Goal: Information Seeking & Learning: Compare options

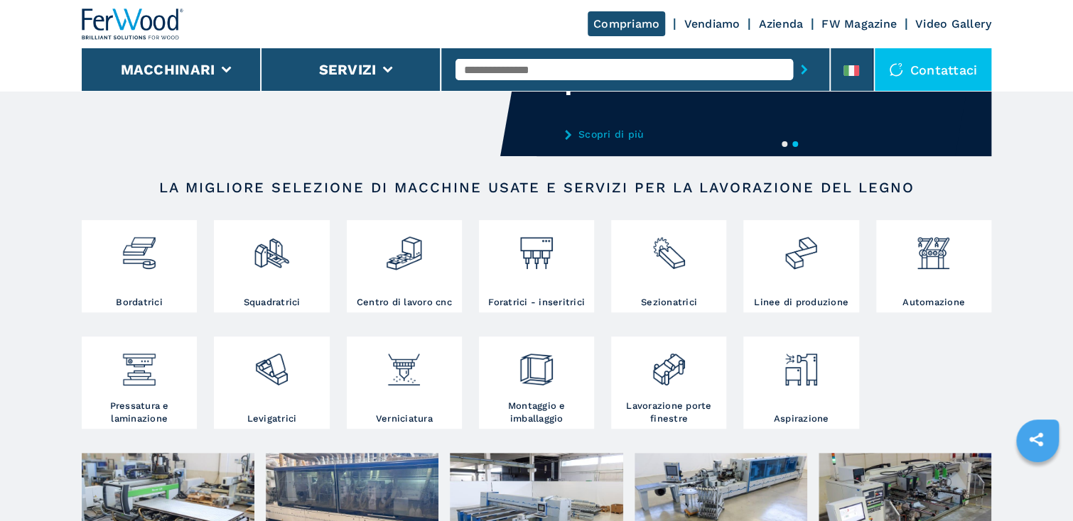
scroll to position [171, 0]
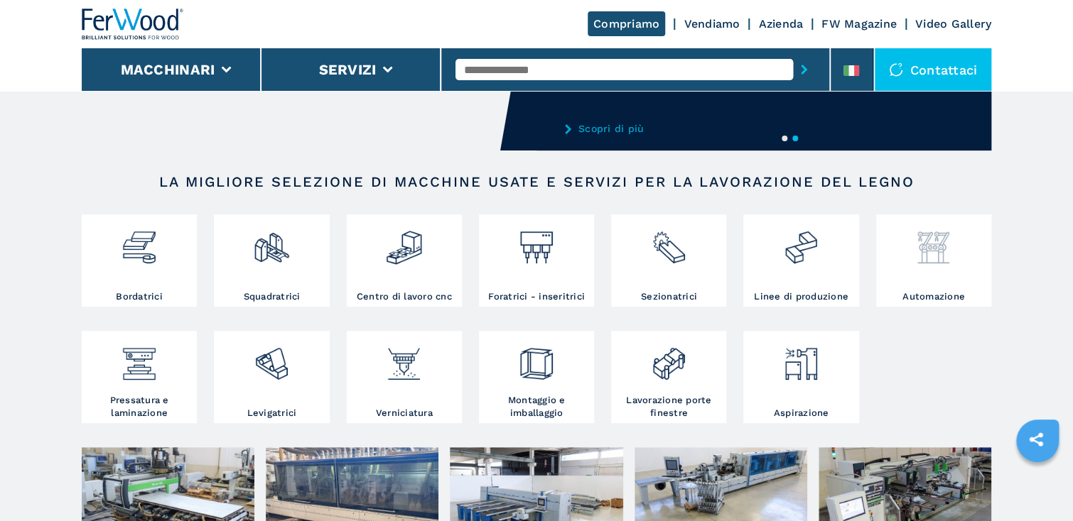
click at [939, 247] on img at bounding box center [933, 242] width 38 height 48
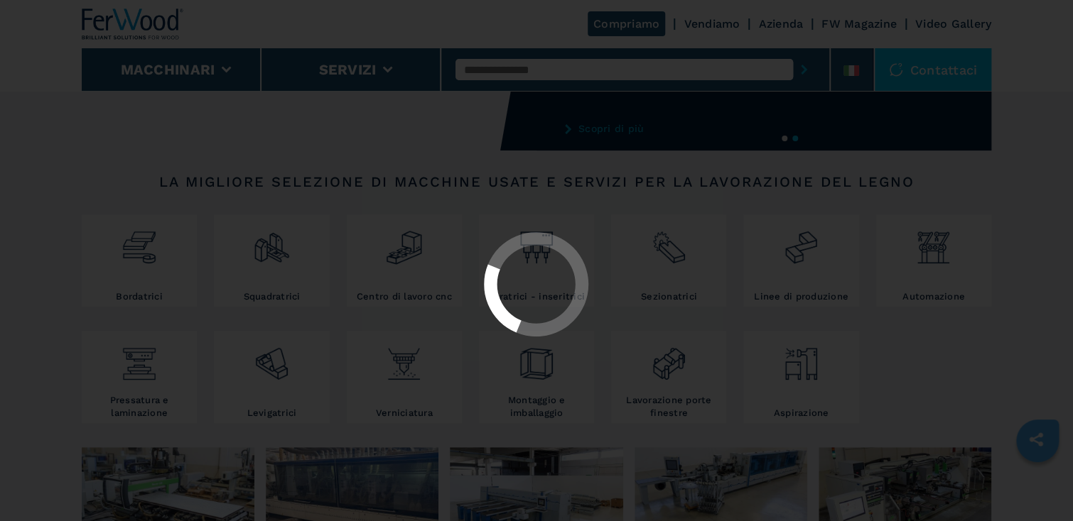
select select "**********"
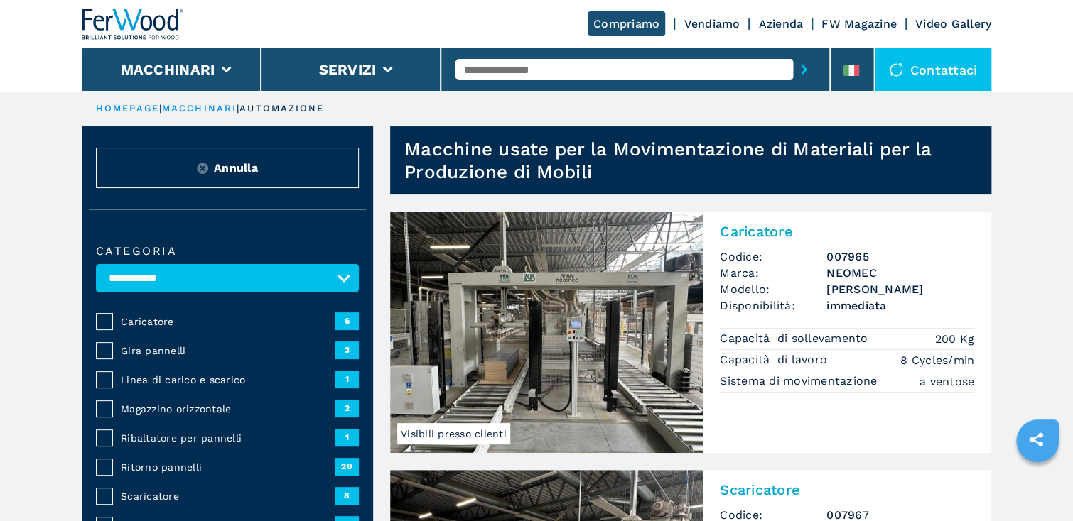
click at [575, 345] on img at bounding box center [546, 333] width 313 height 242
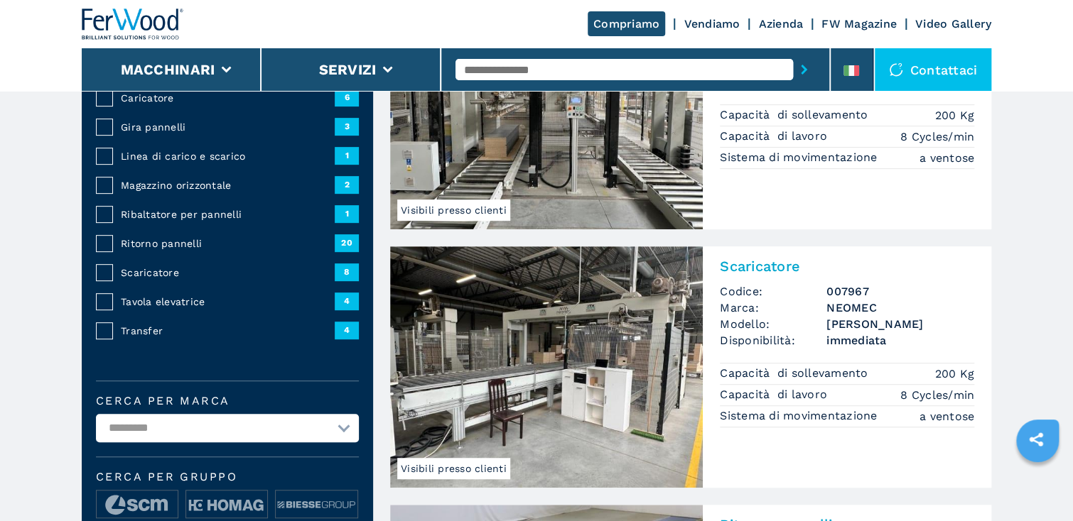
scroll to position [227, 0]
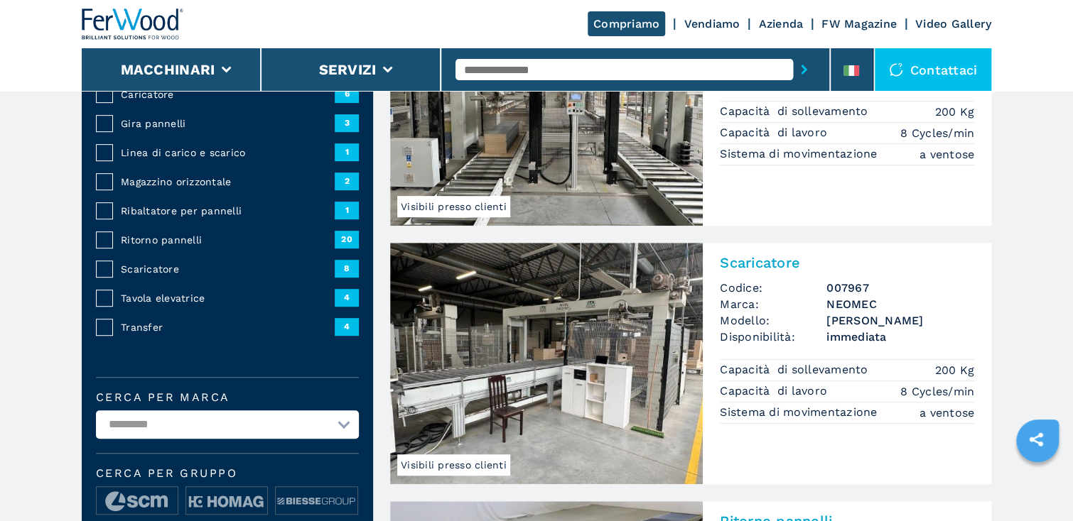
click at [564, 339] on img at bounding box center [546, 364] width 313 height 242
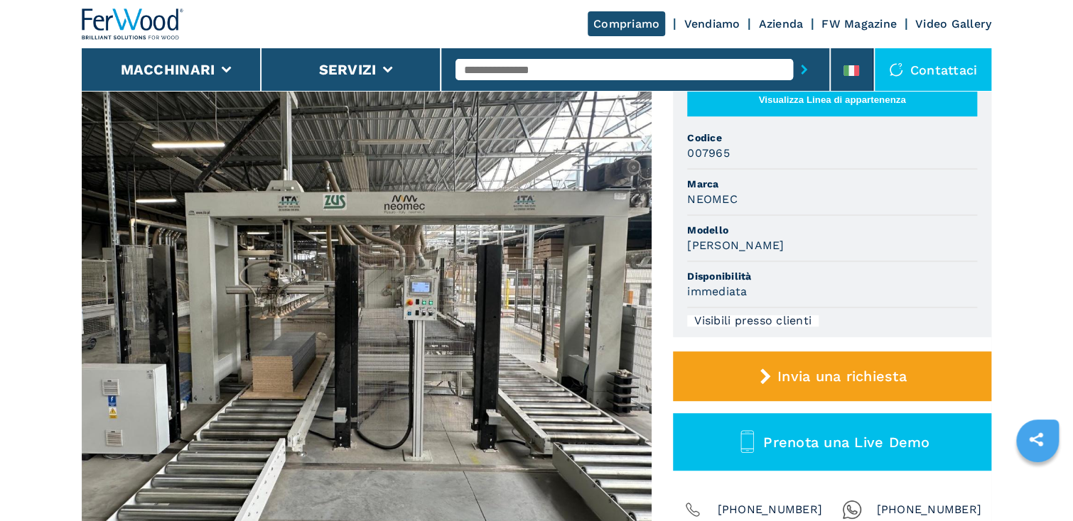
scroll to position [114, 0]
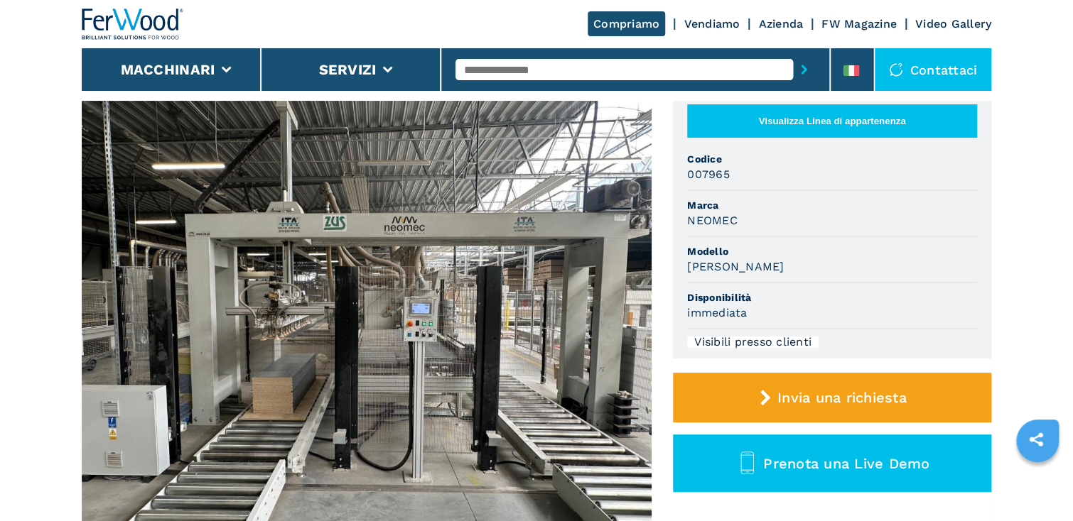
click at [406, 325] on img at bounding box center [367, 324] width 570 height 447
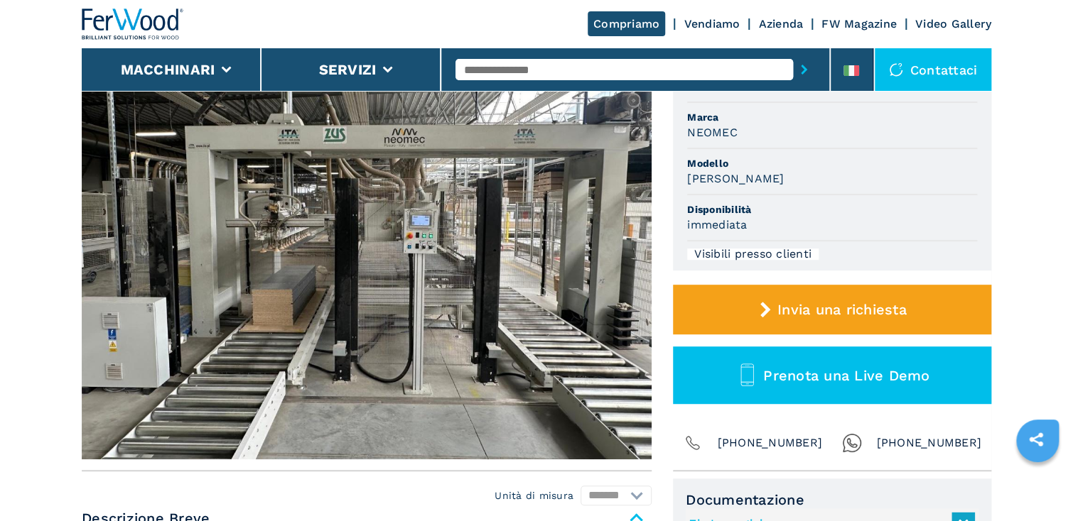
scroll to position [57, 0]
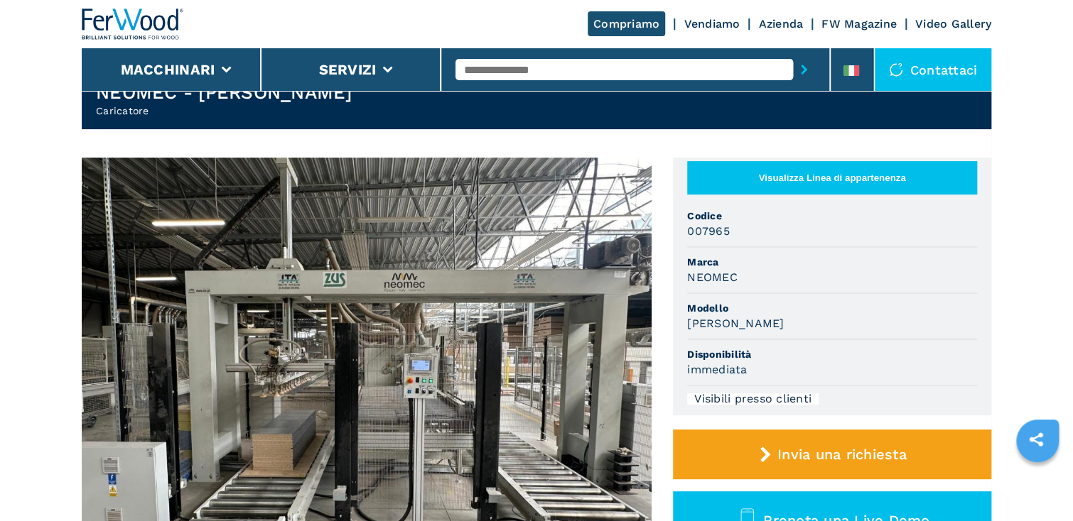
click at [429, 280] on img at bounding box center [367, 381] width 570 height 447
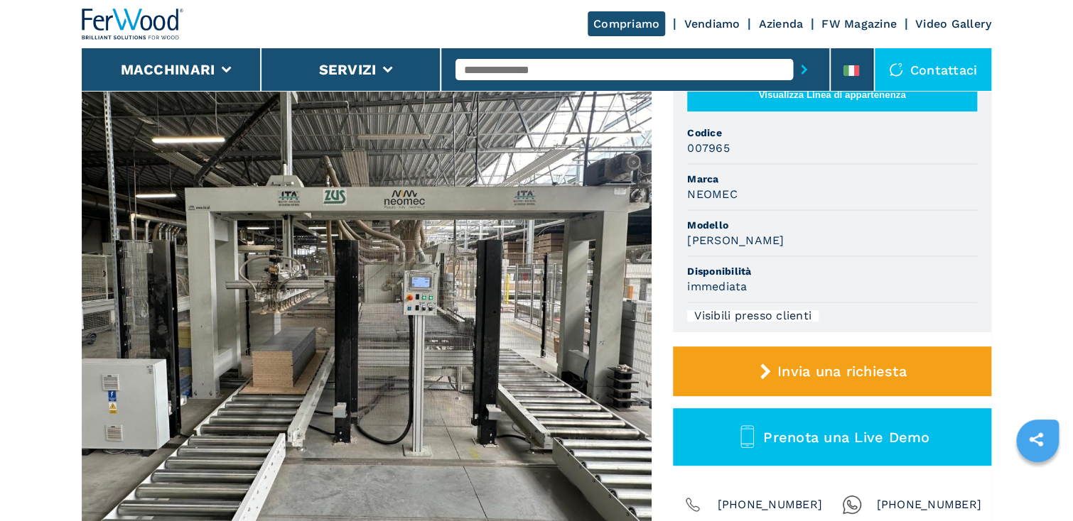
scroll to position [171, 0]
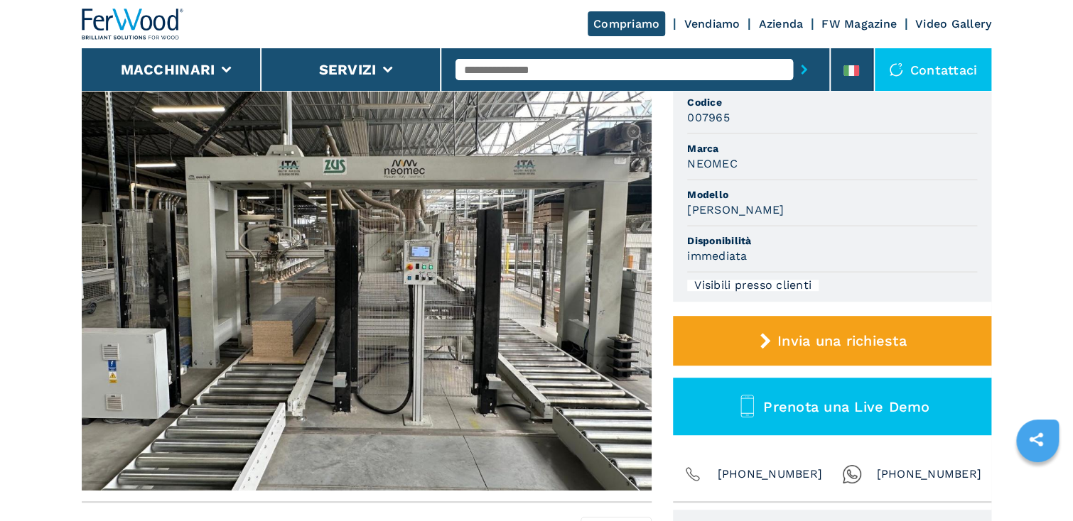
click at [443, 284] on img at bounding box center [367, 267] width 570 height 447
click at [438, 283] on img at bounding box center [367, 267] width 570 height 447
click at [351, 171] on img at bounding box center [367, 267] width 570 height 447
click at [708, 120] on h3 "007965" at bounding box center [708, 117] width 43 height 16
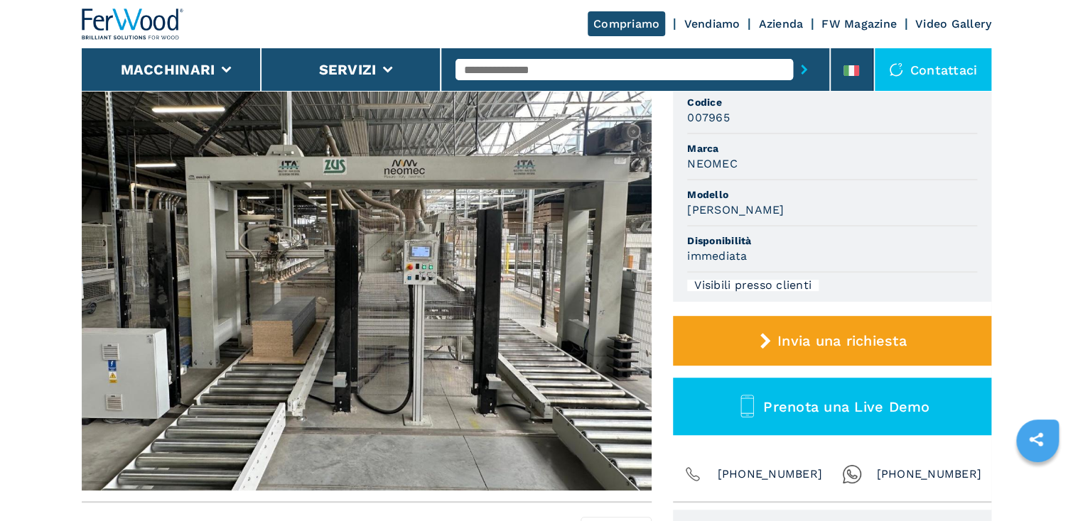
click at [582, 264] on img at bounding box center [367, 267] width 570 height 447
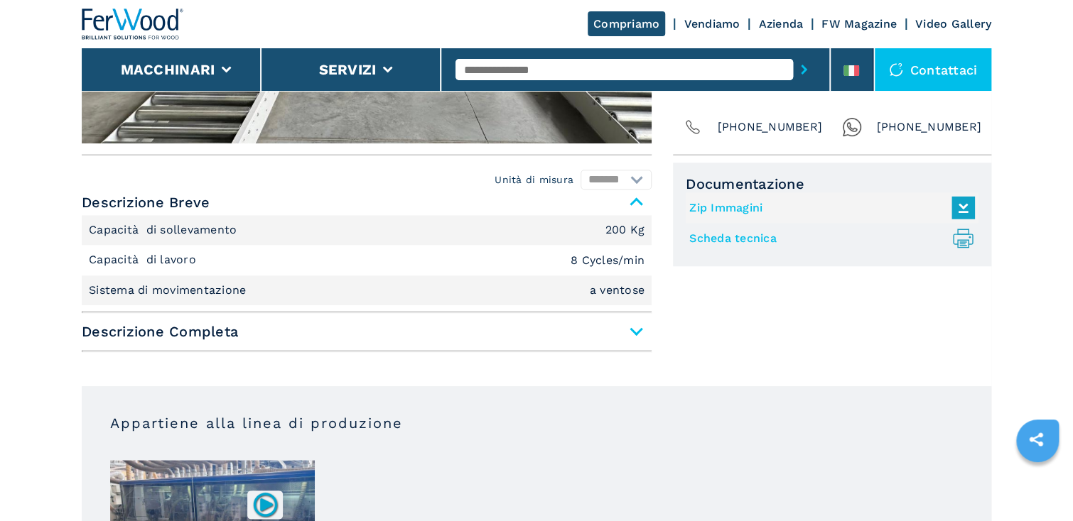
scroll to position [568, 0]
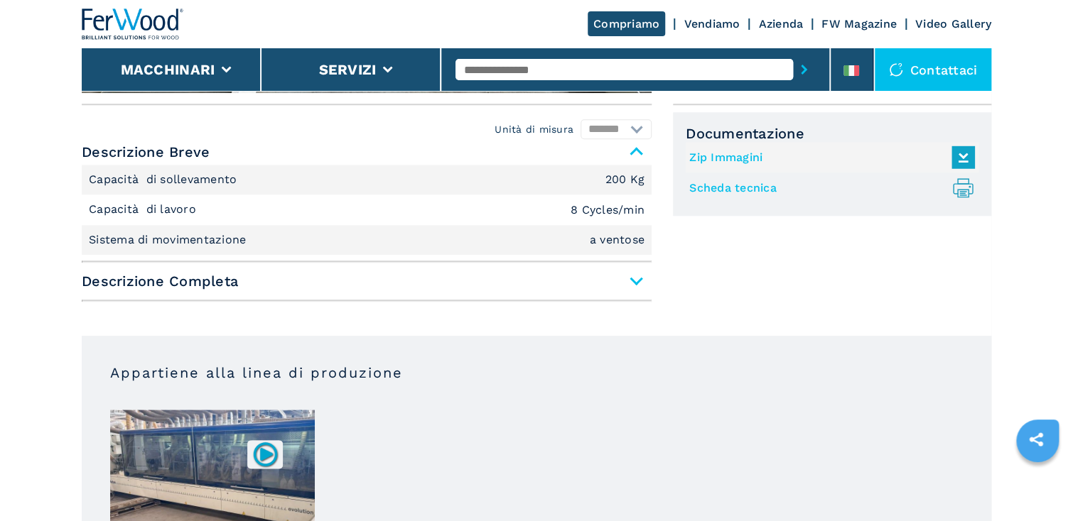
click at [636, 276] on span "Descrizione Completa" at bounding box center [367, 282] width 570 height 26
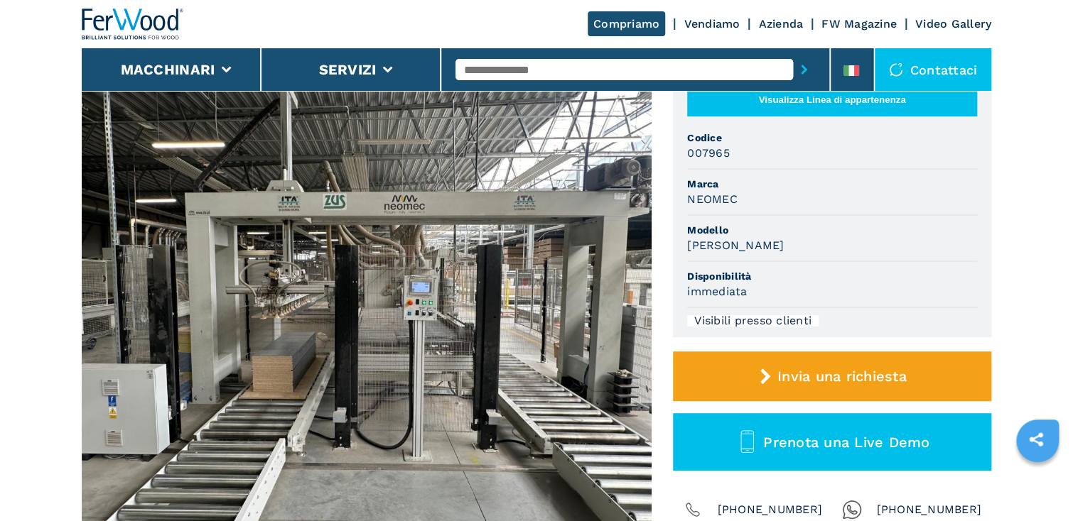
scroll to position [114, 0]
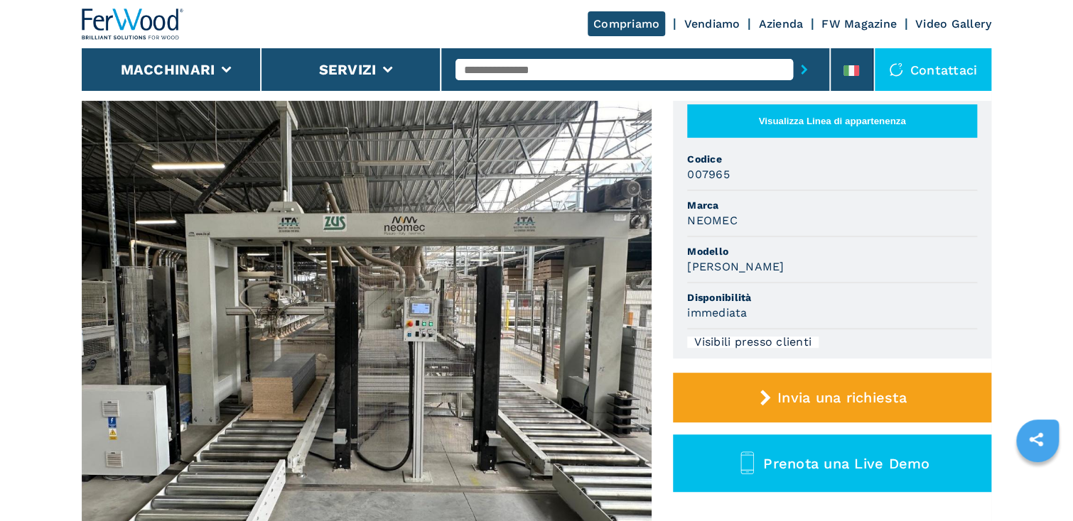
click at [528, 305] on img at bounding box center [367, 324] width 570 height 447
click at [529, 306] on img at bounding box center [367, 324] width 570 height 447
click at [529, 307] on img at bounding box center [367, 324] width 570 height 447
click at [516, 298] on img at bounding box center [367, 324] width 570 height 447
click at [282, 230] on img at bounding box center [367, 324] width 570 height 447
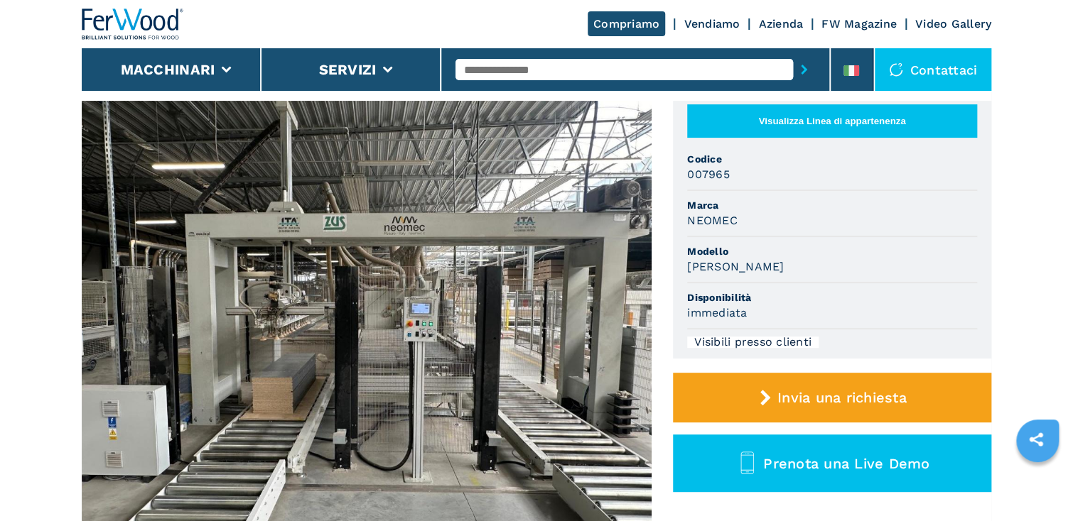
click at [807, 122] on button "Visualizza Linea di appartenenza" at bounding box center [832, 120] width 290 height 33
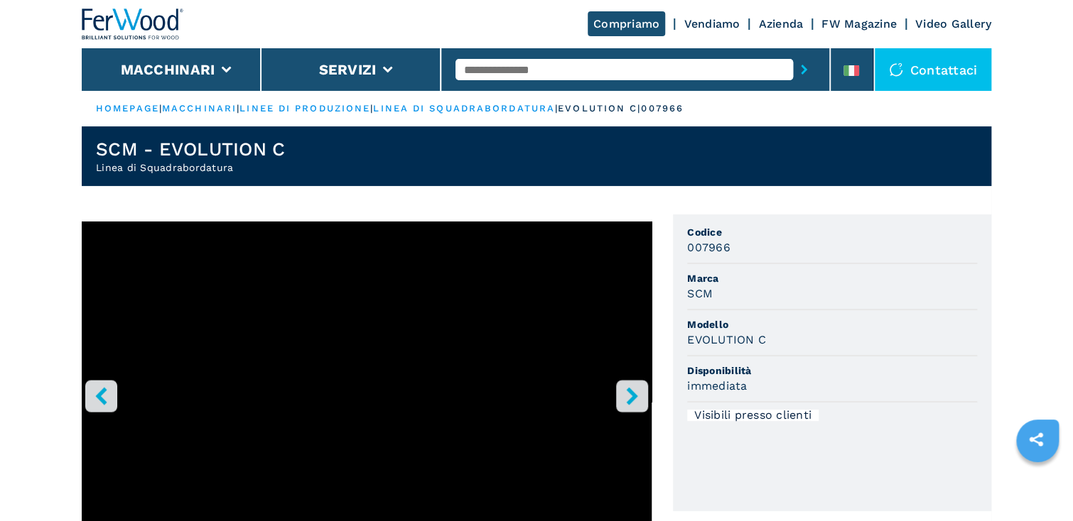
click at [634, 392] on icon "right-button" at bounding box center [632, 396] width 18 height 18
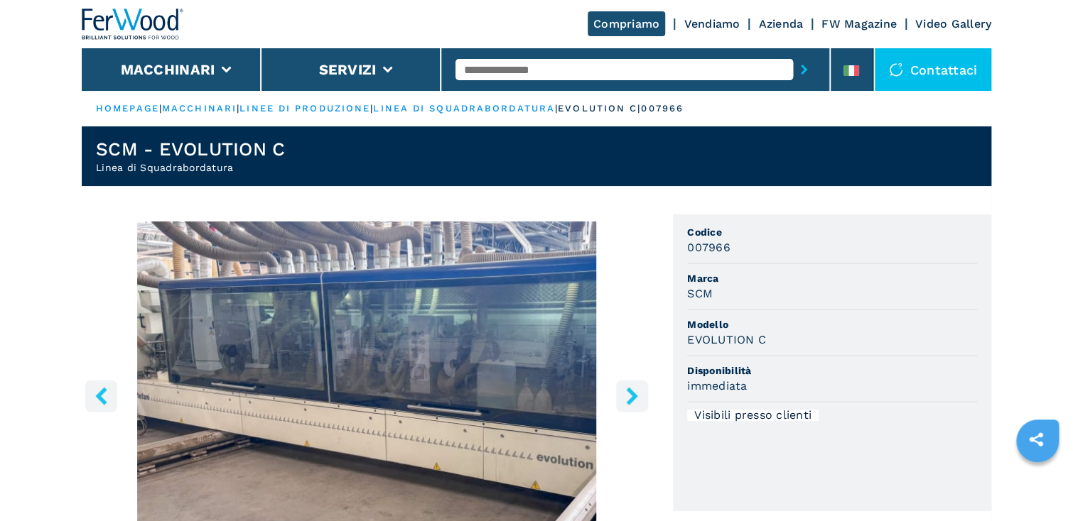
click at [634, 392] on icon "right-button" at bounding box center [632, 396] width 18 height 18
click at [632, 395] on icon "right-button" at bounding box center [631, 396] width 11 height 18
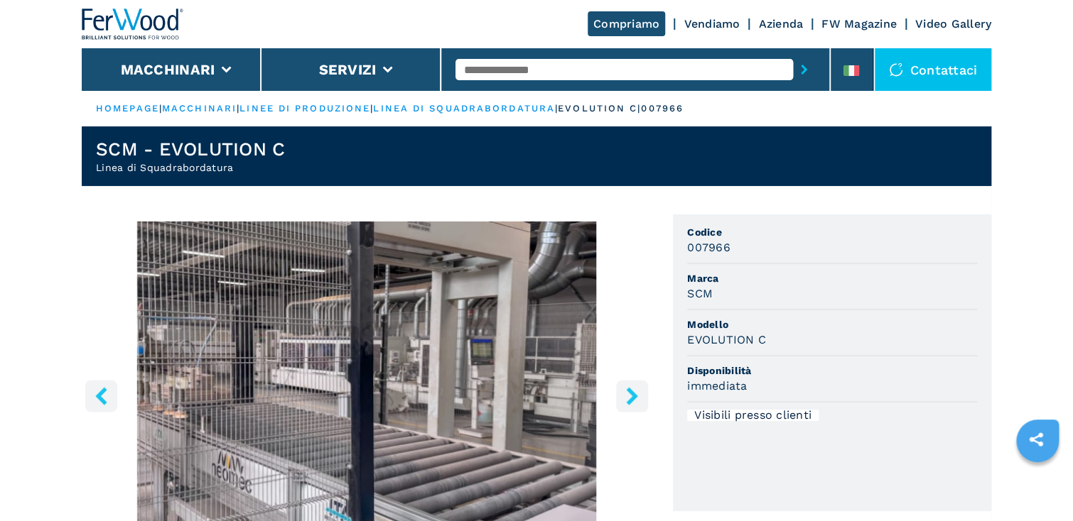
click at [632, 395] on icon "right-button" at bounding box center [631, 396] width 11 height 18
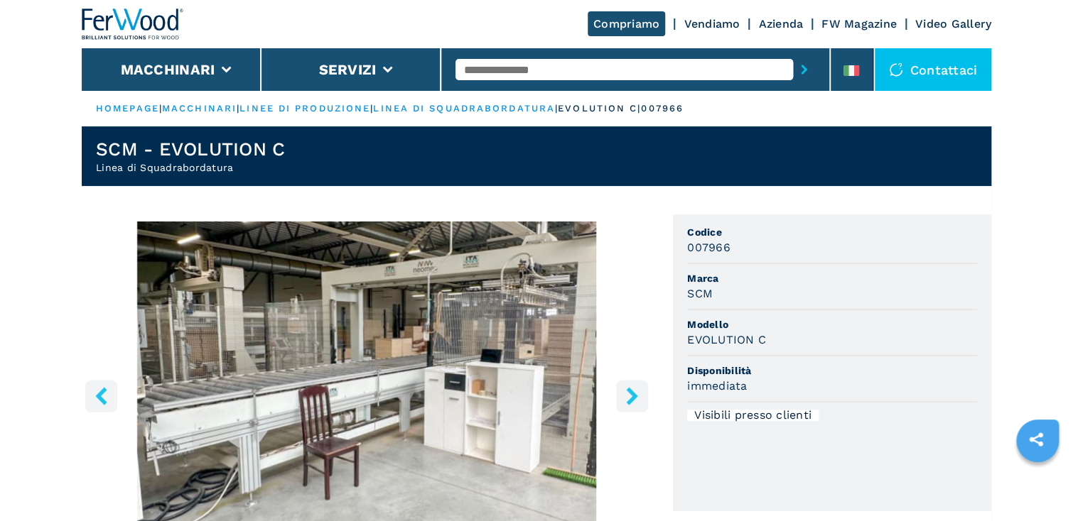
click at [632, 395] on icon "right-button" at bounding box center [631, 396] width 11 height 18
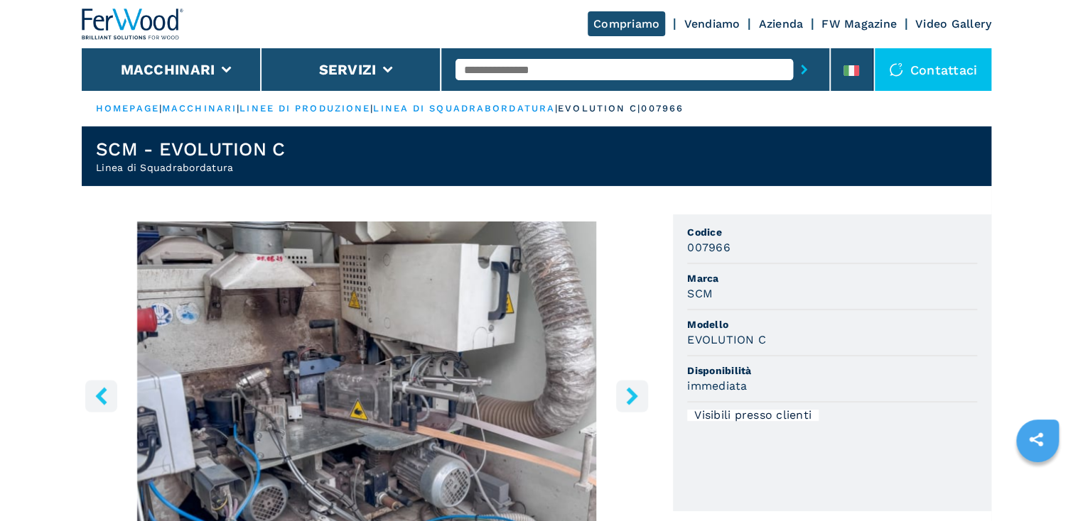
click at [632, 395] on icon "right-button" at bounding box center [631, 396] width 11 height 18
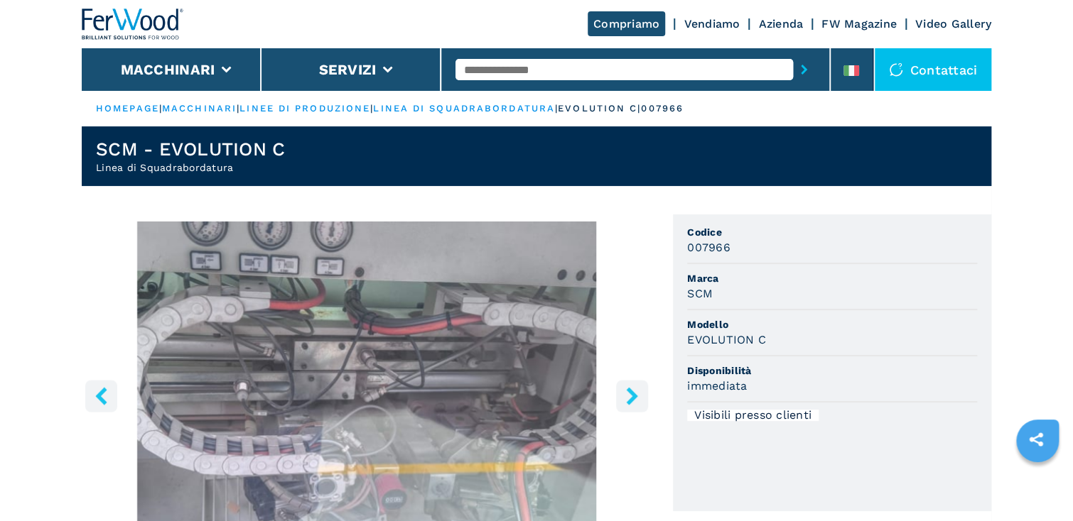
click at [632, 395] on icon "right-button" at bounding box center [631, 396] width 11 height 18
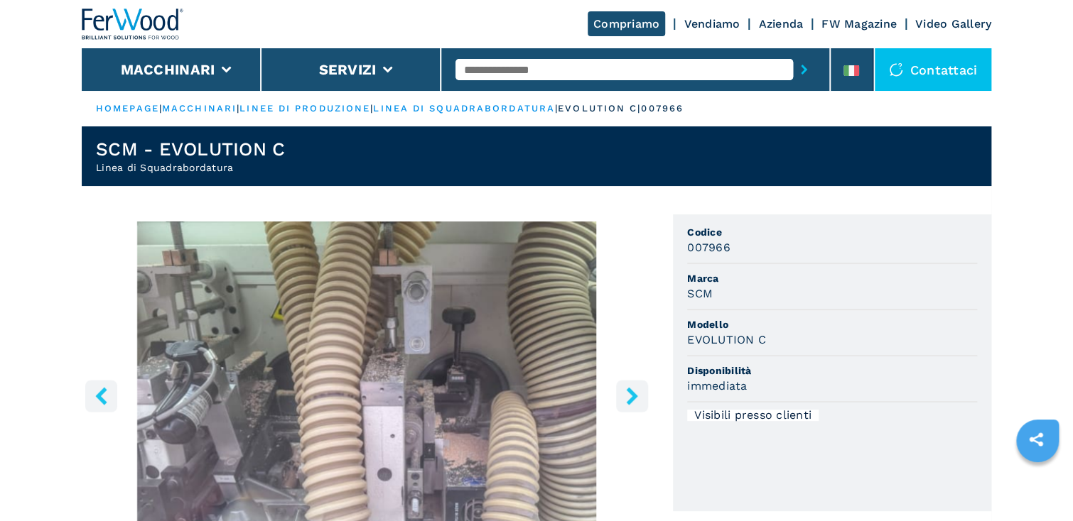
click at [632, 395] on icon "right-button" at bounding box center [631, 396] width 11 height 18
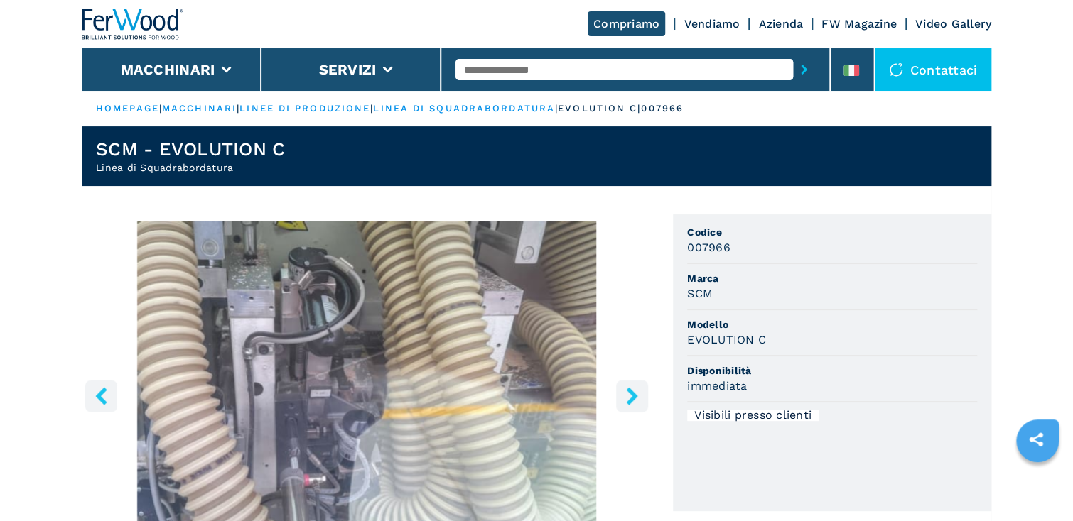
click at [632, 395] on icon "right-button" at bounding box center [631, 396] width 11 height 18
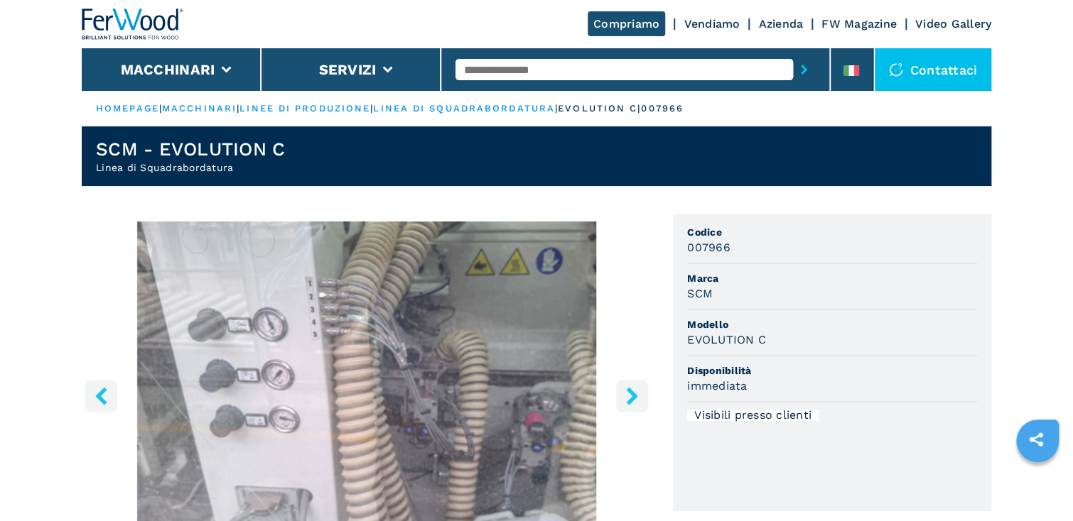
click at [632, 395] on icon "right-button" at bounding box center [631, 396] width 11 height 18
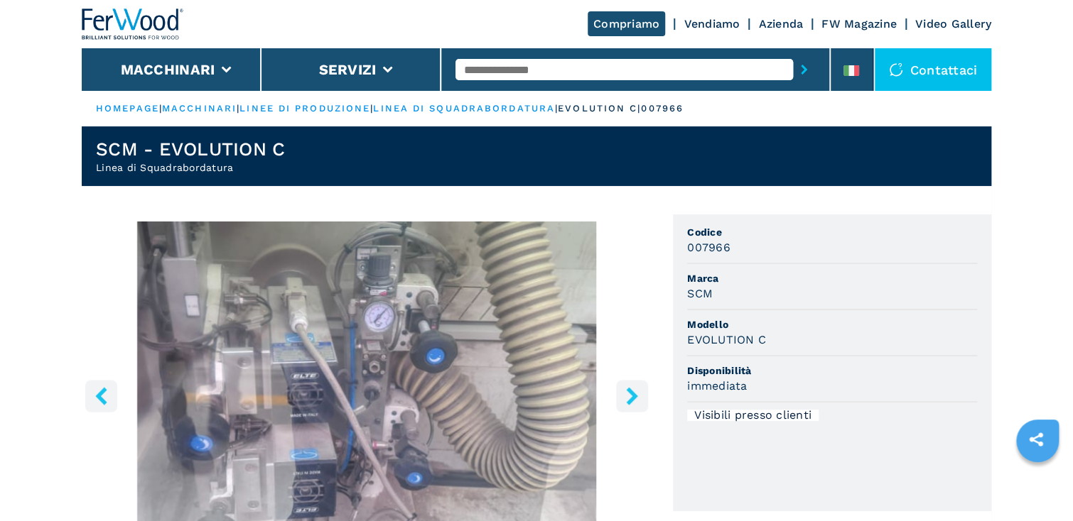
click at [632, 395] on icon "right-button" at bounding box center [631, 396] width 11 height 18
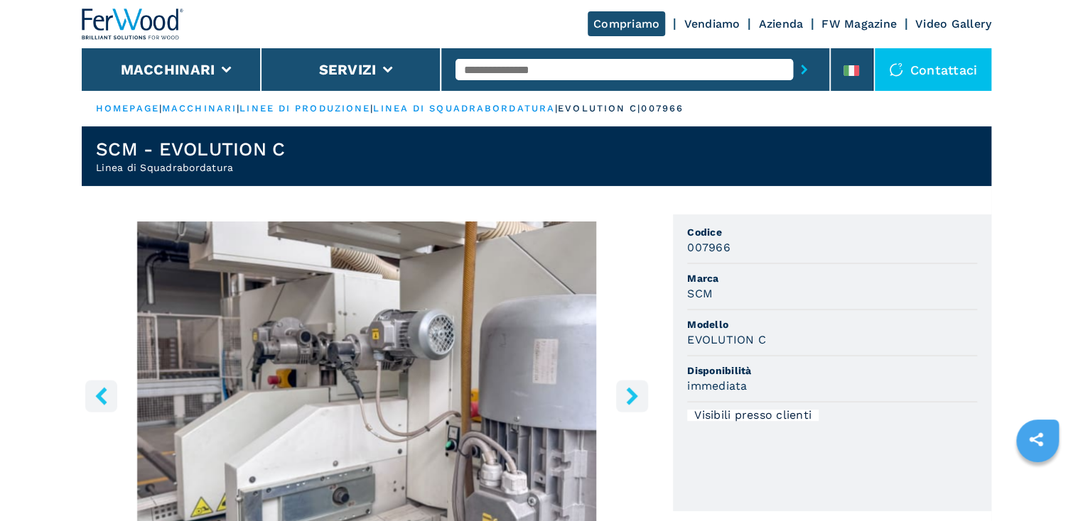
click at [632, 395] on icon "right-button" at bounding box center [631, 396] width 11 height 18
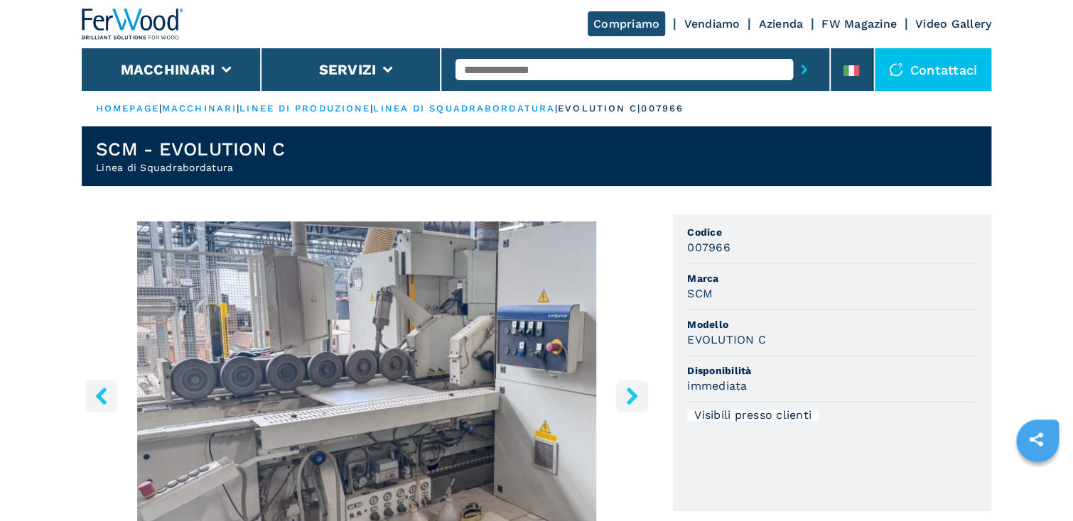
click at [632, 395] on icon "right-button" at bounding box center [631, 396] width 11 height 18
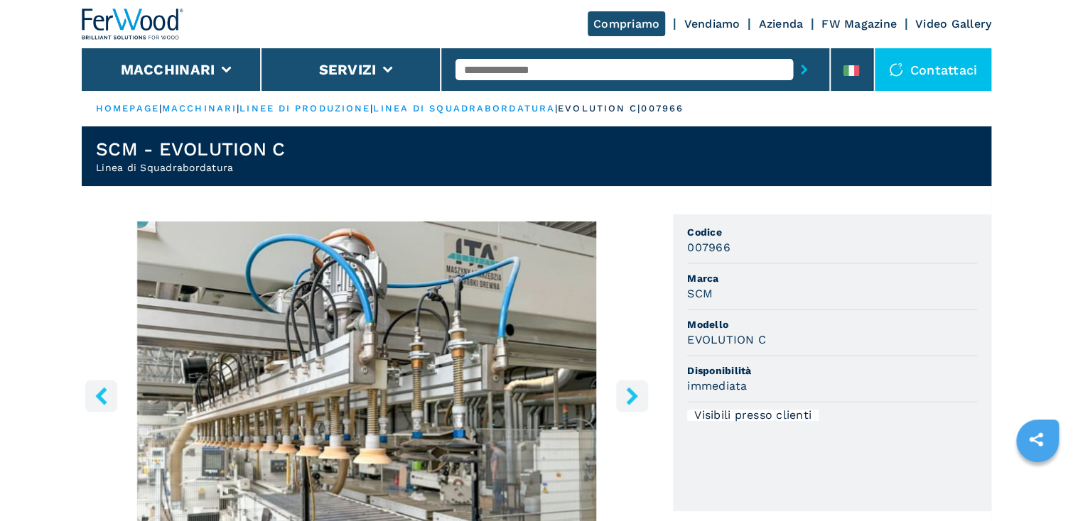
click at [632, 395] on icon "right-button" at bounding box center [631, 396] width 11 height 18
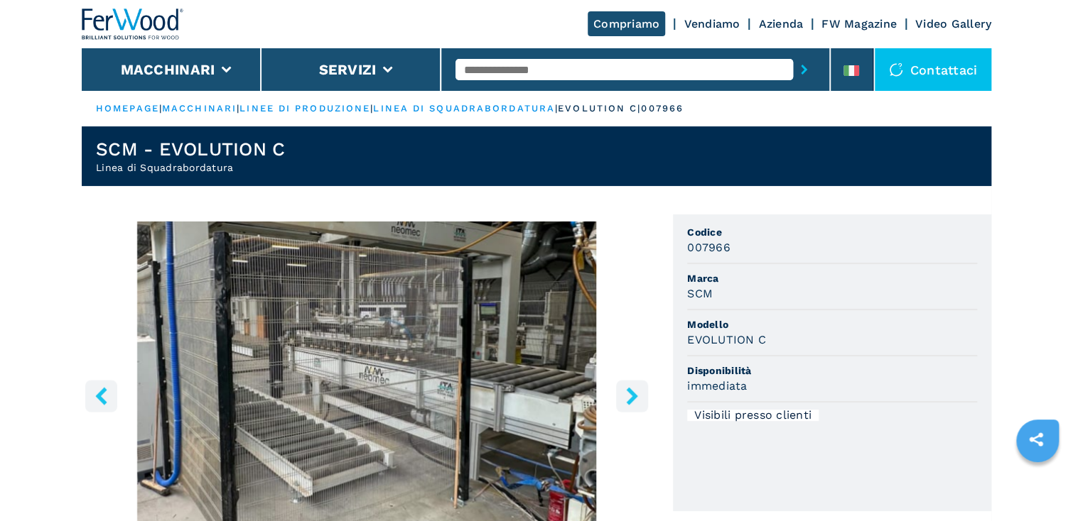
click at [632, 395] on icon "right-button" at bounding box center [631, 396] width 11 height 18
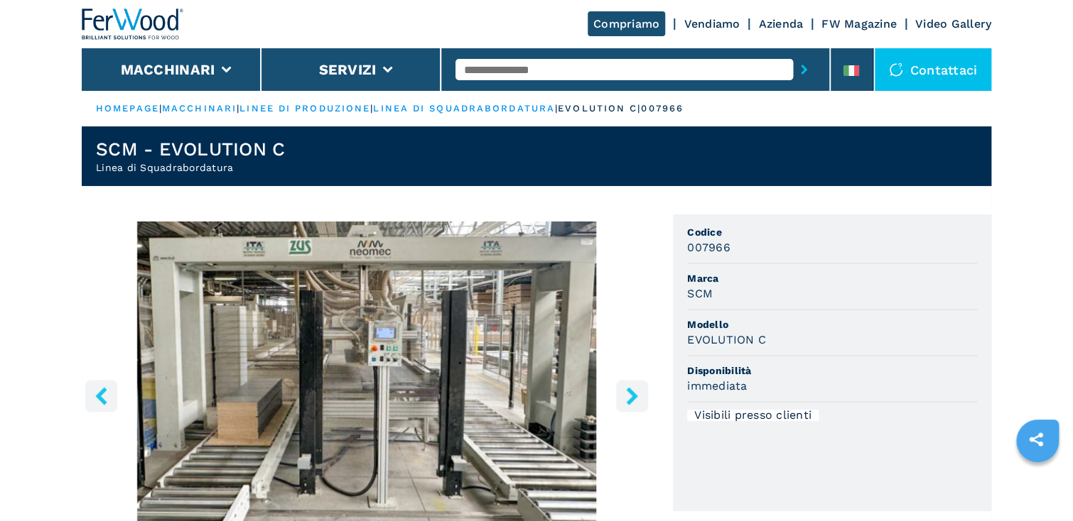
click at [632, 395] on icon "right-button" at bounding box center [631, 396] width 11 height 18
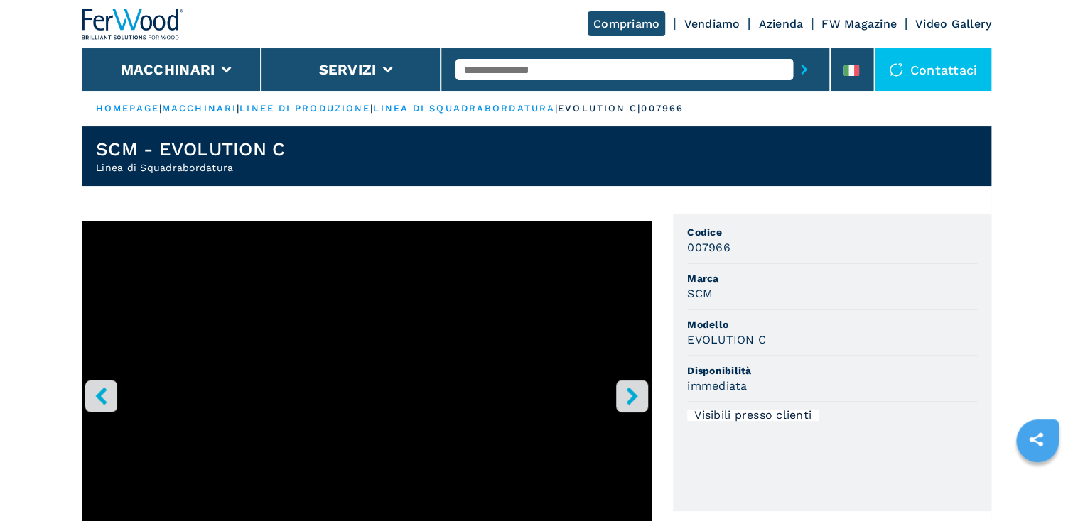
click at [632, 395] on icon "right-button" at bounding box center [631, 396] width 11 height 18
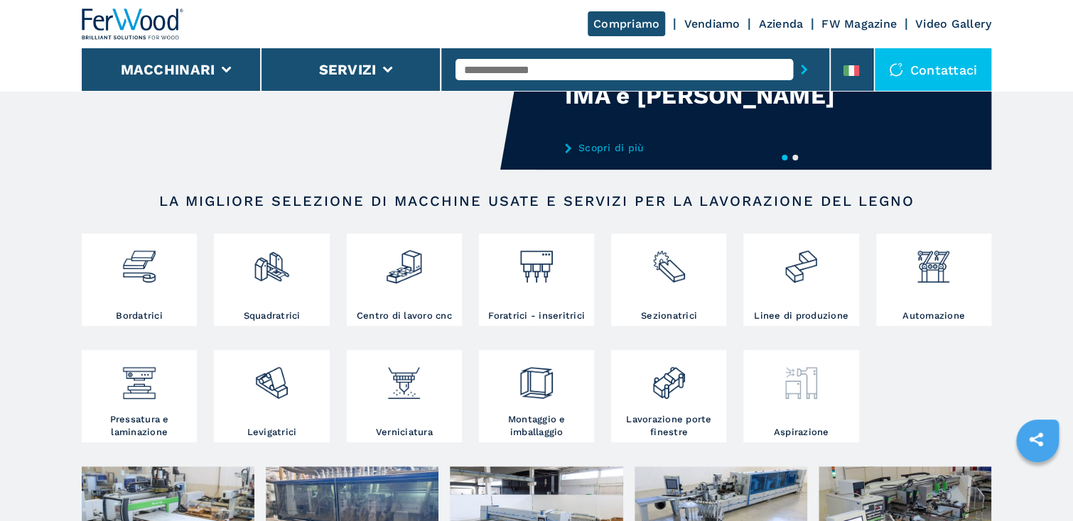
scroll to position [227, 0]
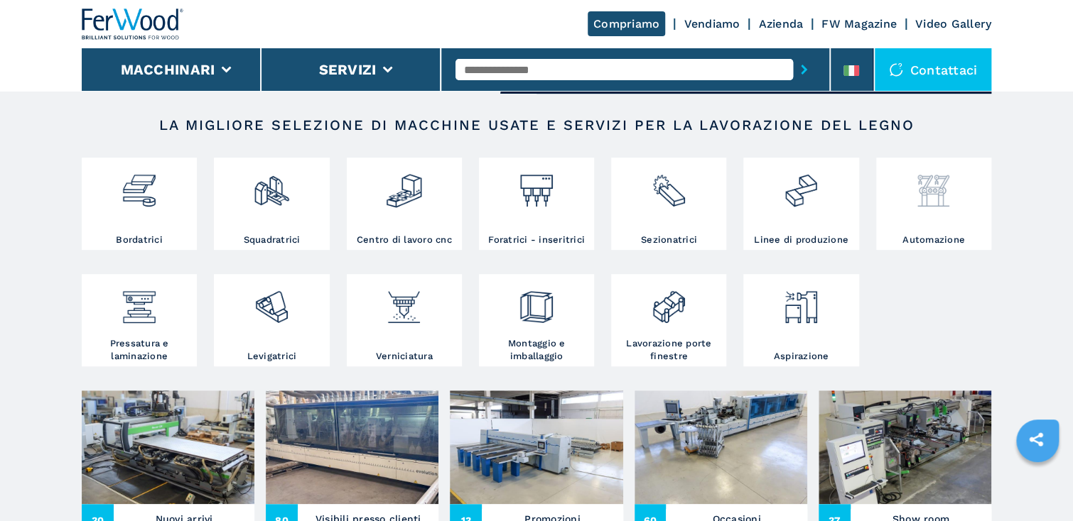
click at [935, 190] on img at bounding box center [933, 185] width 38 height 48
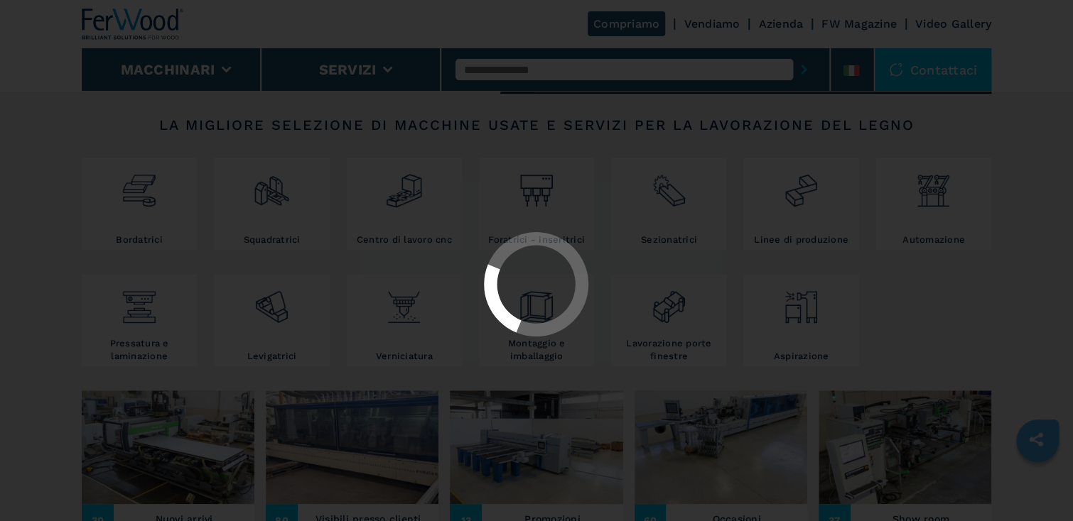
select select "**********"
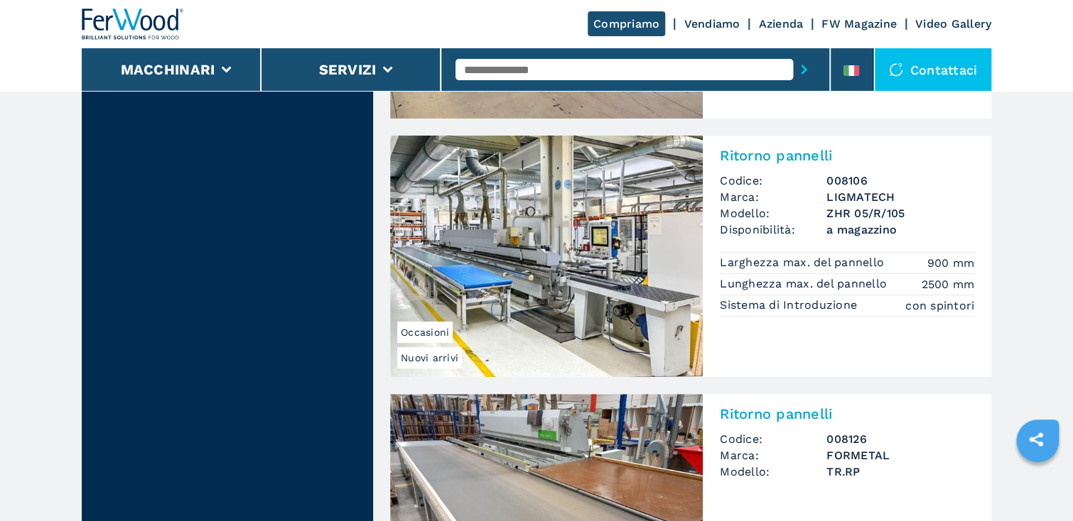
scroll to position [2671, 0]
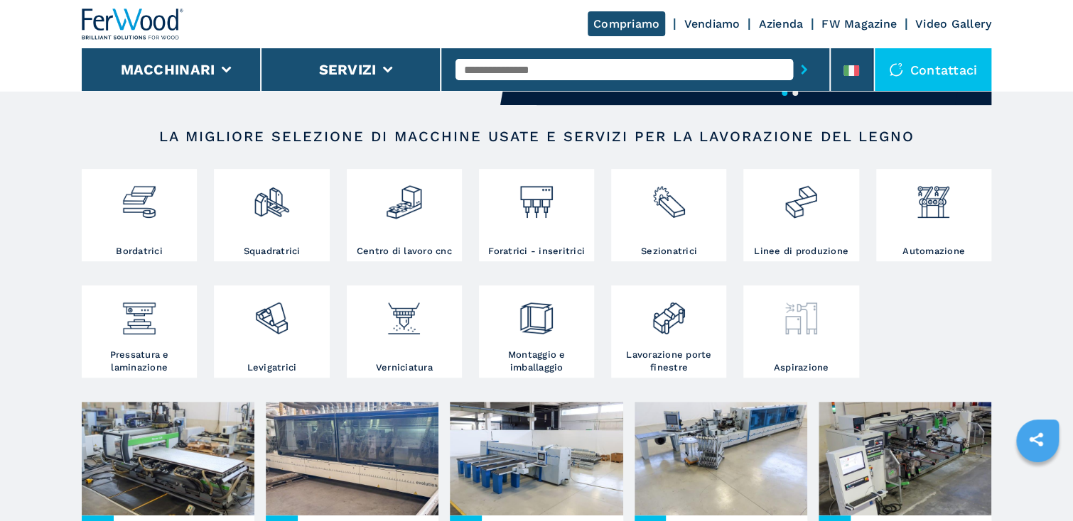
scroll to position [227, 0]
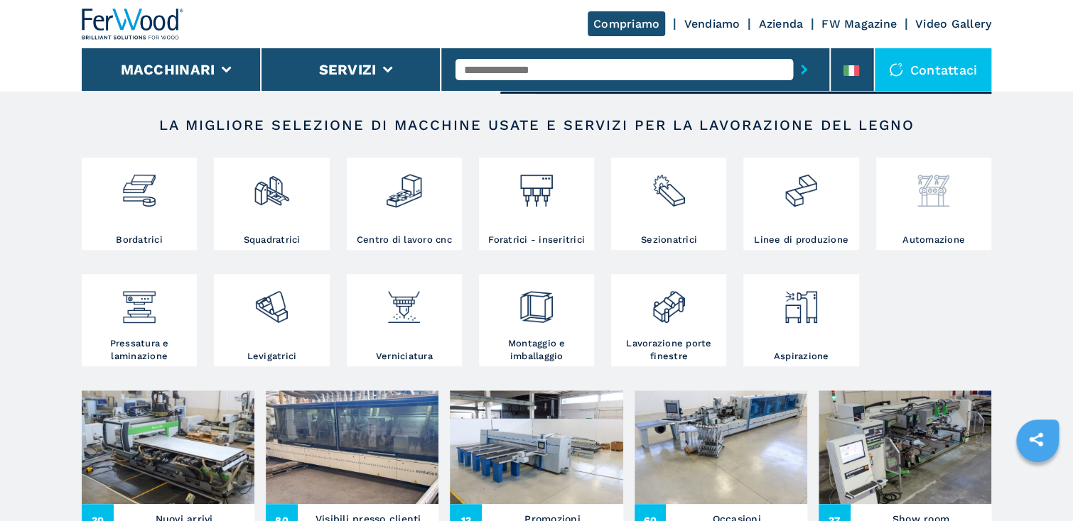
click at [936, 193] on img at bounding box center [933, 185] width 38 height 48
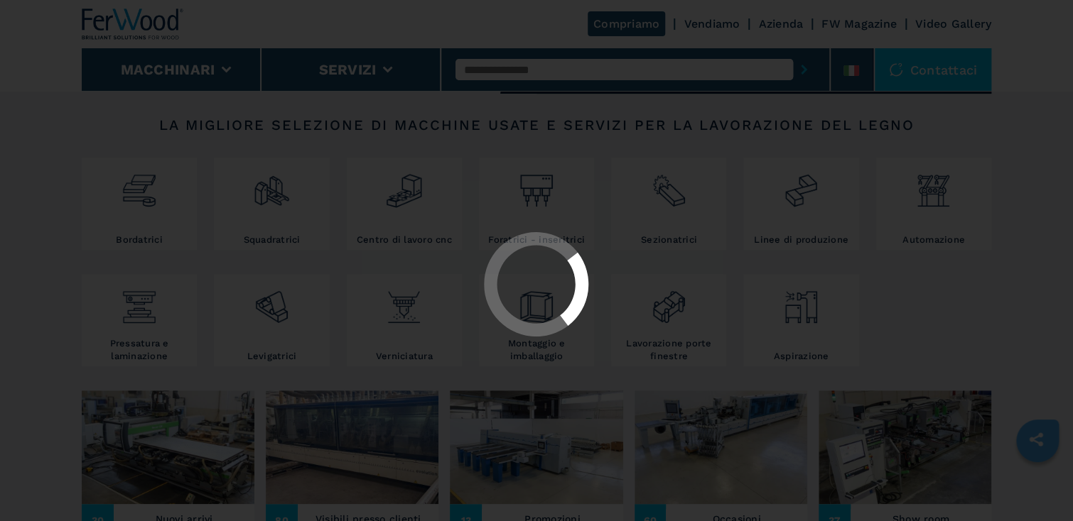
scroll to position [0, 0]
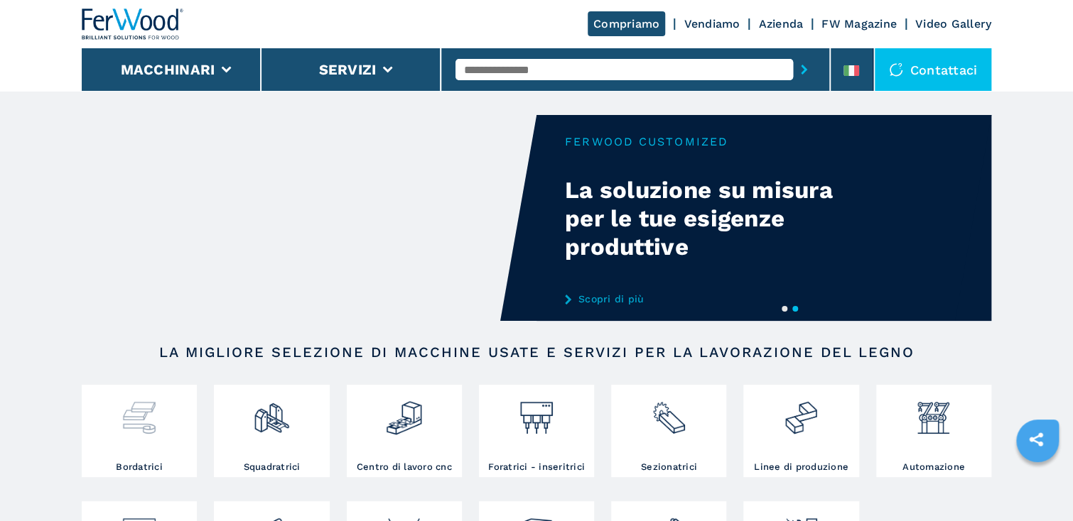
click at [151, 417] on img at bounding box center [139, 413] width 38 height 48
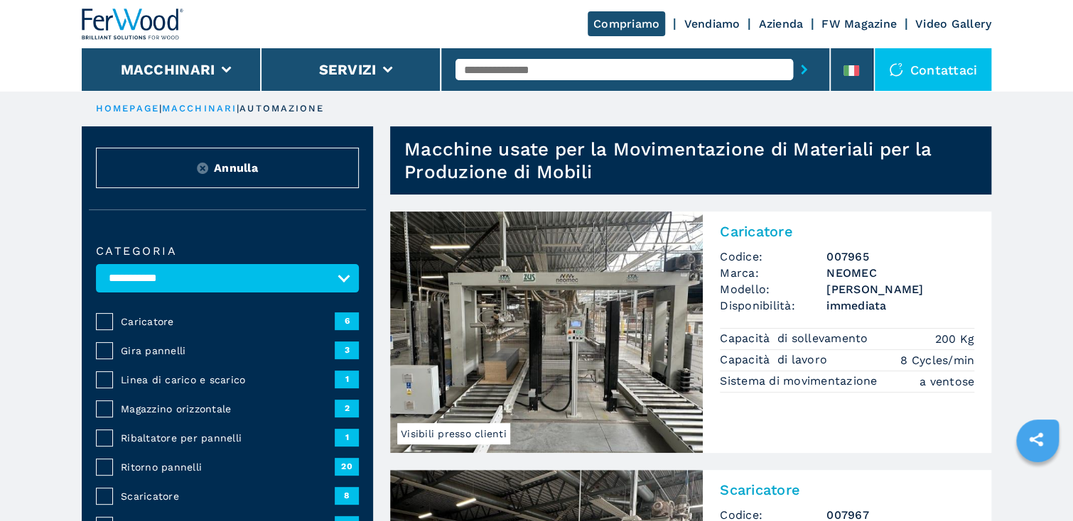
click at [169, 321] on span "Caricatore" at bounding box center [228, 322] width 214 height 14
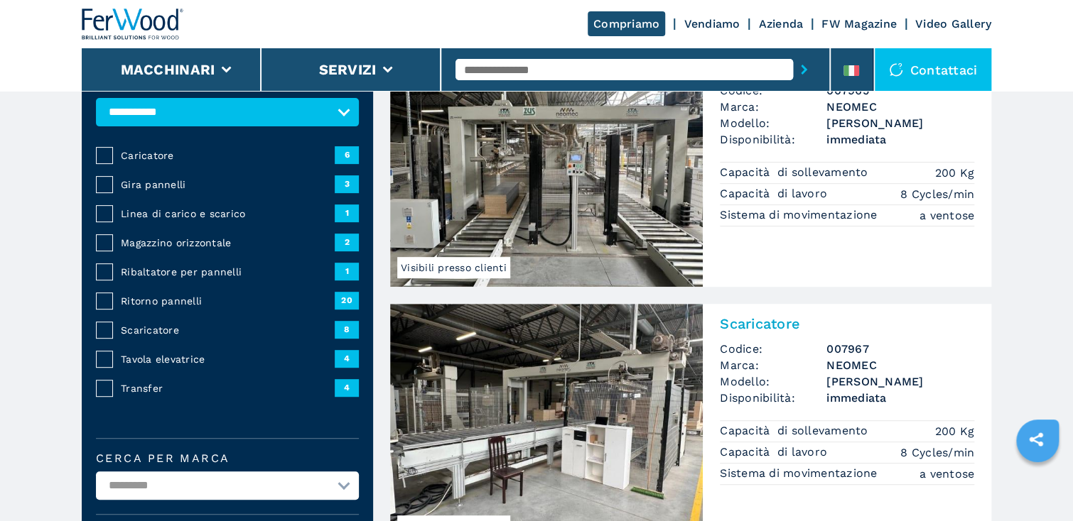
scroll to position [171, 0]
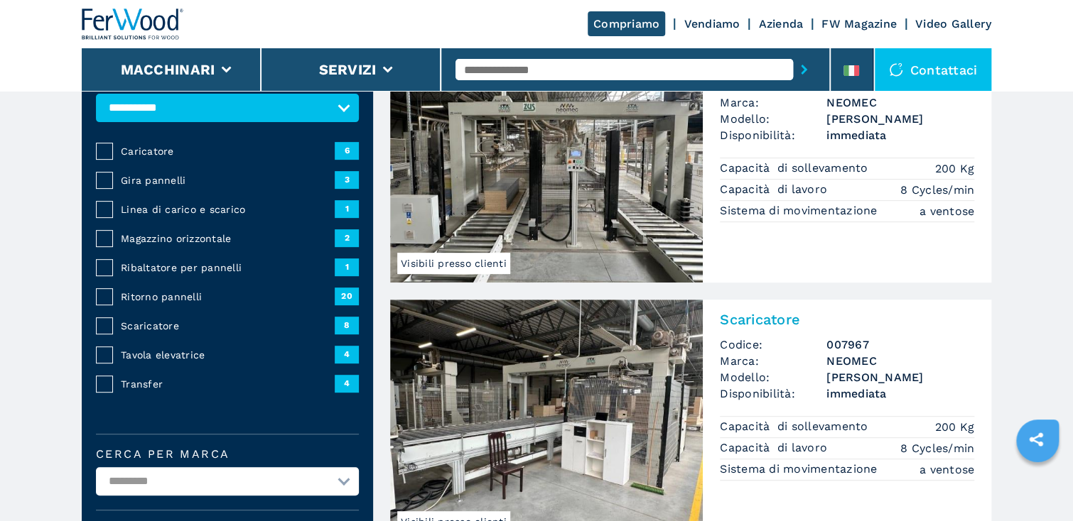
click at [220, 209] on span "Linea di carico e scarico" at bounding box center [228, 209] width 214 height 14
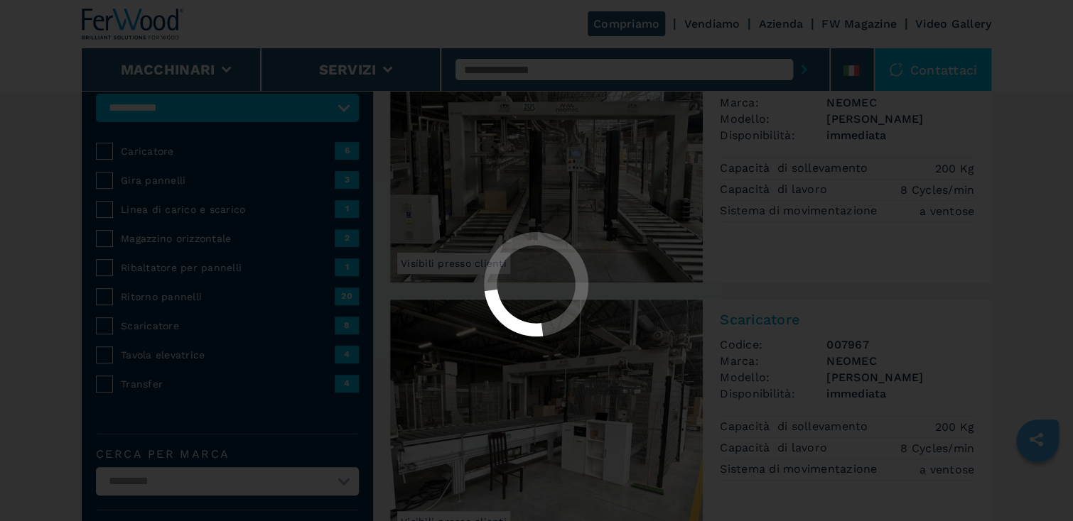
scroll to position [0, 0]
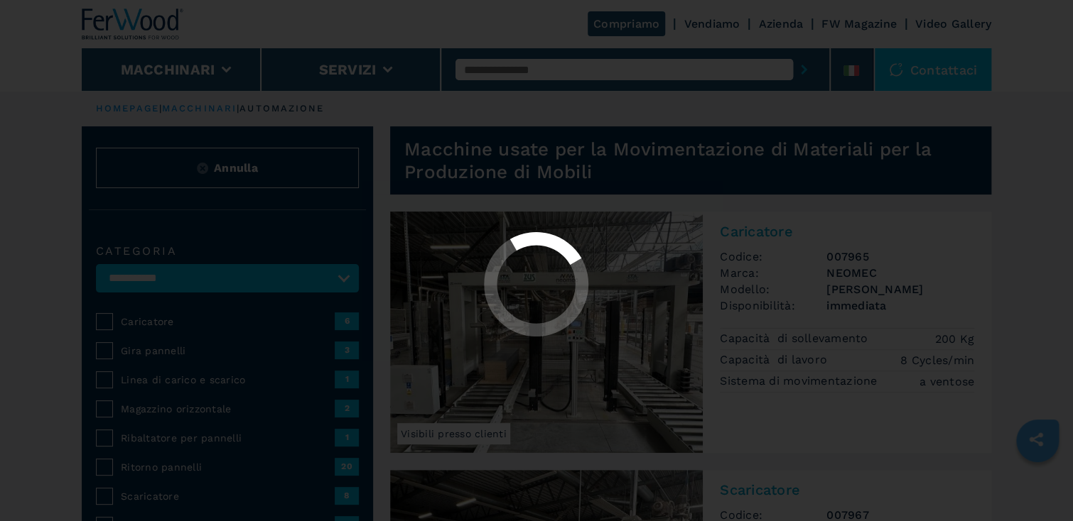
select select "**********"
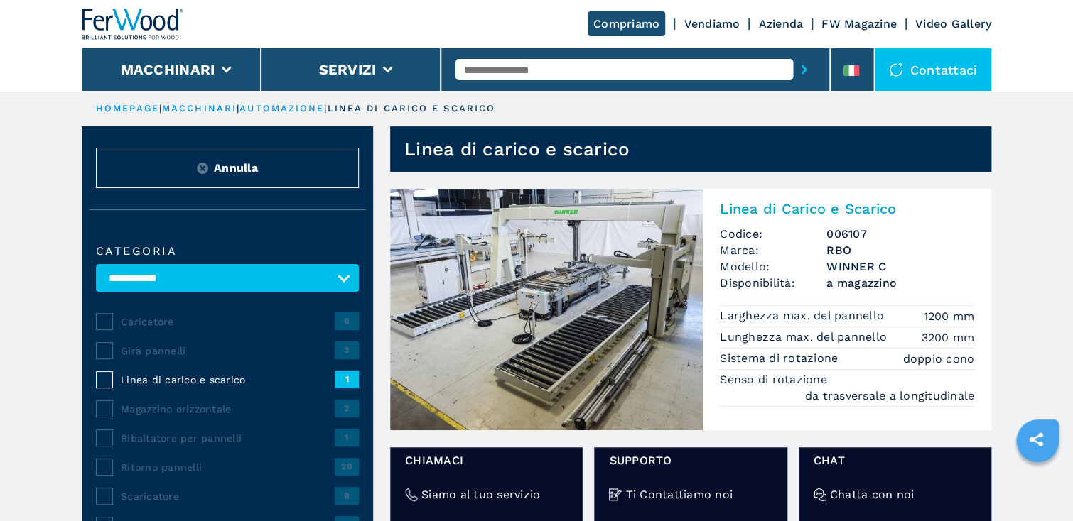
click at [519, 264] on img at bounding box center [546, 310] width 313 height 242
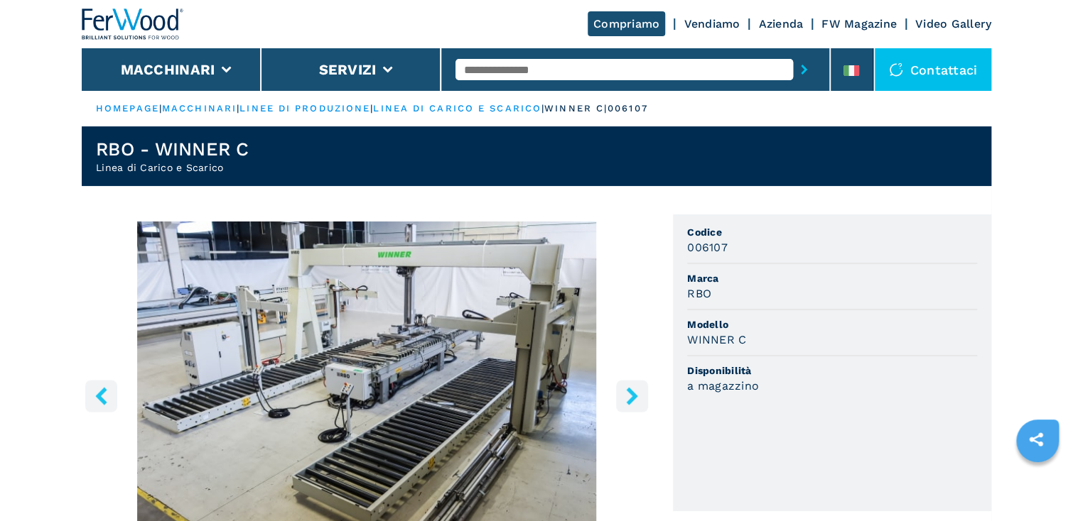
click at [634, 394] on icon "right-button" at bounding box center [631, 396] width 11 height 18
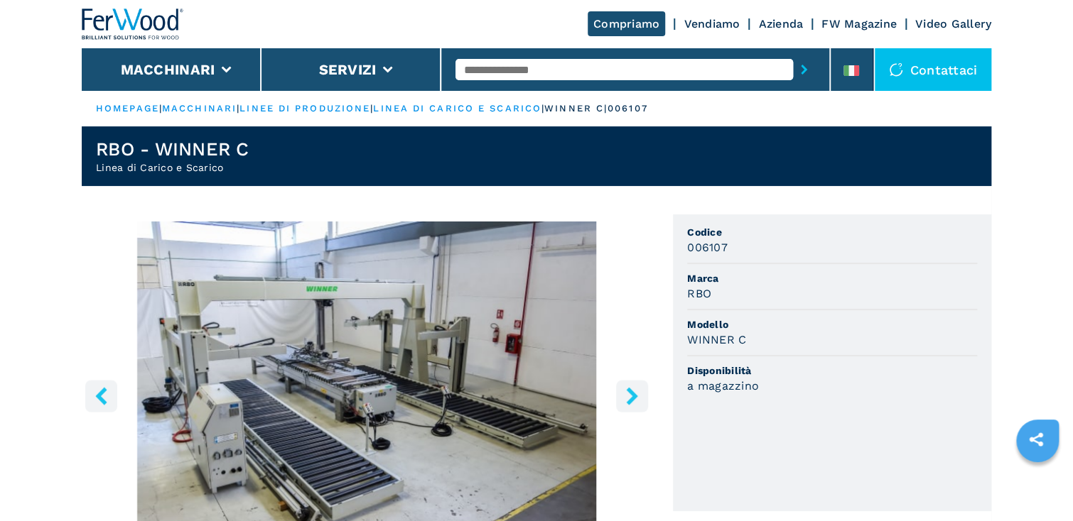
click at [633, 392] on icon "right-button" at bounding box center [631, 396] width 11 height 18
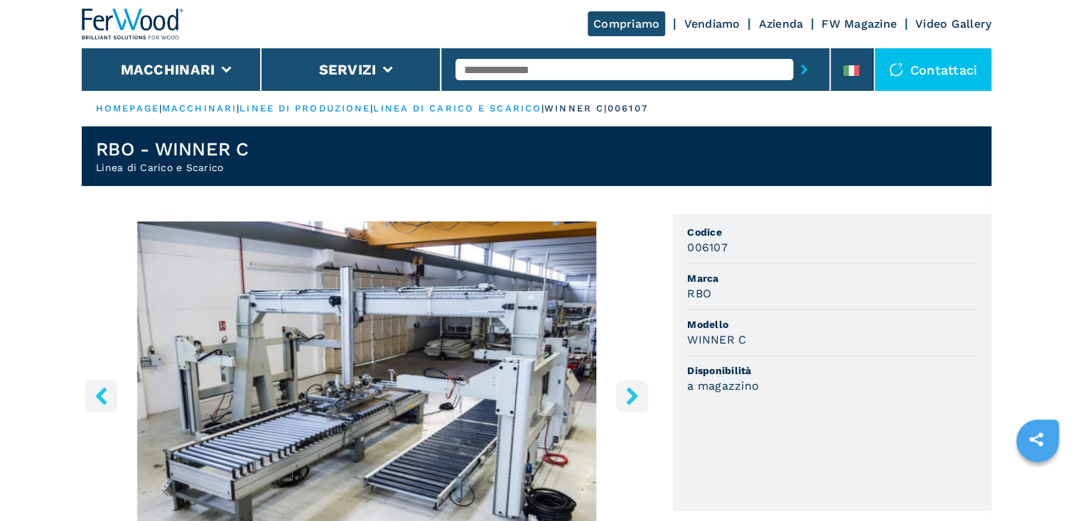
click at [632, 392] on icon "right-button" at bounding box center [631, 396] width 11 height 18
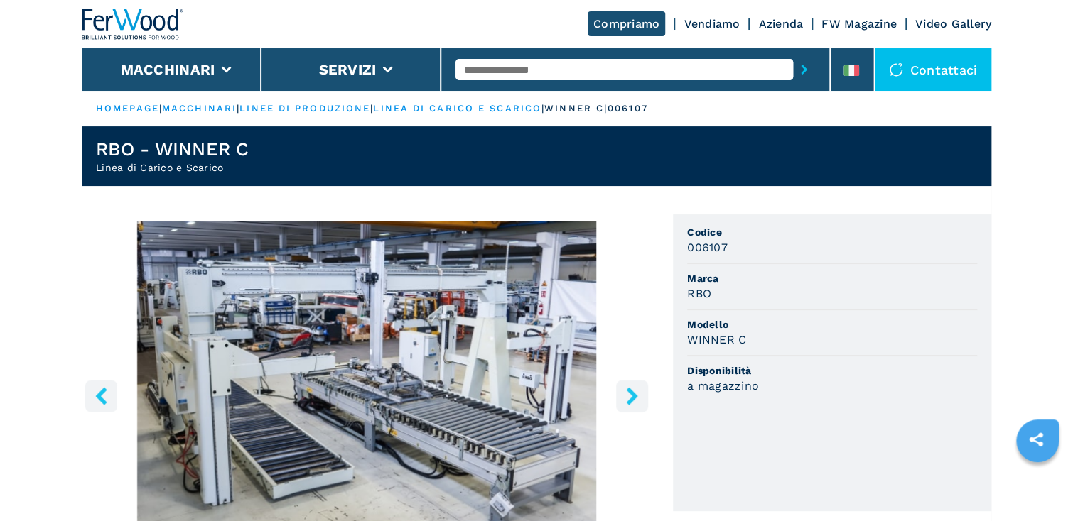
click at [632, 392] on icon "right-button" at bounding box center [631, 396] width 11 height 18
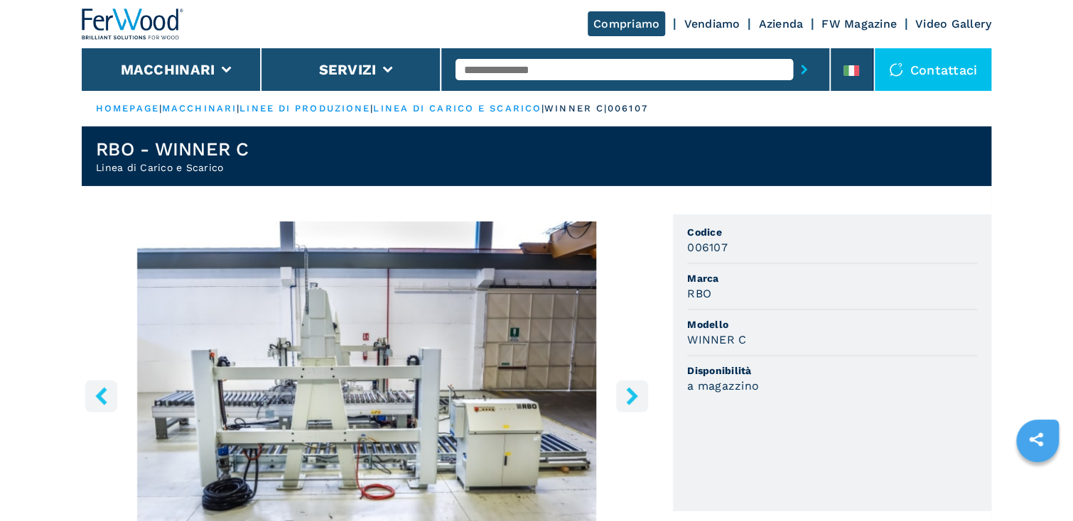
click at [632, 392] on icon "right-button" at bounding box center [631, 396] width 11 height 18
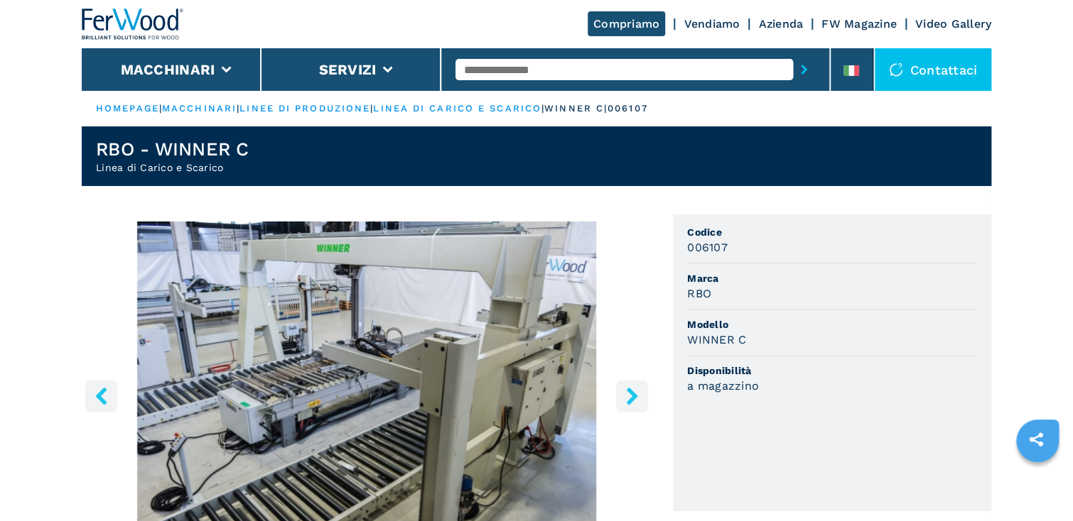
click at [631, 392] on icon "right-button" at bounding box center [631, 396] width 11 height 18
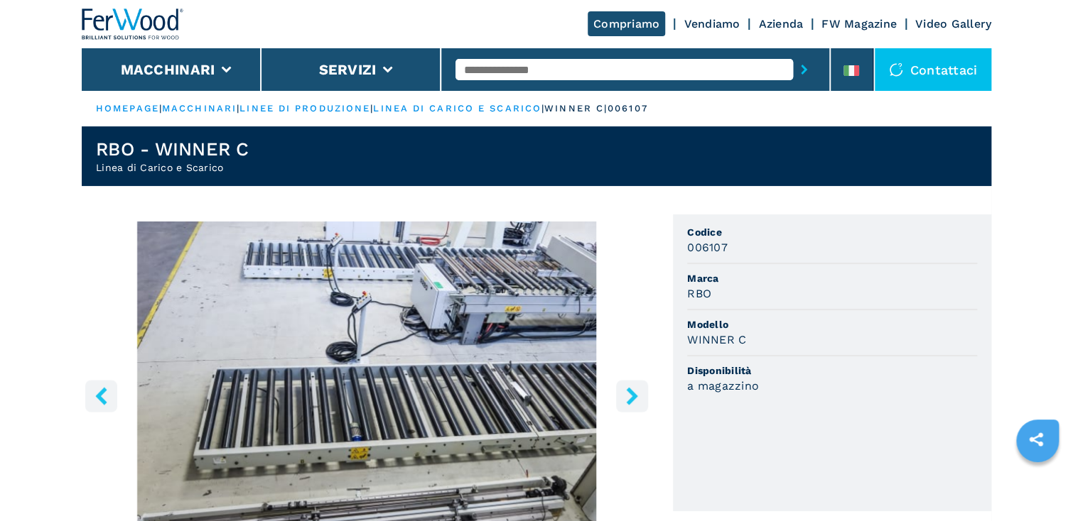
click at [631, 392] on icon "right-button" at bounding box center [631, 396] width 11 height 18
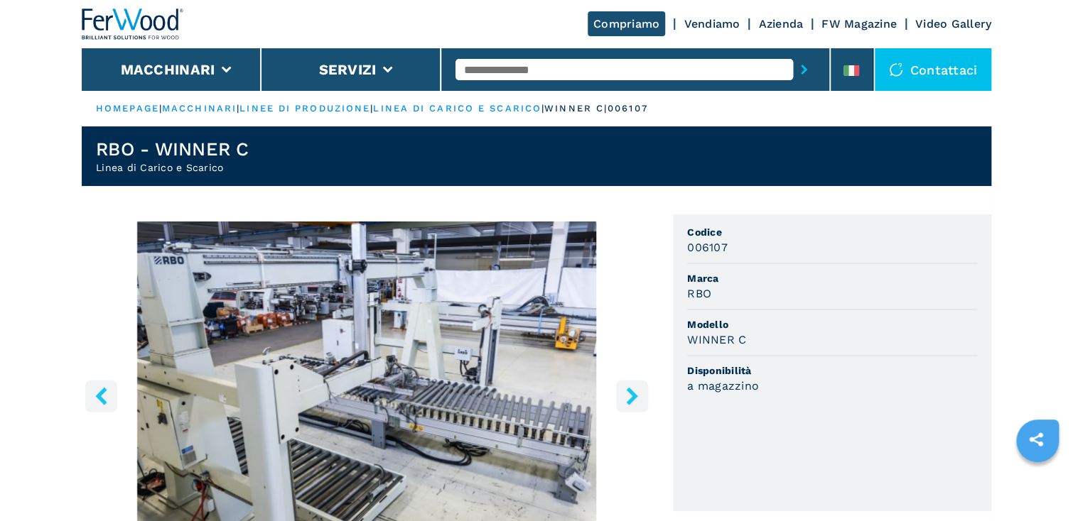
click at [631, 392] on icon "right-button" at bounding box center [631, 396] width 11 height 18
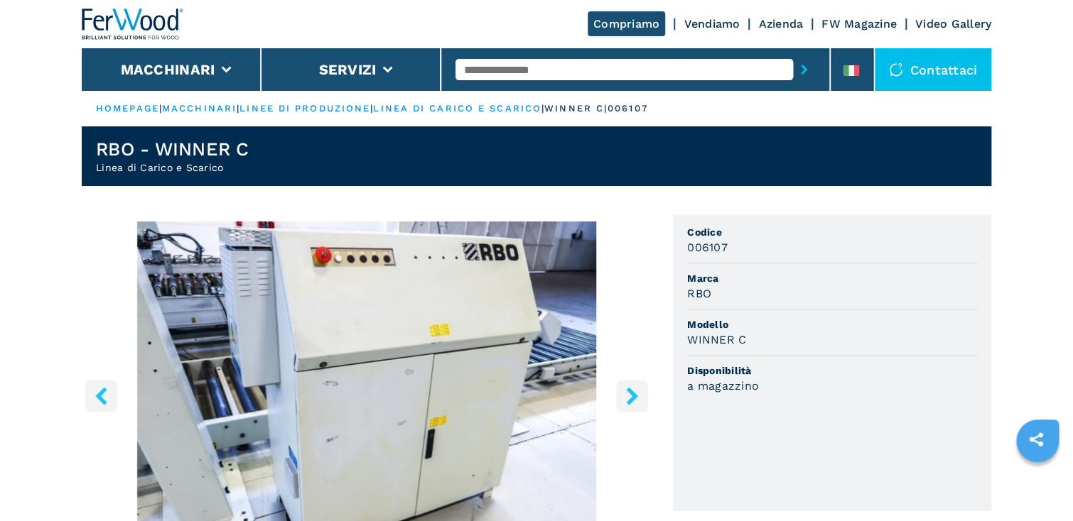
click at [631, 392] on icon "right-button" at bounding box center [631, 396] width 11 height 18
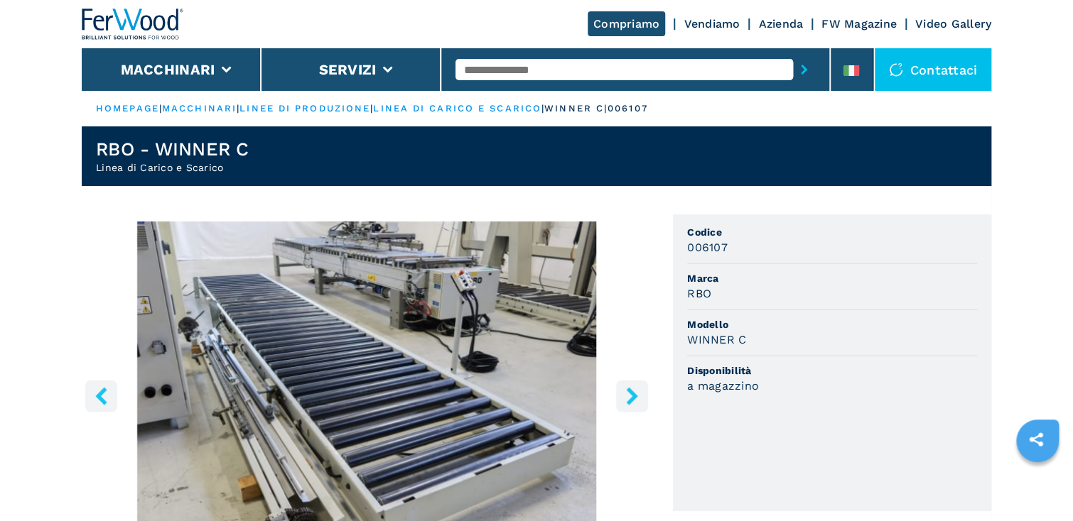
click at [631, 392] on icon "right-button" at bounding box center [631, 396] width 11 height 18
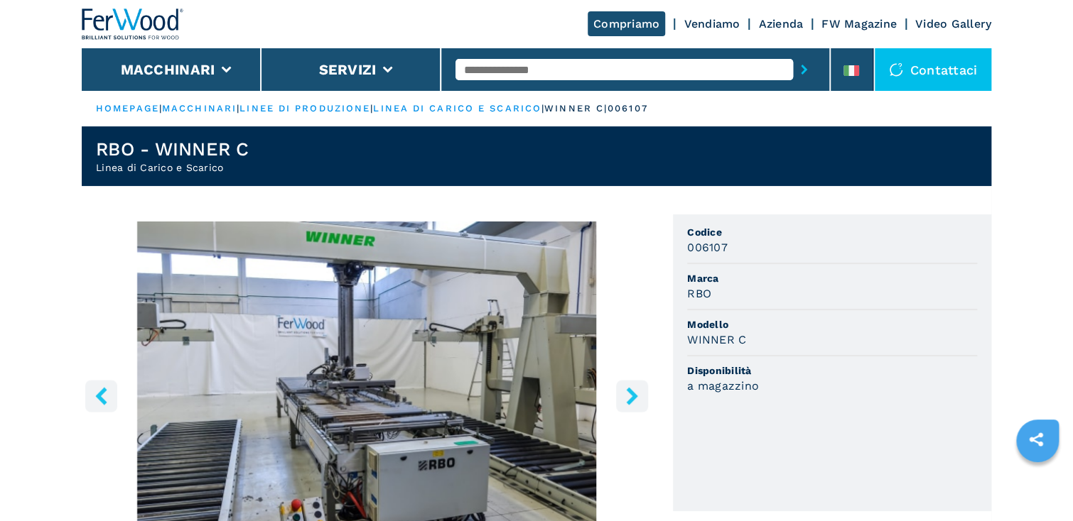
click at [631, 392] on icon "right-button" at bounding box center [631, 396] width 11 height 18
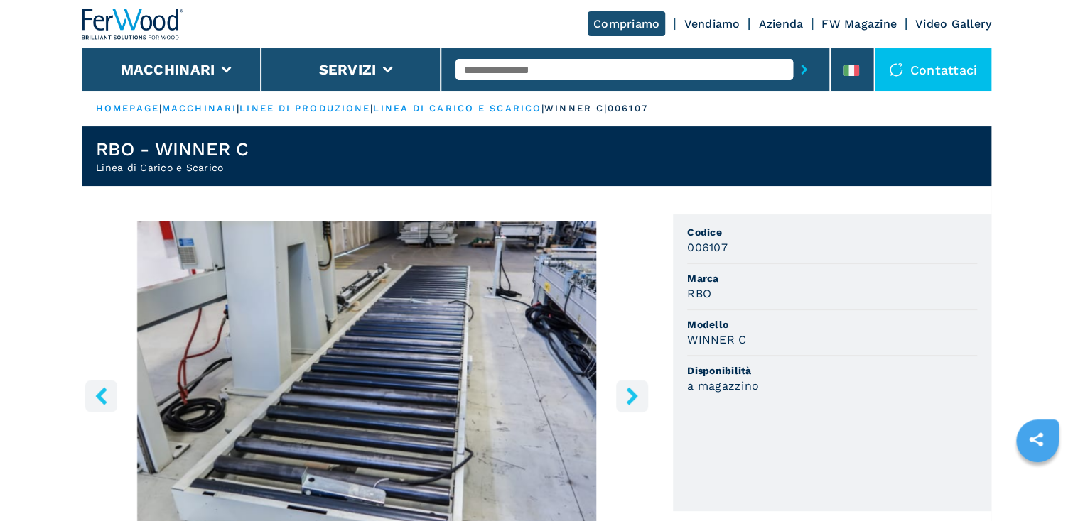
click at [631, 392] on icon "right-button" at bounding box center [631, 396] width 11 height 18
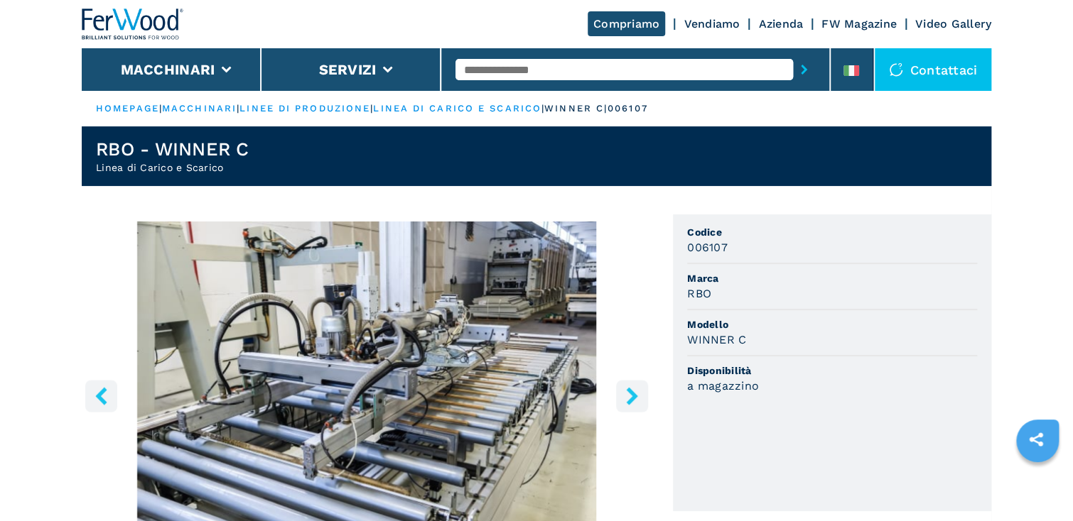
click at [631, 392] on icon "right-button" at bounding box center [631, 396] width 11 height 18
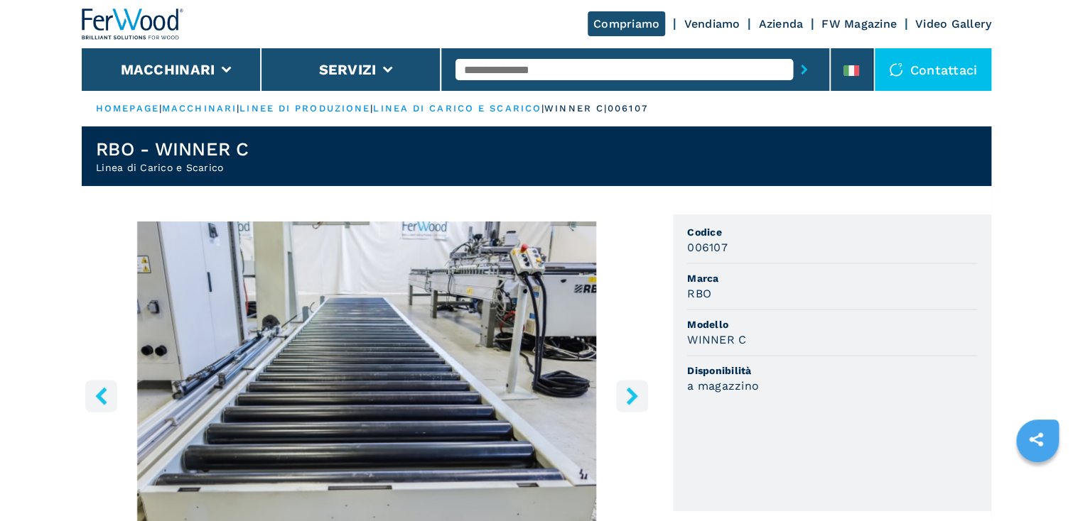
click at [631, 392] on icon "right-button" at bounding box center [631, 396] width 11 height 18
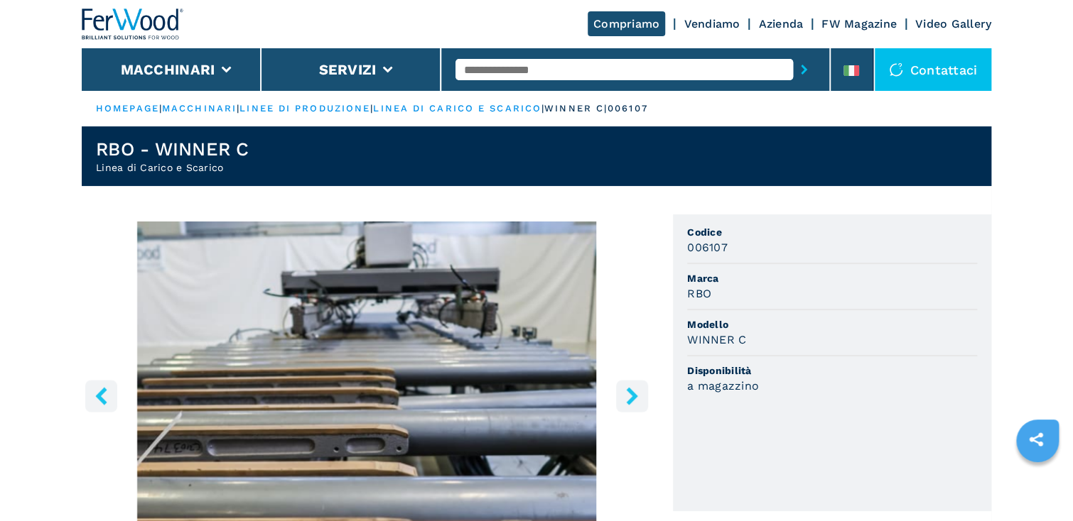
click at [631, 392] on icon "right-button" at bounding box center [631, 396] width 11 height 18
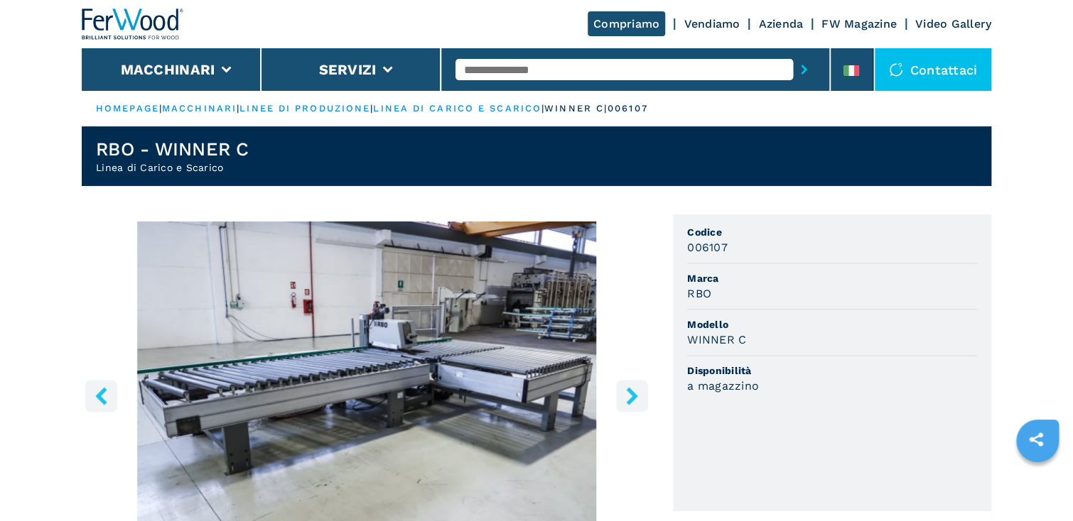
click at [631, 392] on icon "right-button" at bounding box center [631, 396] width 11 height 18
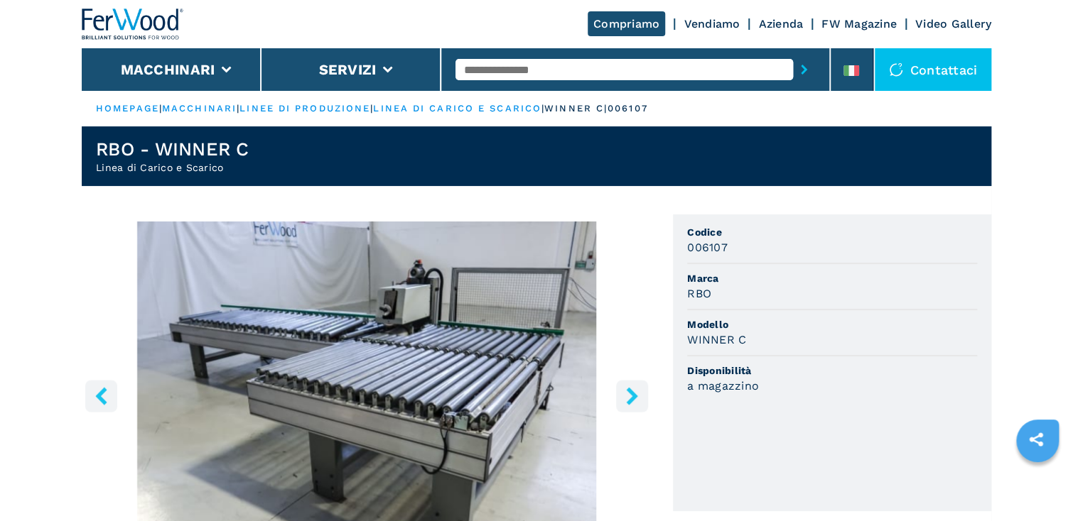
click at [631, 392] on icon "right-button" at bounding box center [631, 396] width 11 height 18
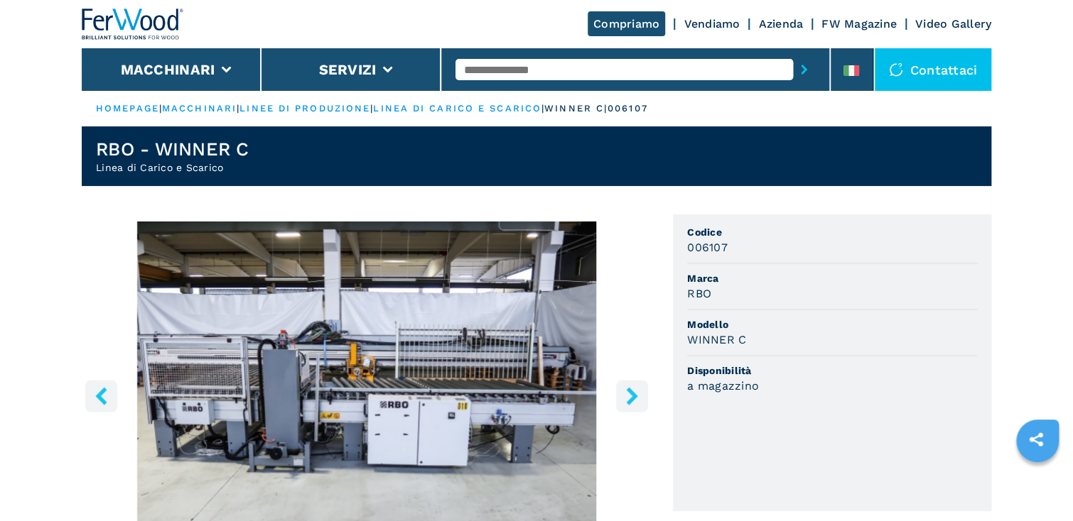
click at [631, 392] on icon "right-button" at bounding box center [631, 396] width 11 height 18
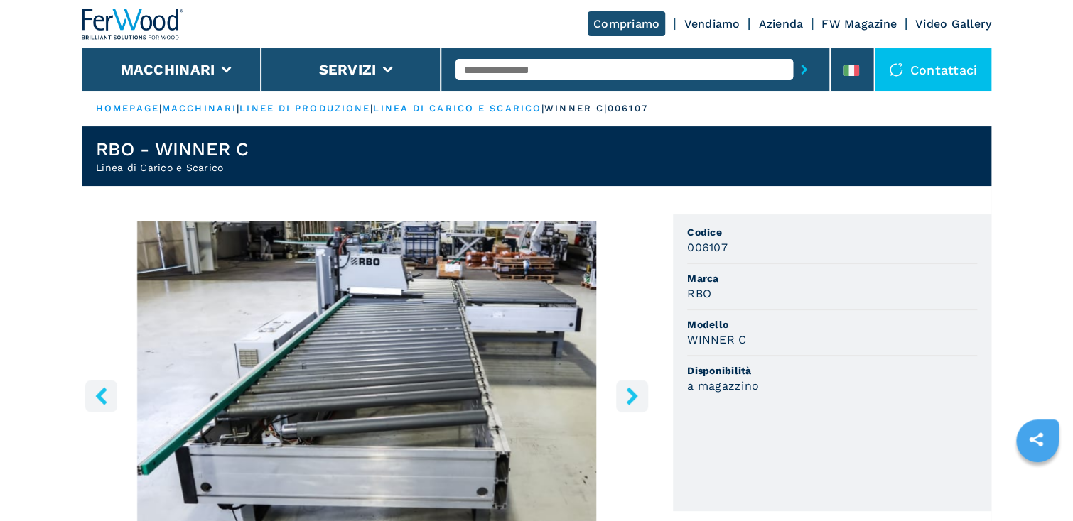
click at [631, 392] on icon "right-button" at bounding box center [631, 396] width 11 height 18
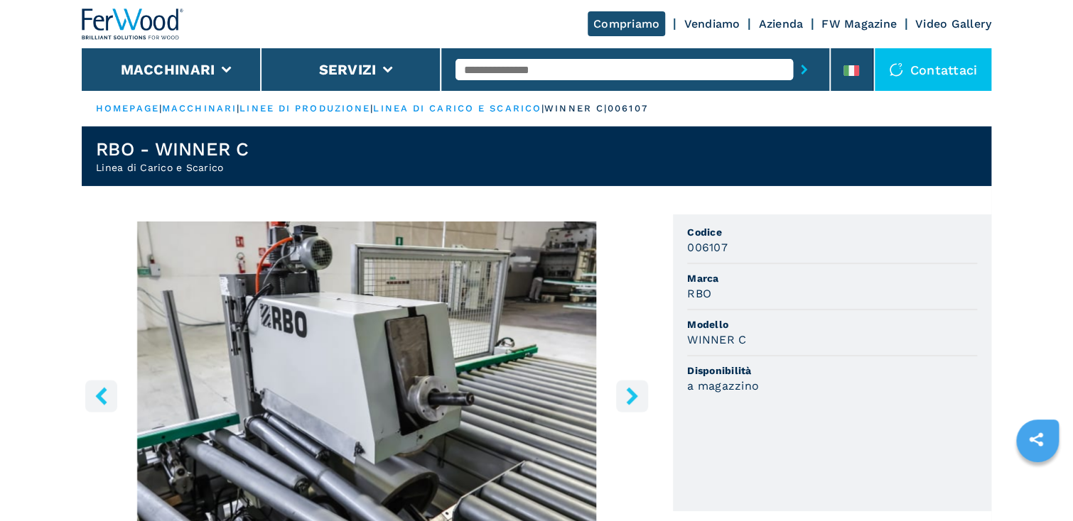
click at [631, 392] on icon "right-button" at bounding box center [631, 396] width 11 height 18
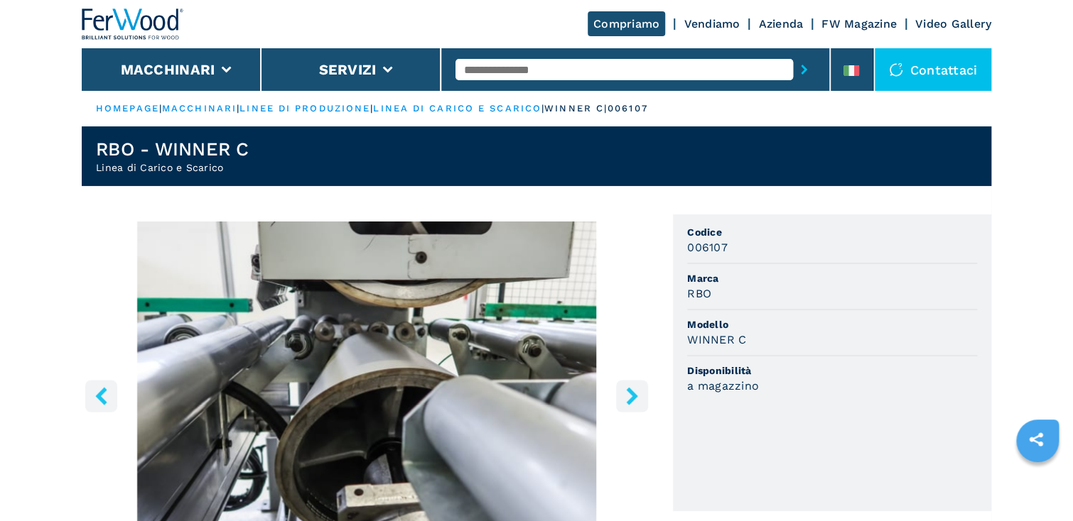
click at [631, 392] on icon "right-button" at bounding box center [631, 396] width 11 height 18
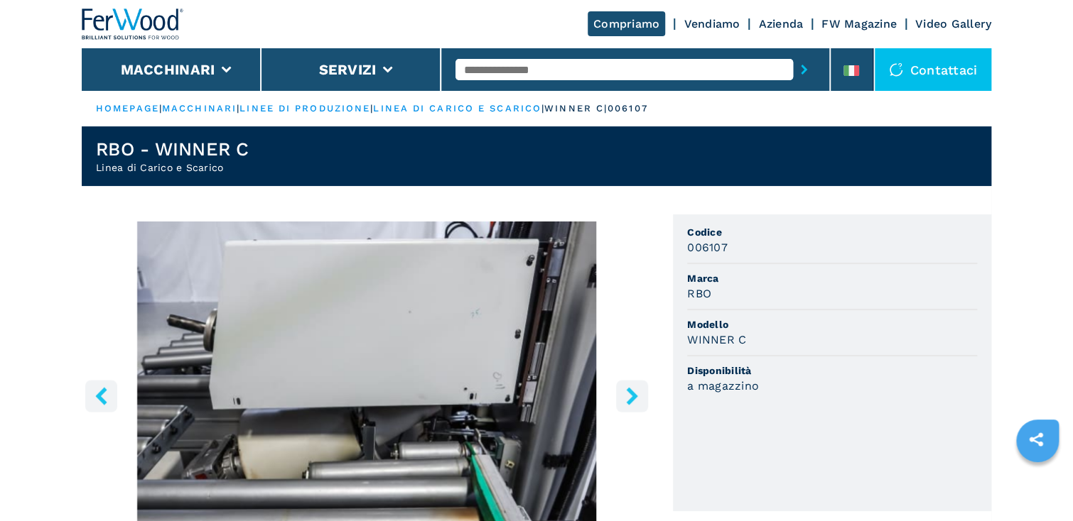
click at [631, 392] on icon "right-button" at bounding box center [631, 396] width 11 height 18
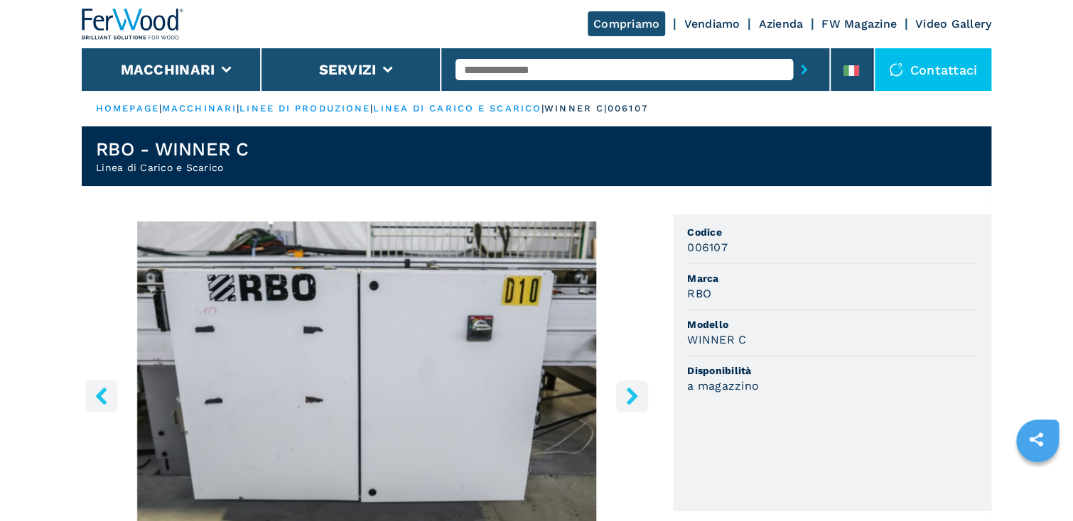
click at [631, 392] on icon "right-button" at bounding box center [631, 396] width 11 height 18
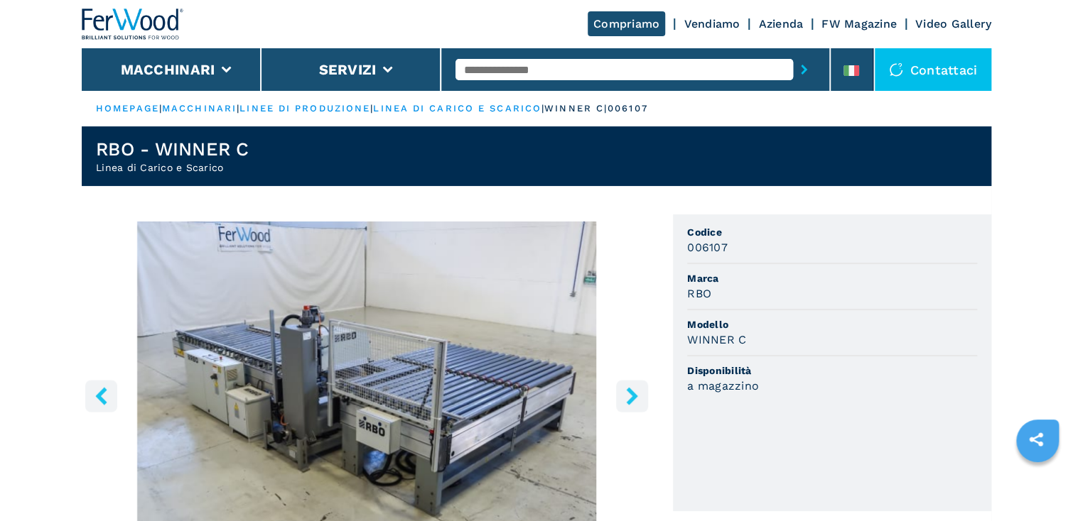
click at [631, 392] on icon "right-button" at bounding box center [631, 396] width 11 height 18
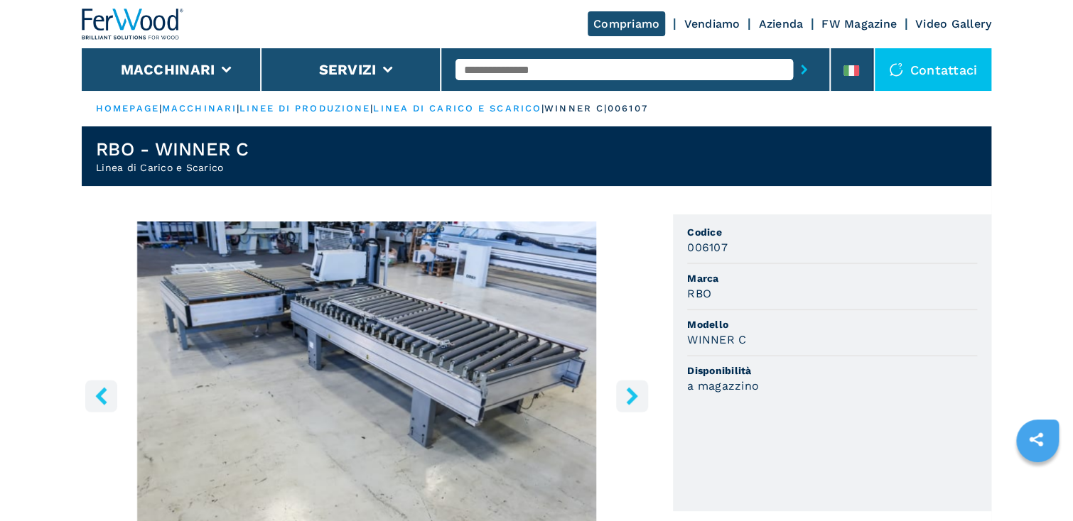
click at [631, 392] on icon "right-button" at bounding box center [631, 396] width 11 height 18
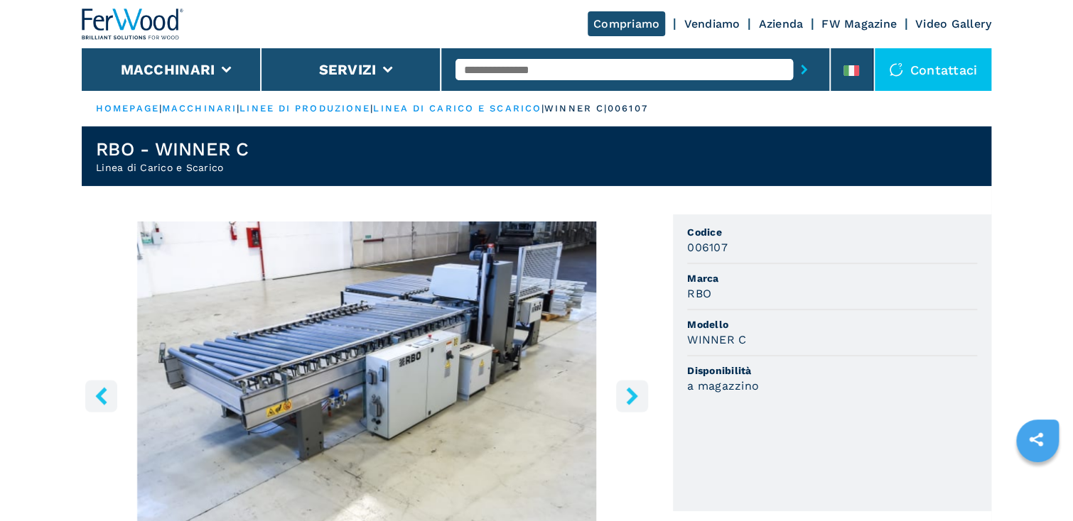
click at [631, 392] on icon "right-button" at bounding box center [631, 396] width 11 height 18
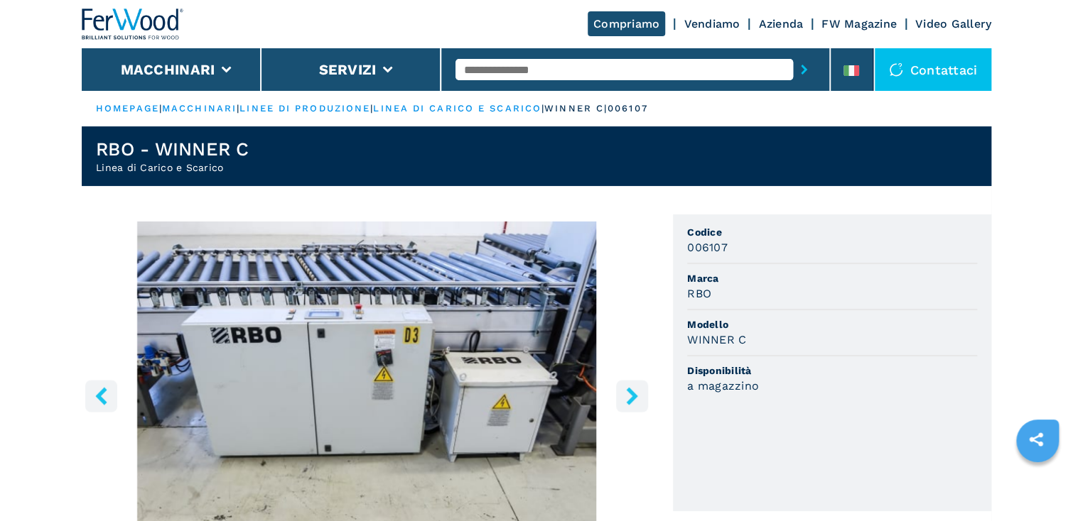
click at [631, 392] on icon "right-button" at bounding box center [631, 396] width 11 height 18
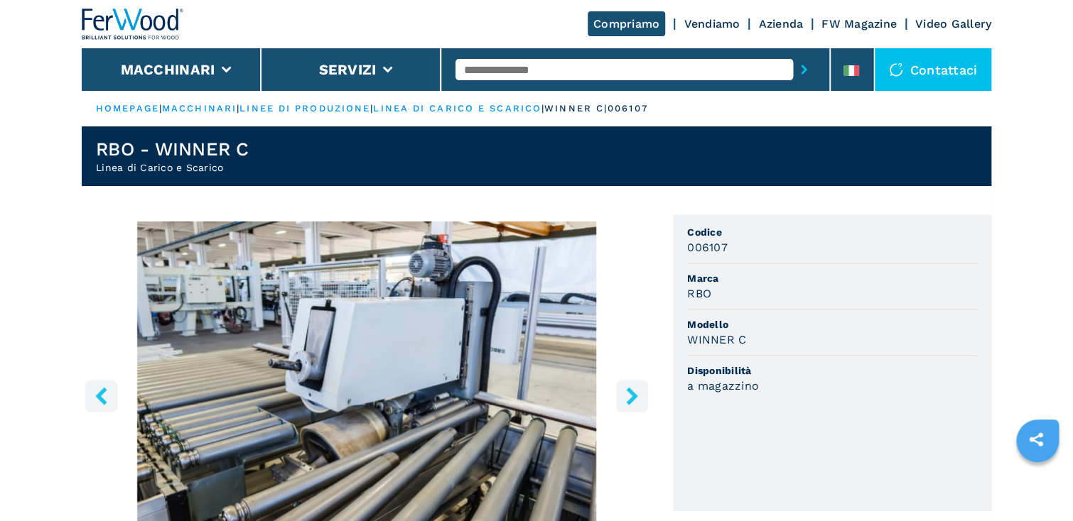
click at [631, 392] on icon "right-button" at bounding box center [631, 396] width 11 height 18
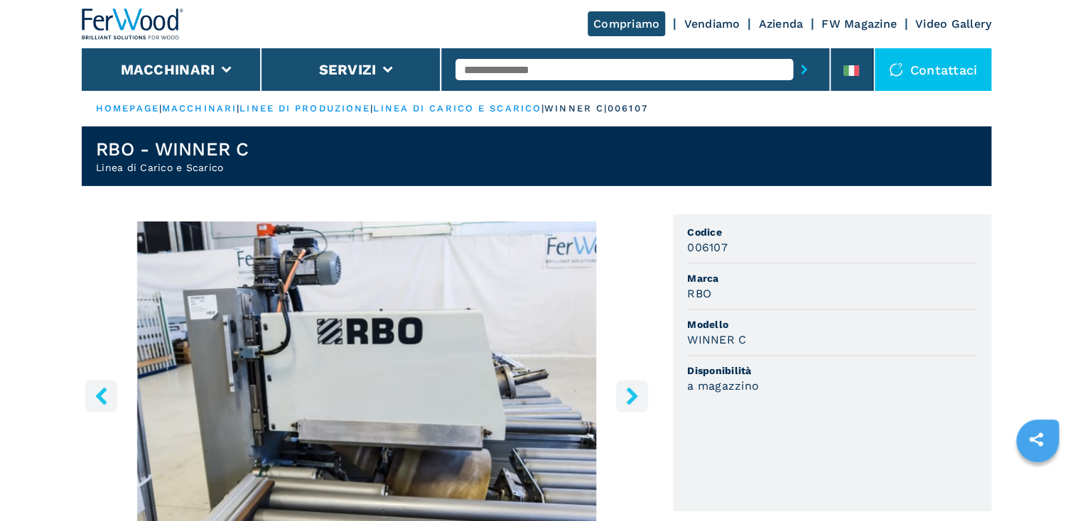
click at [631, 392] on icon "right-button" at bounding box center [631, 396] width 11 height 18
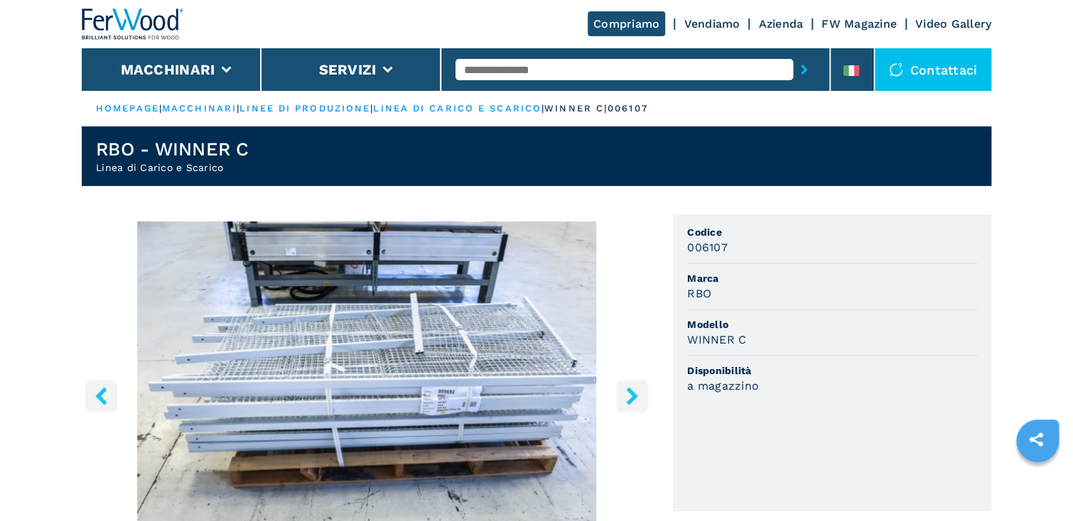
click at [631, 392] on icon "right-button" at bounding box center [631, 396] width 11 height 18
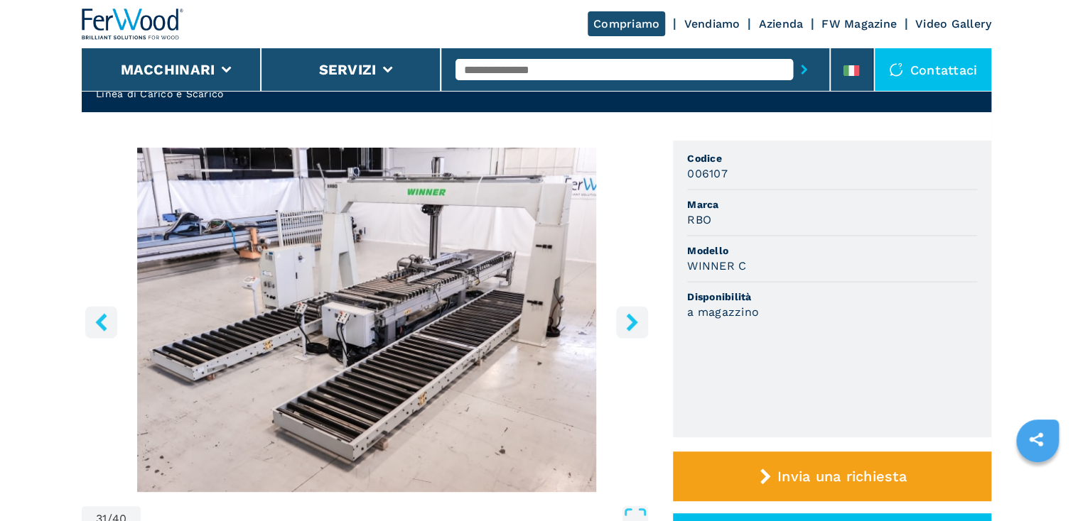
scroll to position [57, 0]
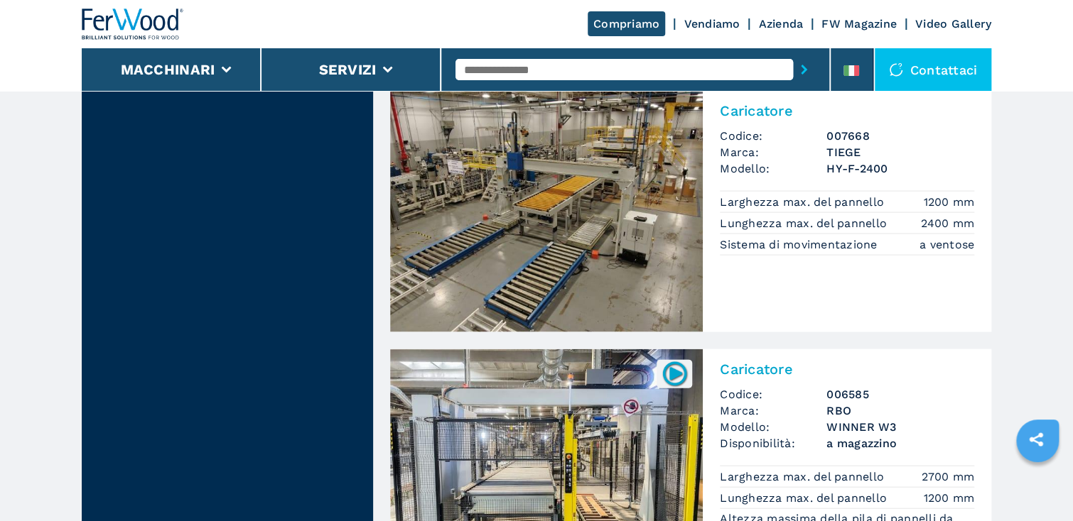
scroll to position [1307, 0]
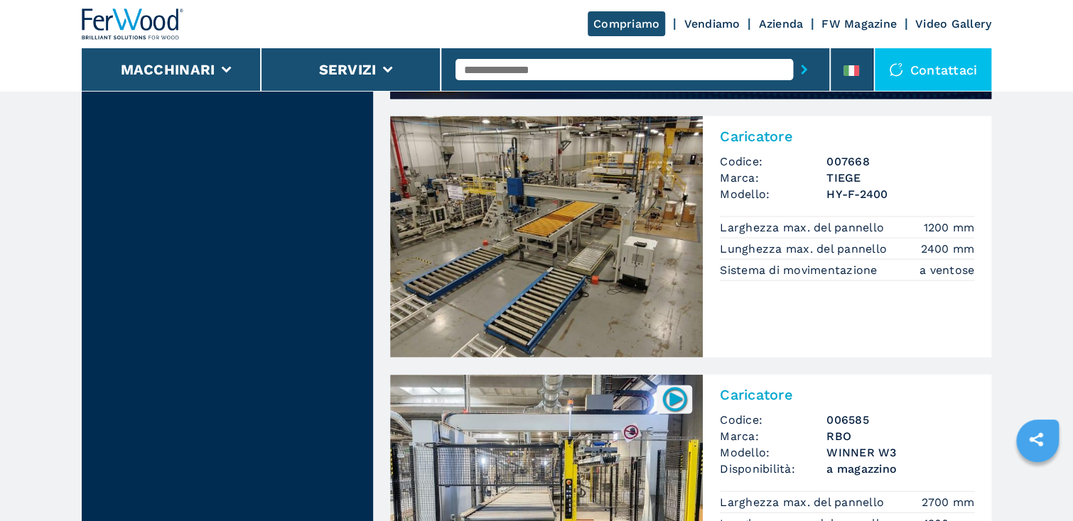
click at [579, 216] on img at bounding box center [546, 237] width 313 height 242
click at [571, 213] on img at bounding box center [546, 237] width 313 height 242
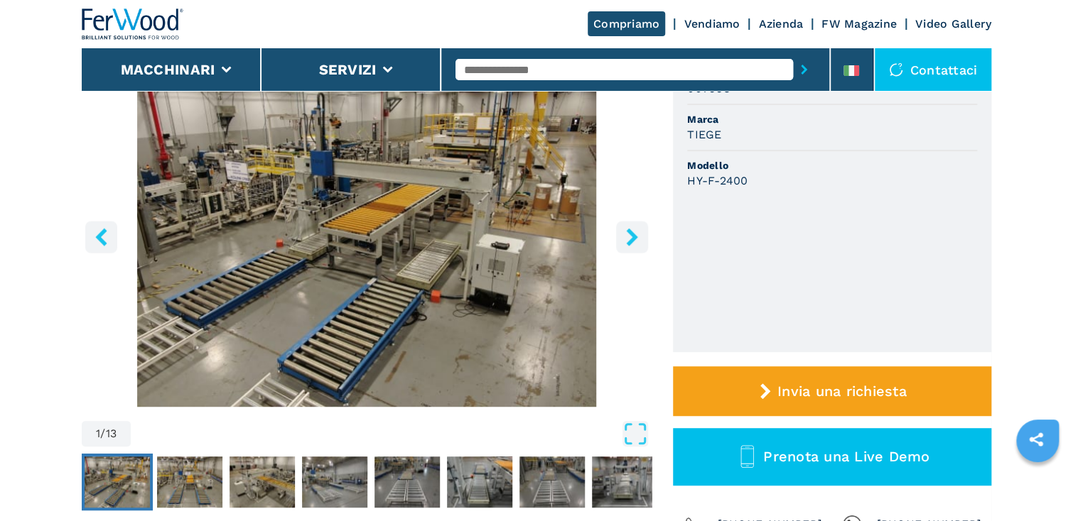
scroll to position [171, 0]
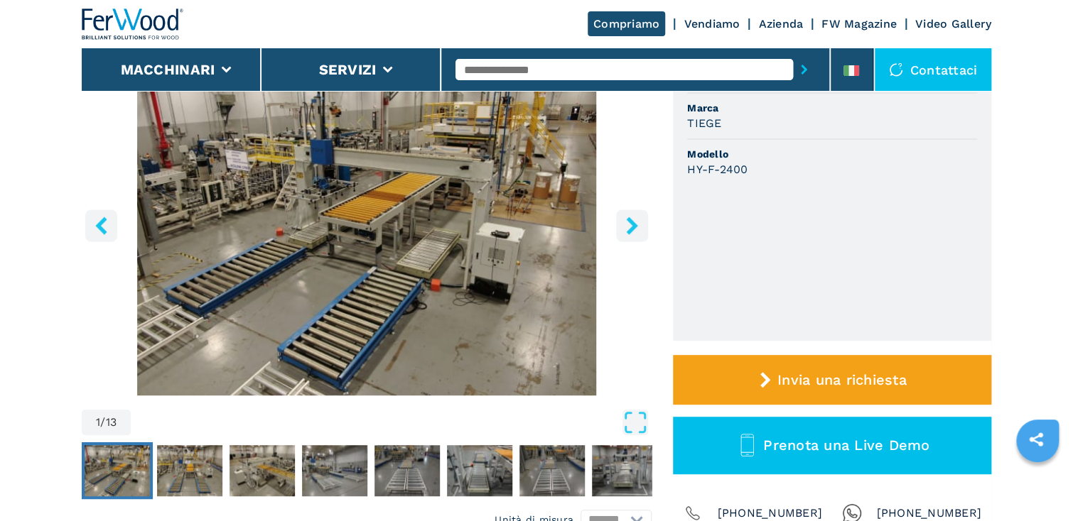
click at [634, 224] on icon "right-button" at bounding box center [631, 226] width 11 height 18
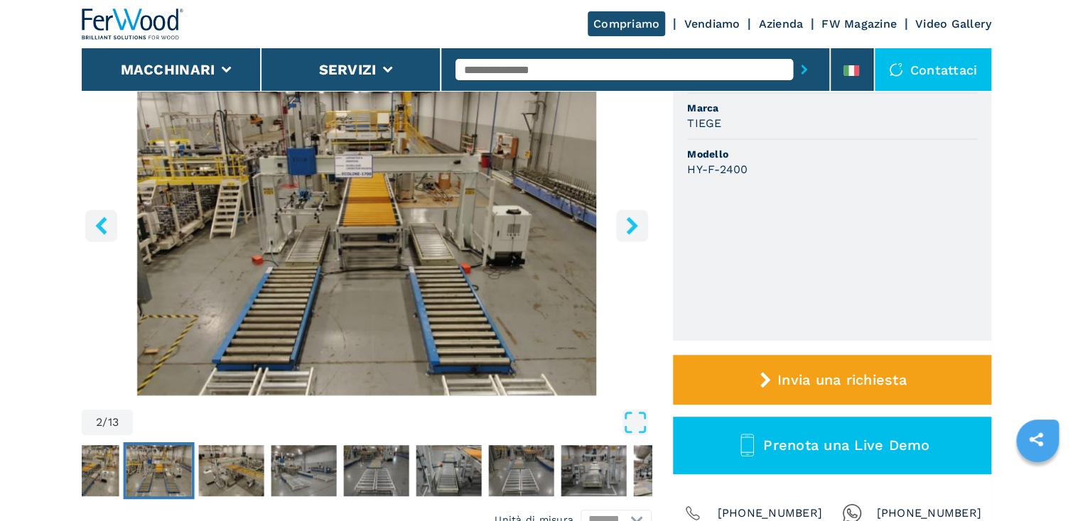
click at [633, 224] on icon "right-button" at bounding box center [631, 226] width 11 height 18
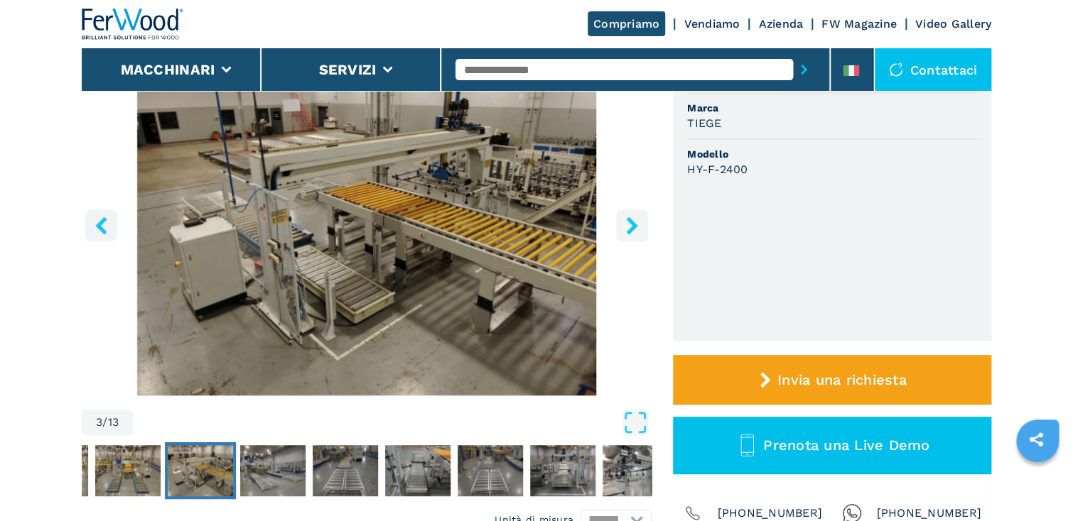
click at [632, 224] on icon "right-button" at bounding box center [631, 226] width 11 height 18
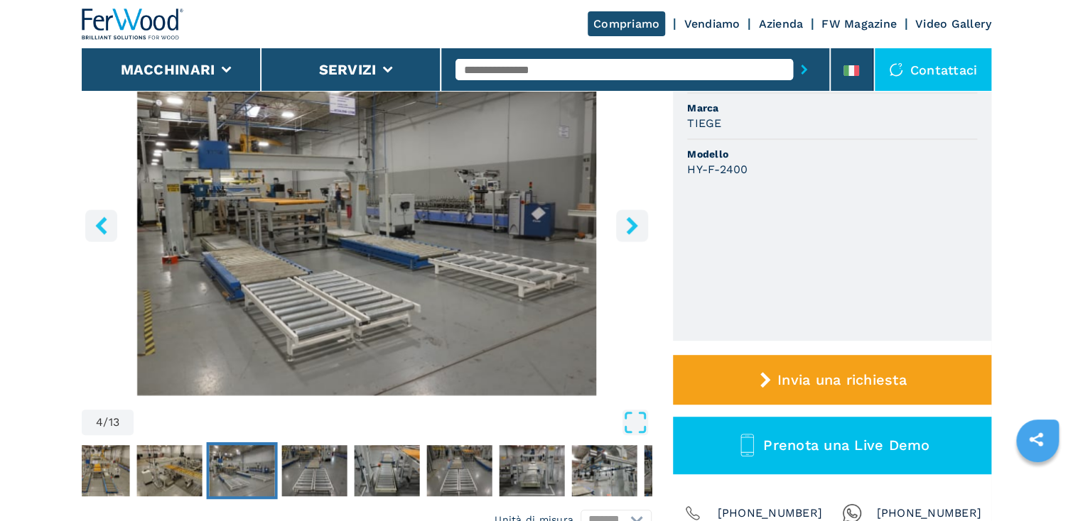
click at [632, 224] on icon "right-button" at bounding box center [631, 226] width 11 height 18
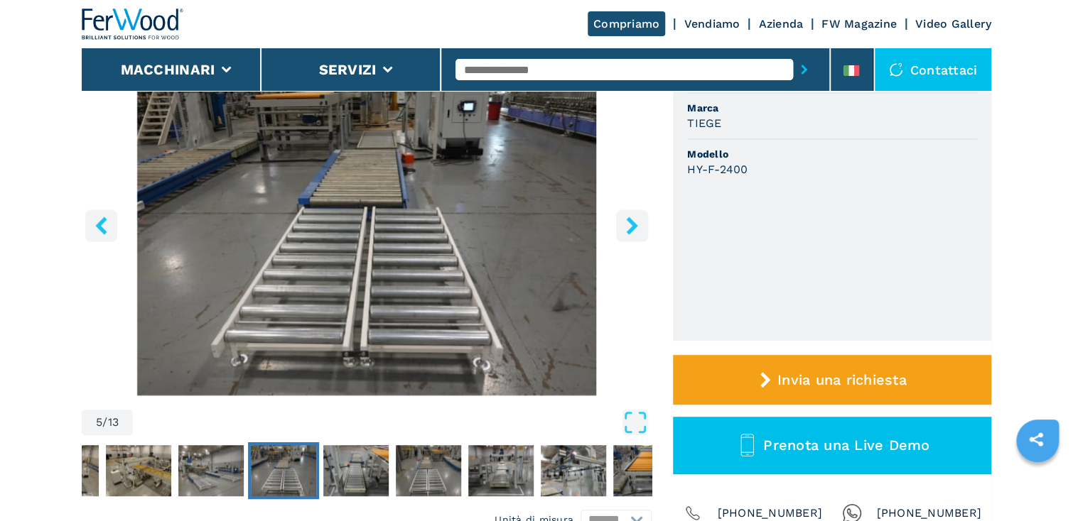
click at [632, 224] on icon "right-button" at bounding box center [631, 226] width 11 height 18
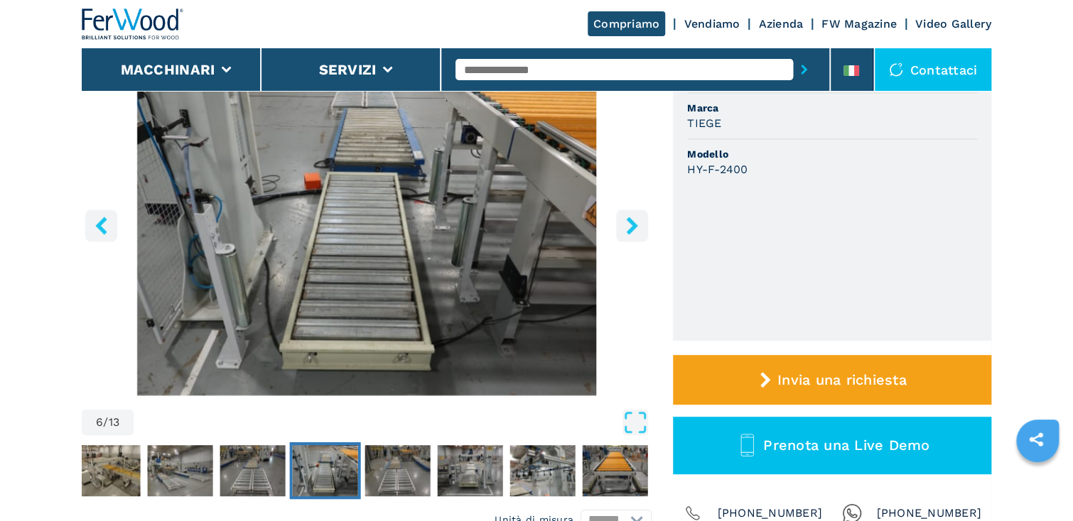
click at [632, 224] on icon "right-button" at bounding box center [631, 226] width 11 height 18
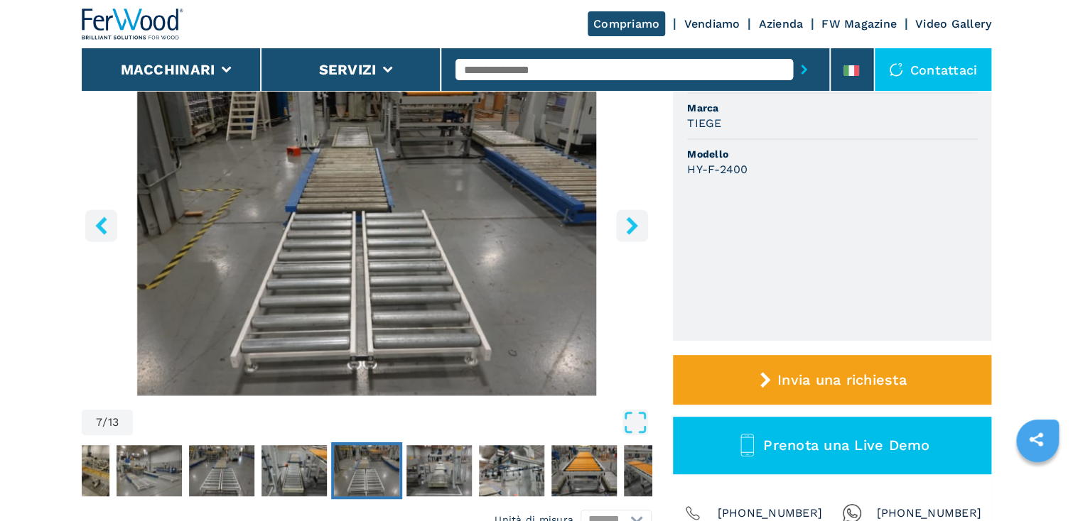
click at [632, 224] on icon "right-button" at bounding box center [631, 226] width 11 height 18
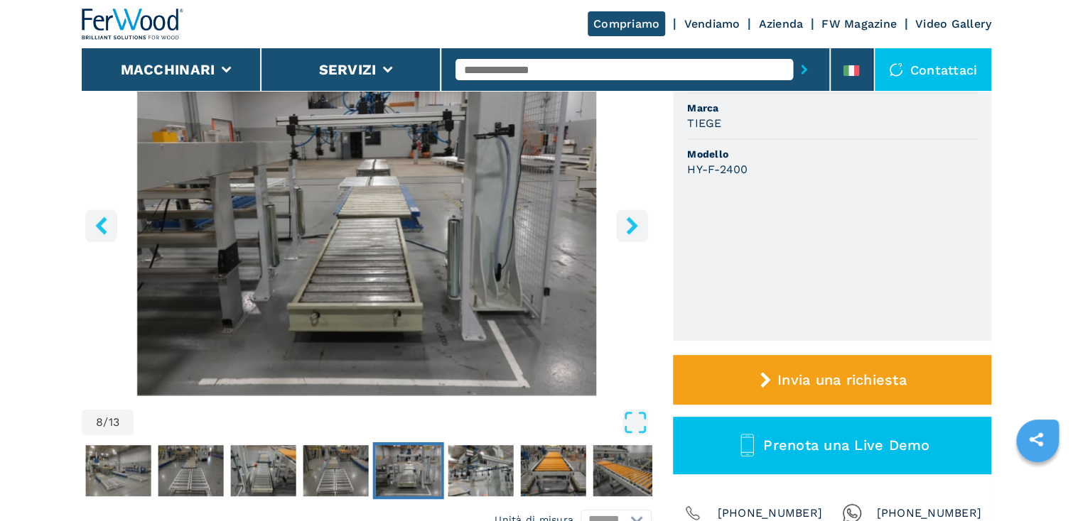
click at [632, 224] on icon "right-button" at bounding box center [631, 226] width 11 height 18
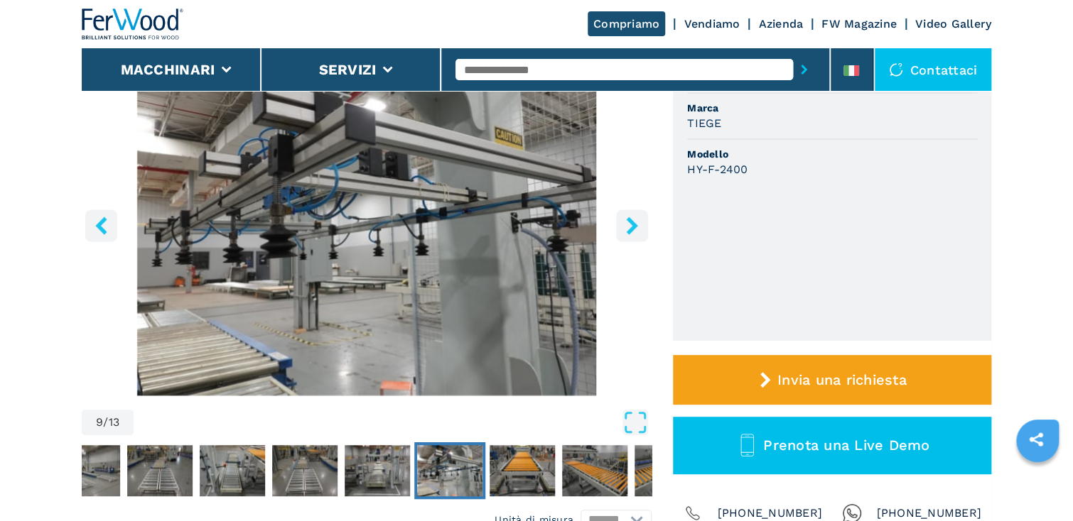
click at [632, 224] on icon "right-button" at bounding box center [631, 226] width 11 height 18
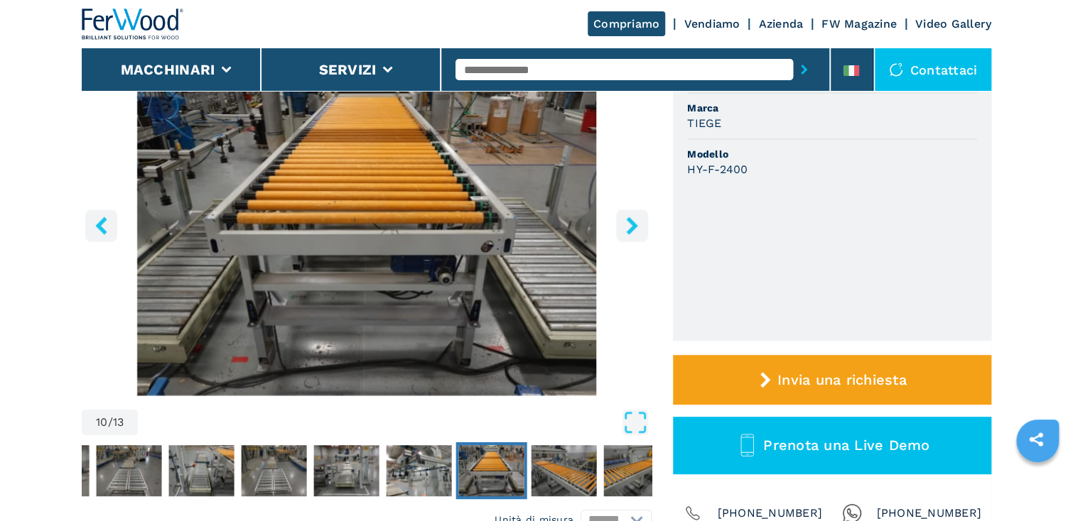
click at [632, 224] on icon "right-button" at bounding box center [631, 226] width 11 height 18
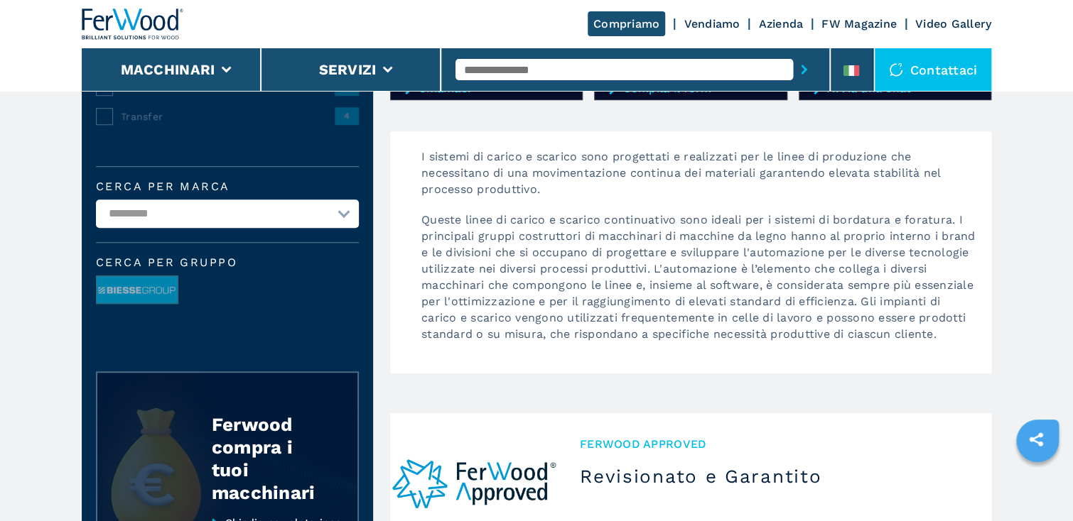
scroll to position [455, 0]
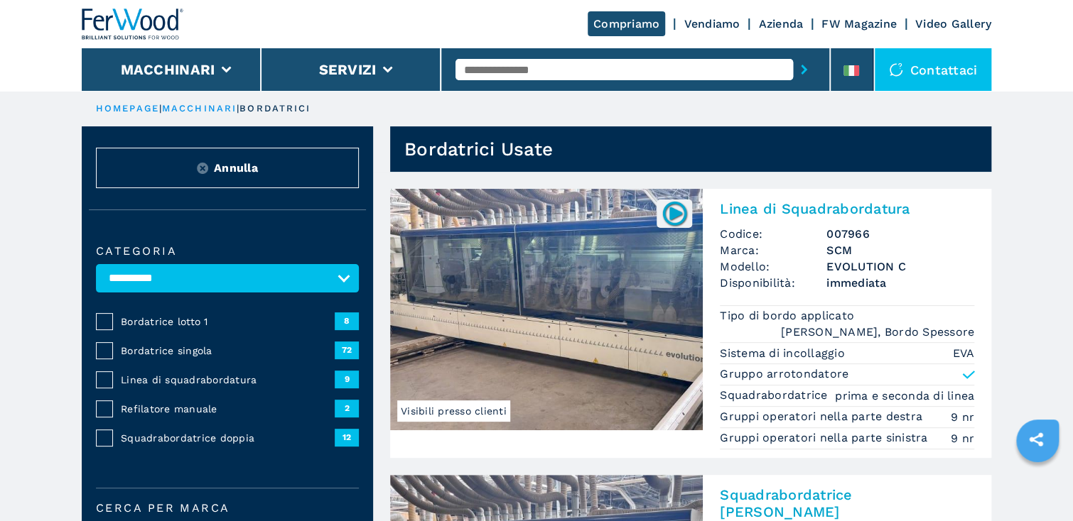
click at [171, 381] on span "Linea di squadrabordatura" at bounding box center [228, 380] width 214 height 14
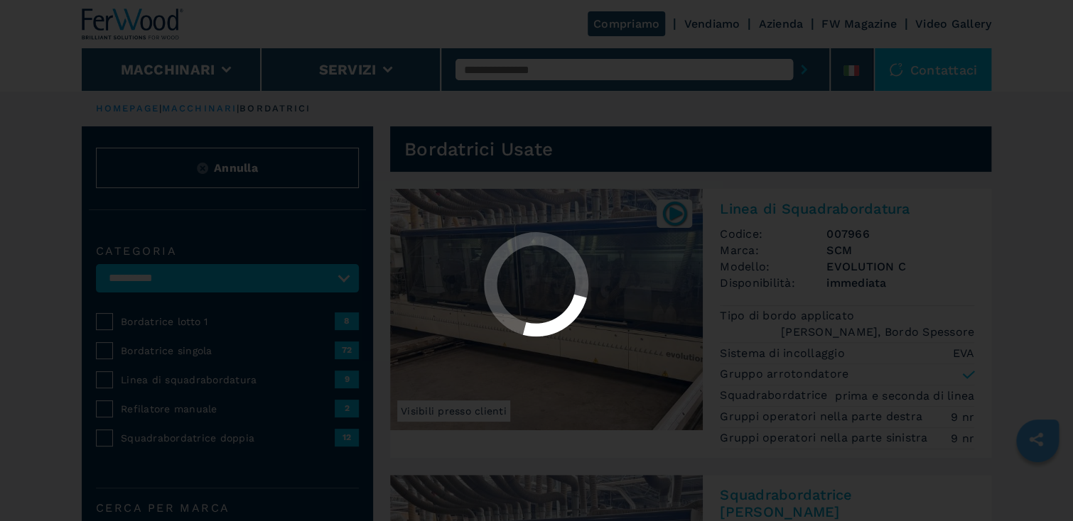
select select "**********"
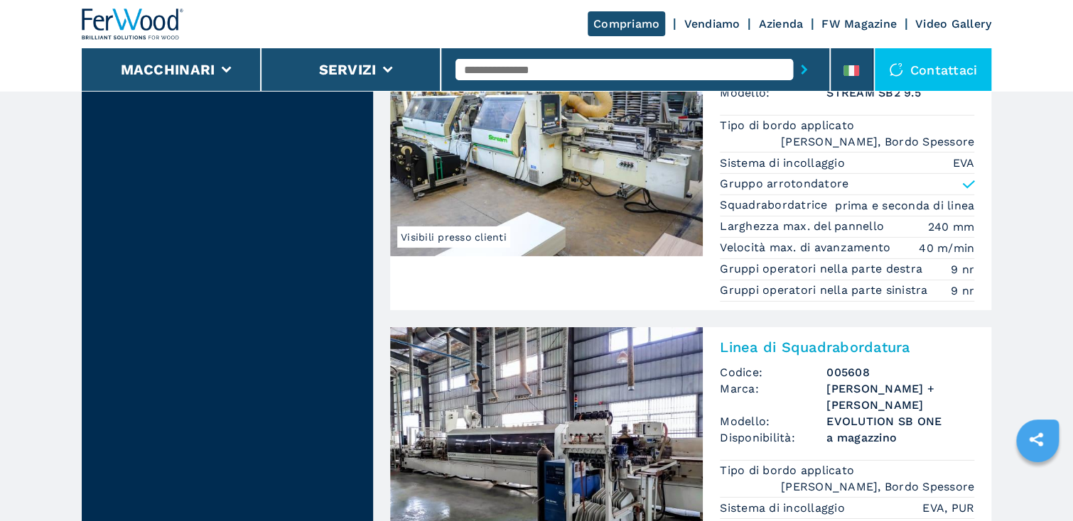
scroll to position [2103, 0]
click at [608, 405] on img at bounding box center [546, 448] width 313 height 242
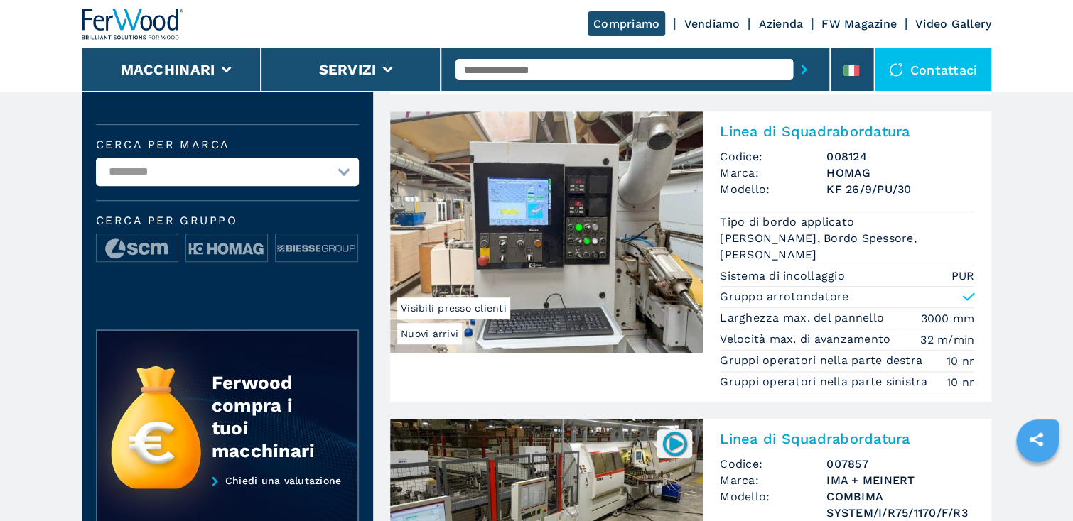
scroll to position [341, 0]
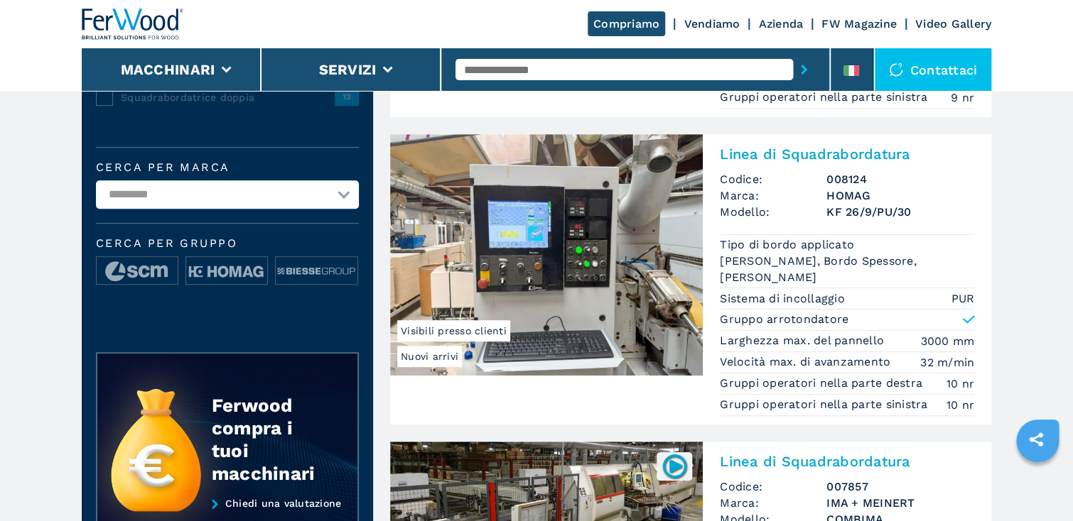
click at [575, 250] on img at bounding box center [546, 255] width 313 height 242
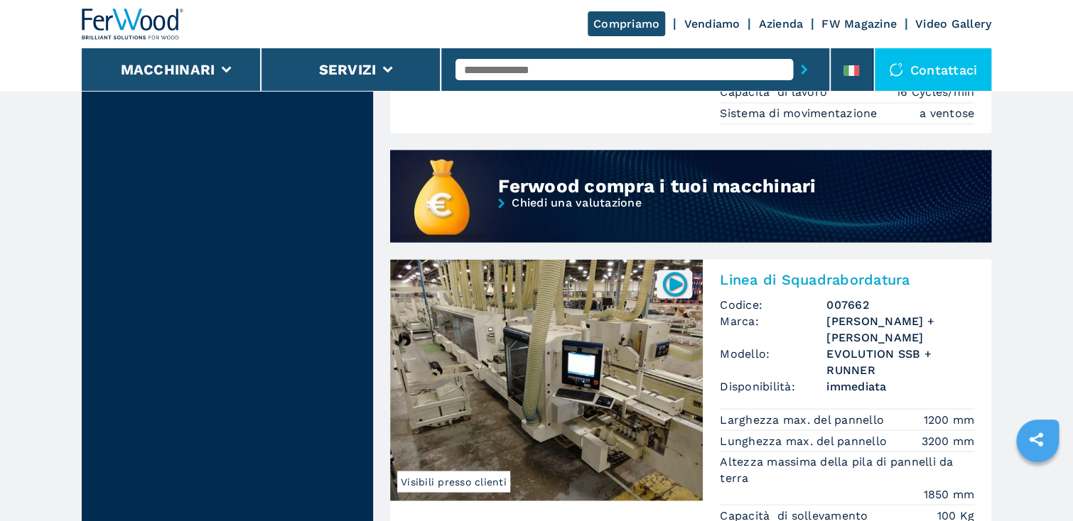
scroll to position [1250, 0]
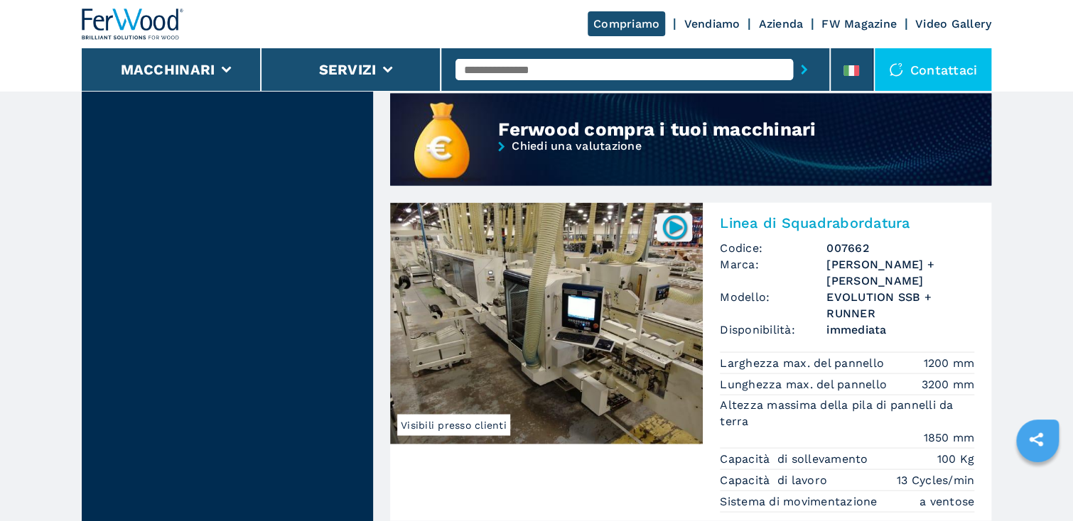
click at [519, 338] on img at bounding box center [546, 323] width 313 height 242
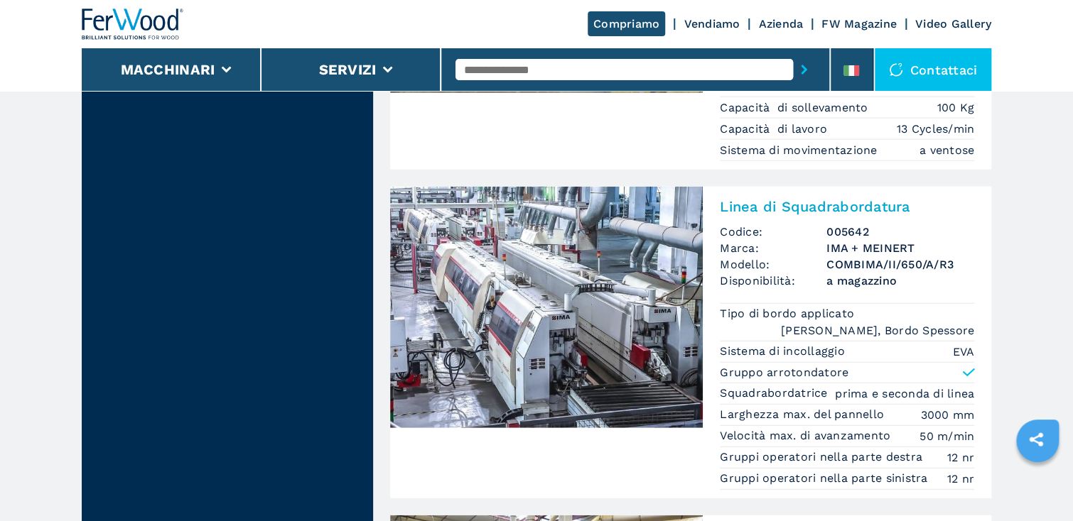
scroll to position [1819, 0]
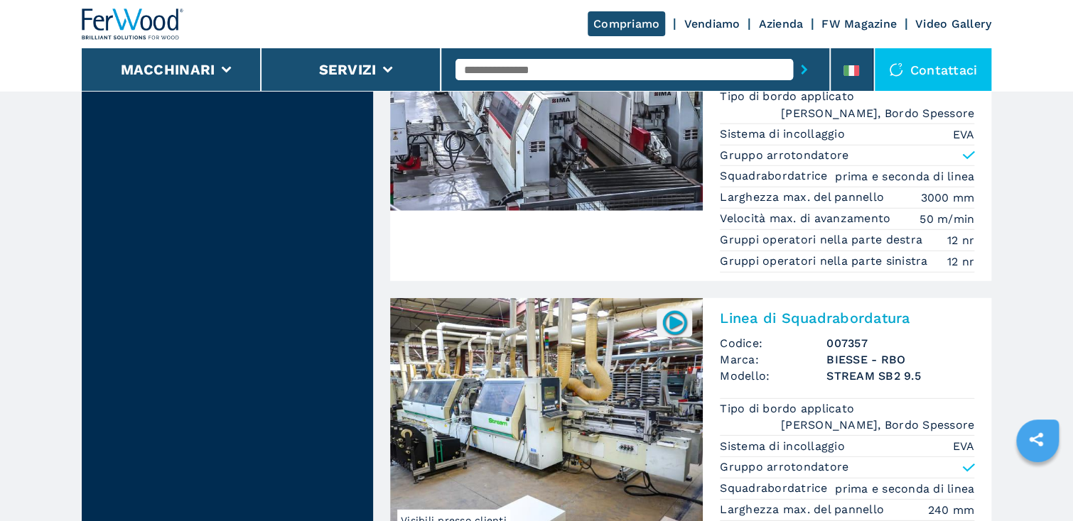
click at [545, 414] on img at bounding box center [546, 419] width 313 height 242
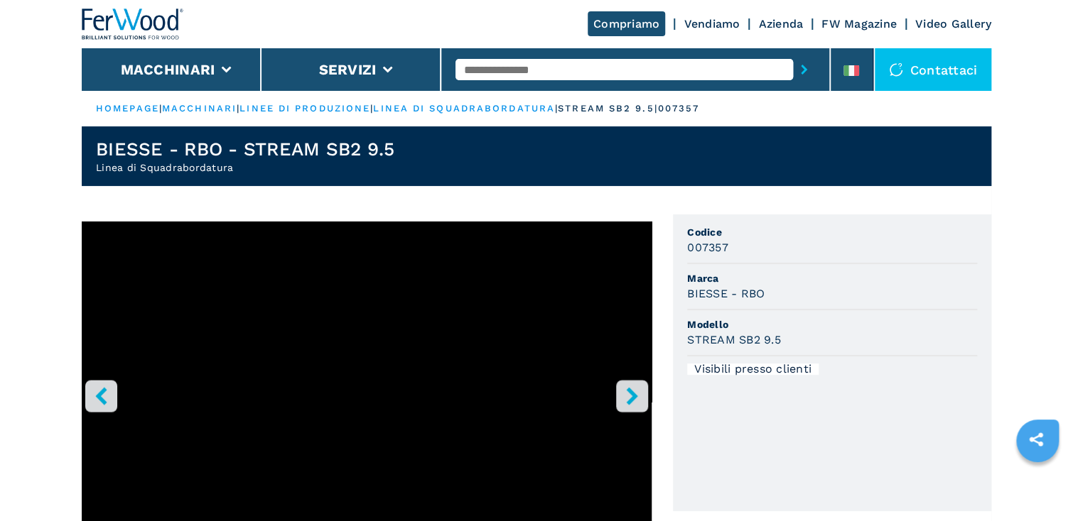
scroll to position [20, 0]
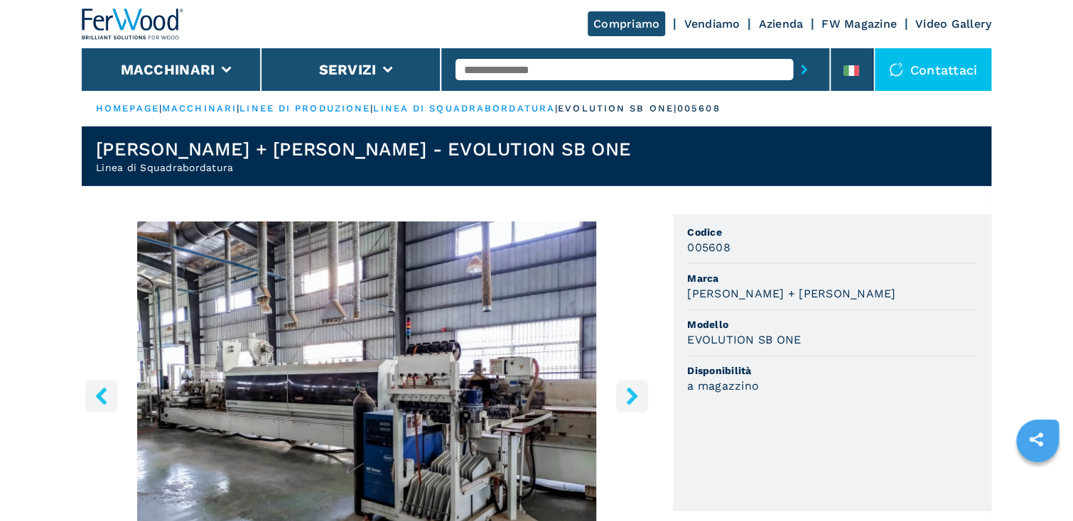
click at [632, 395] on icon "right-button" at bounding box center [631, 396] width 11 height 18
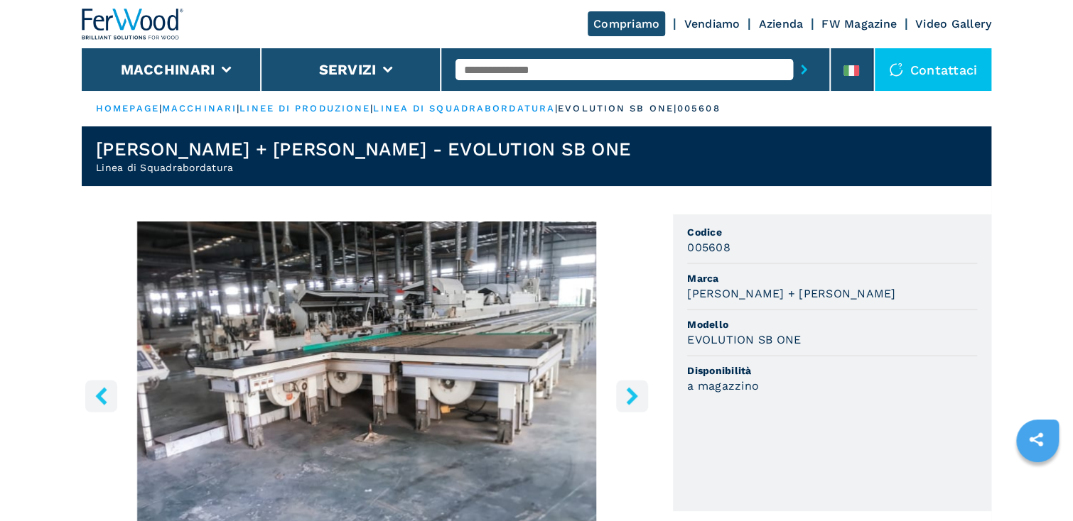
click at [630, 394] on icon "right-button" at bounding box center [631, 396] width 11 height 18
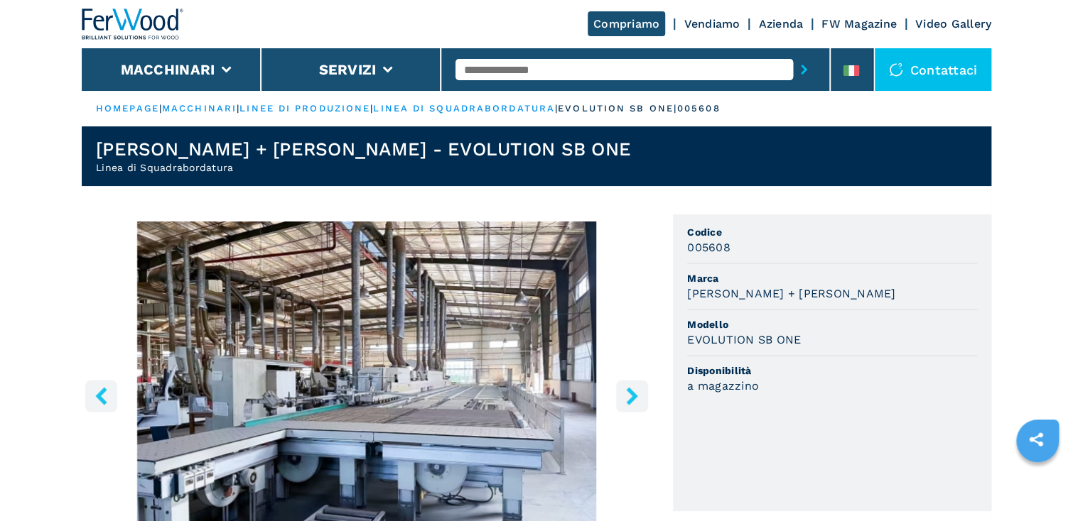
click at [630, 394] on icon "right-button" at bounding box center [631, 396] width 11 height 18
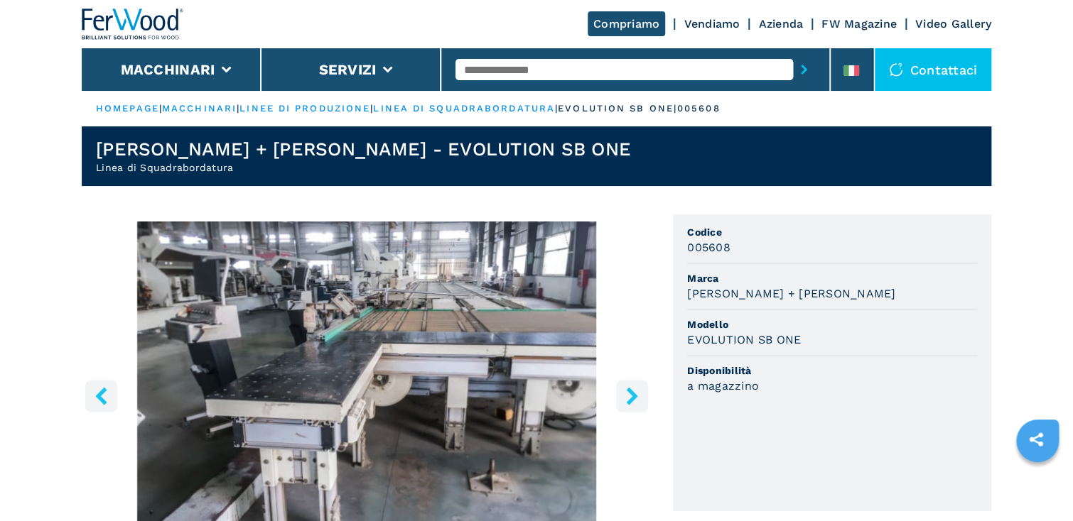
click at [630, 394] on icon "right-button" at bounding box center [631, 396] width 11 height 18
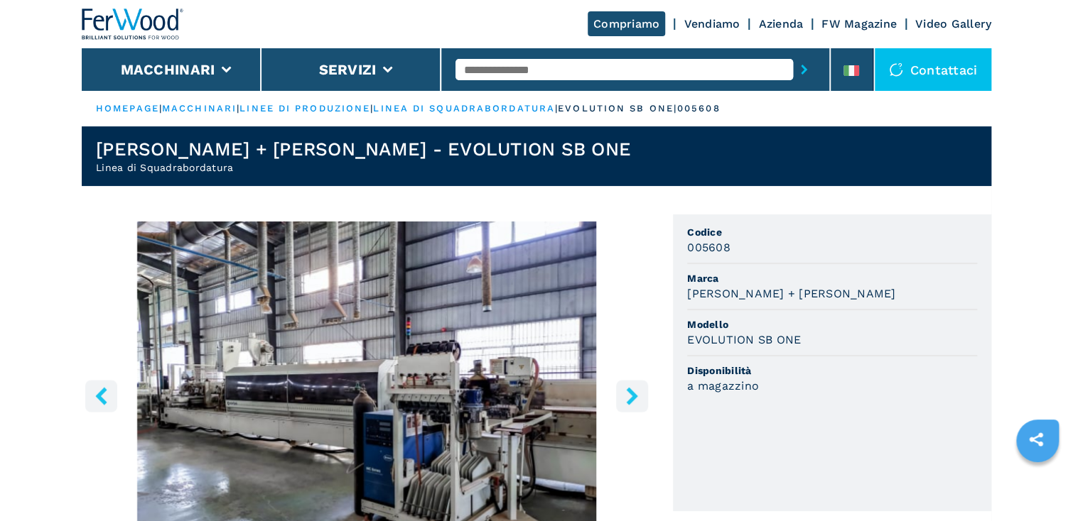
click at [630, 394] on icon "right-button" at bounding box center [631, 396] width 11 height 18
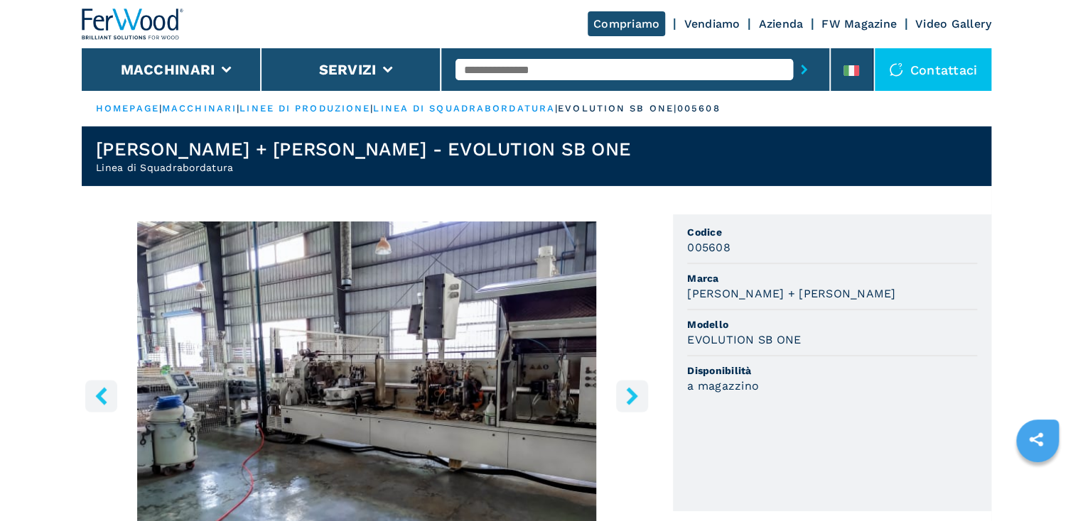
click at [630, 394] on icon "right-button" at bounding box center [631, 396] width 11 height 18
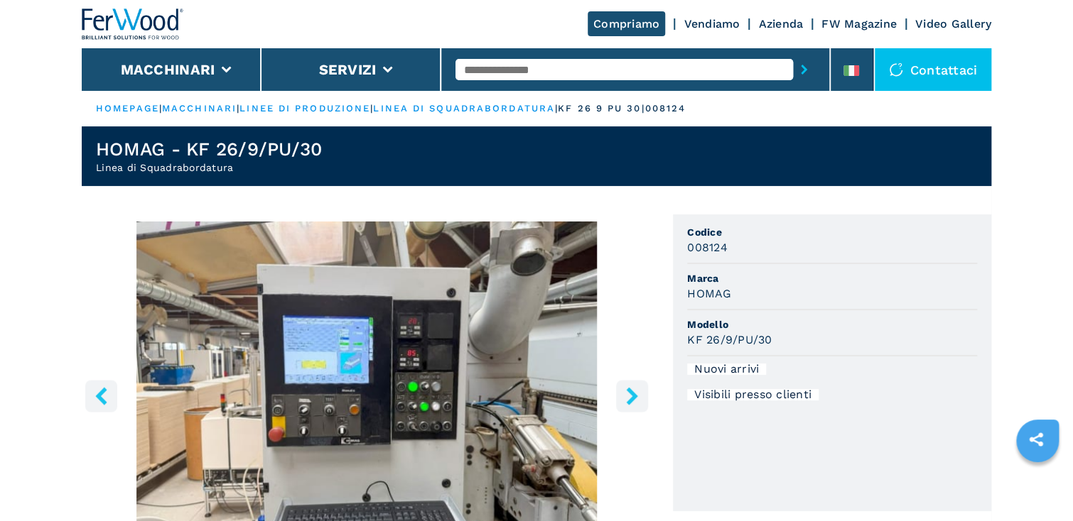
click at [632, 393] on icon "right-button" at bounding box center [631, 396] width 11 height 18
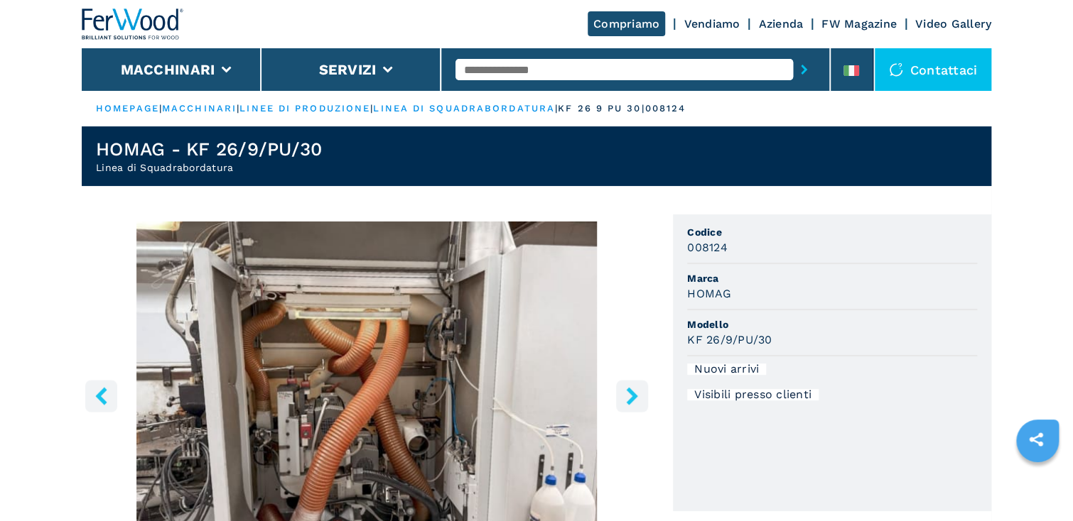
click at [628, 392] on icon "right-button" at bounding box center [632, 396] width 18 height 18
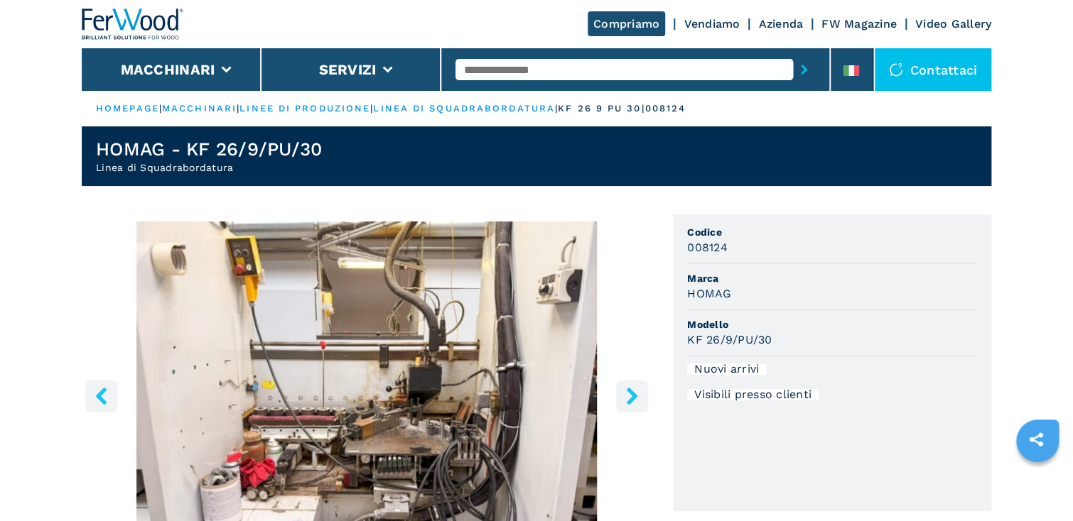
click at [628, 392] on icon "right-button" at bounding box center [632, 396] width 18 height 18
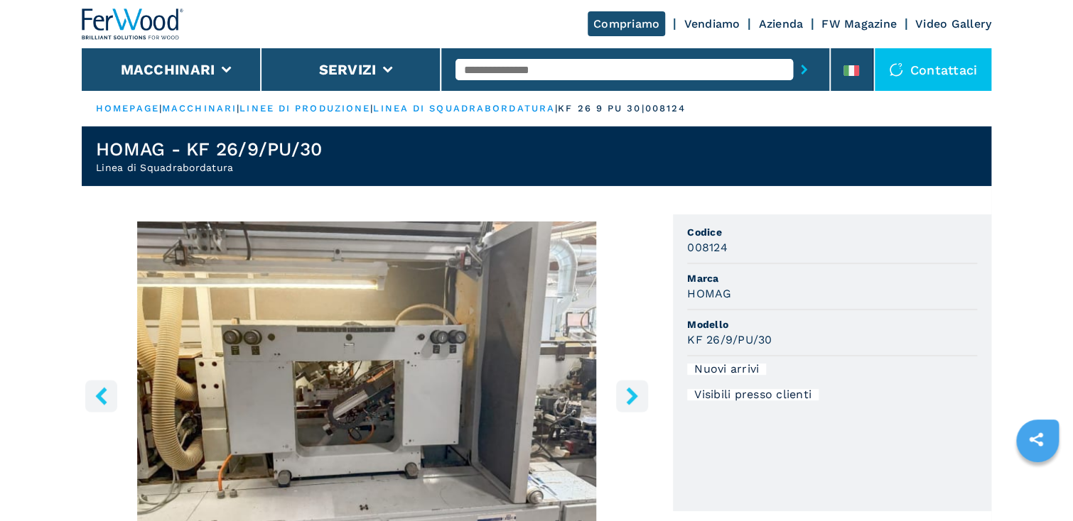
click at [628, 392] on icon "right-button" at bounding box center [632, 396] width 18 height 18
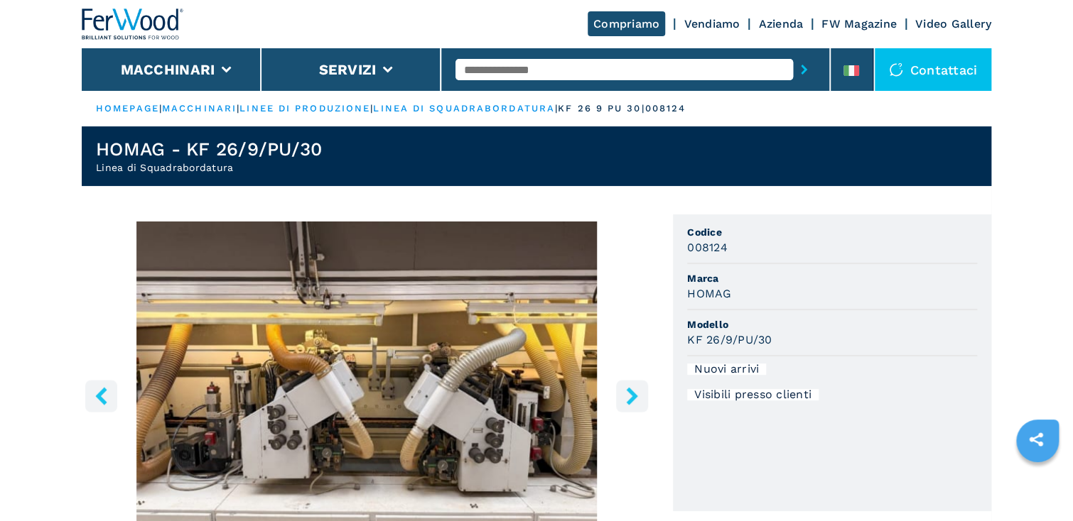
click at [628, 392] on icon "right-button" at bounding box center [632, 396] width 18 height 18
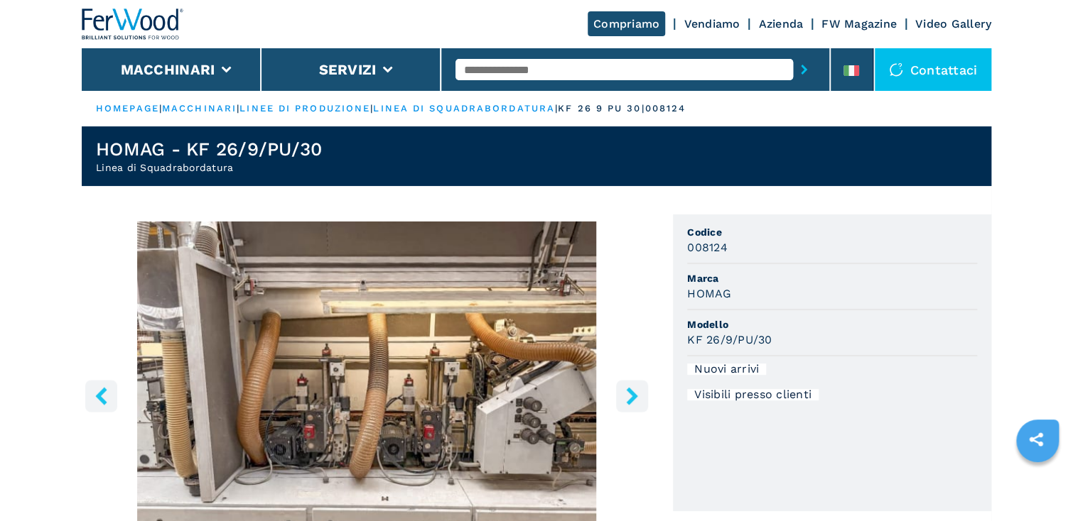
click at [628, 392] on icon "right-button" at bounding box center [632, 396] width 18 height 18
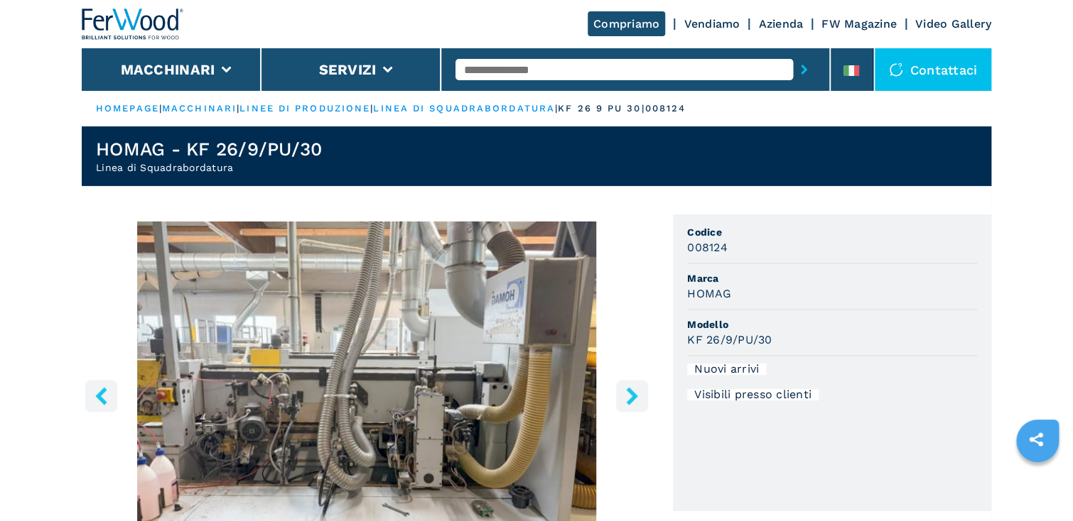
click at [628, 392] on icon "right-button" at bounding box center [632, 396] width 18 height 18
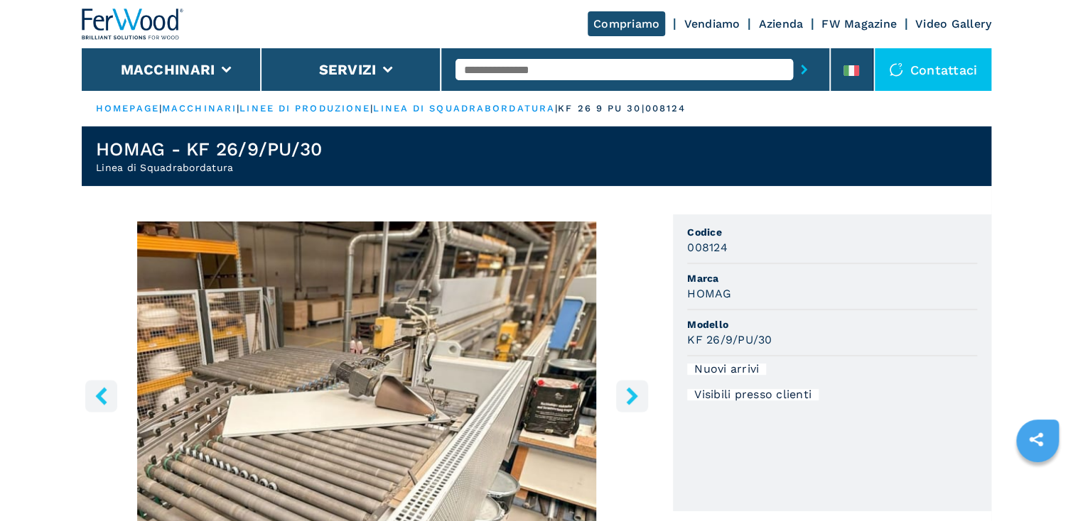
click at [628, 392] on icon "right-button" at bounding box center [632, 396] width 18 height 18
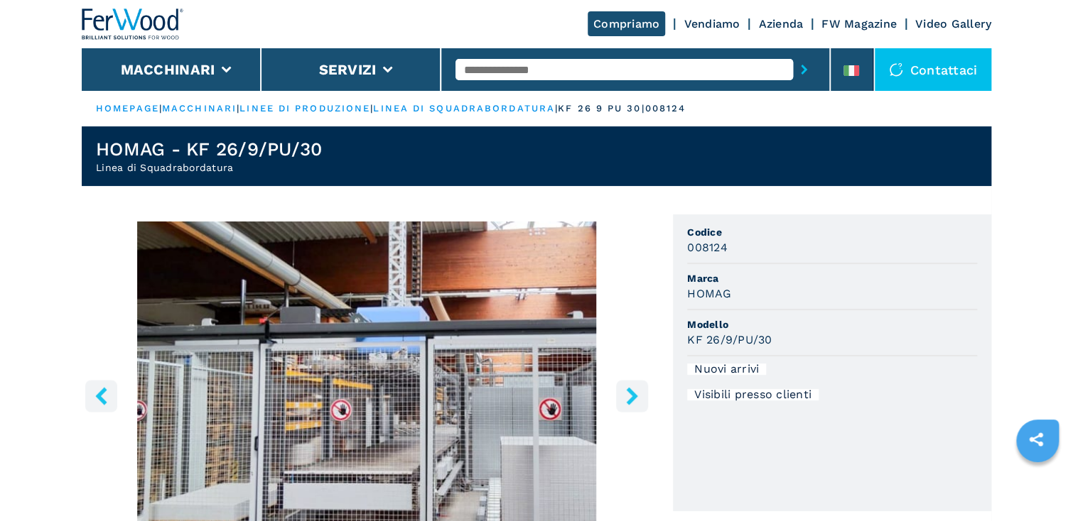
click at [628, 392] on icon "right-button" at bounding box center [632, 396] width 18 height 18
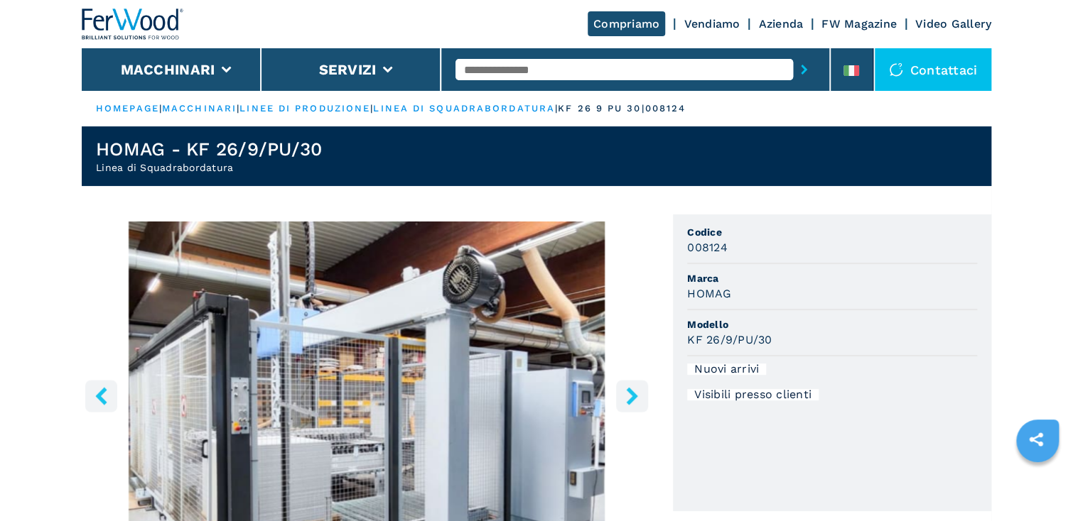
click at [627, 392] on icon "right-button" at bounding box center [632, 396] width 18 height 18
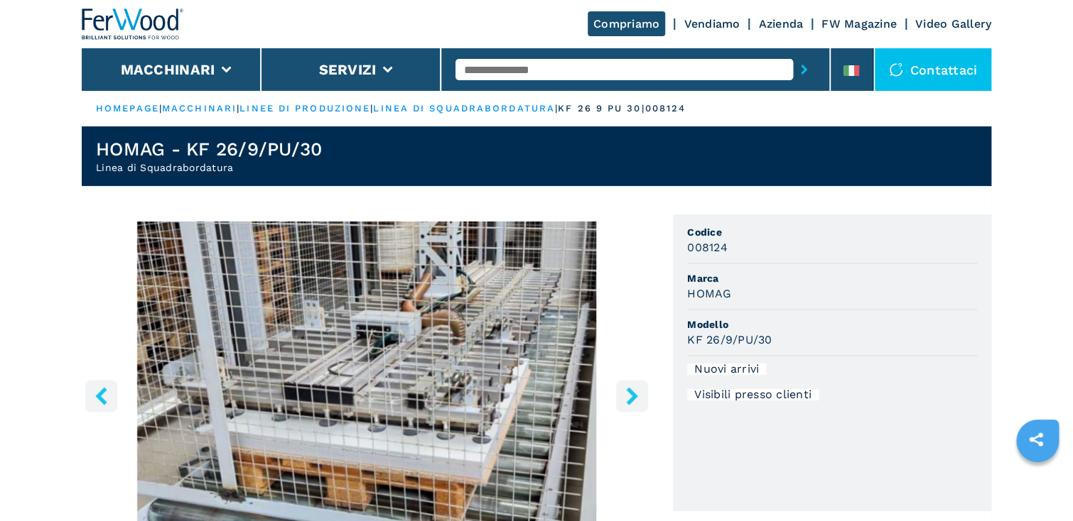
click at [626, 391] on icon "right-button" at bounding box center [632, 396] width 18 height 18
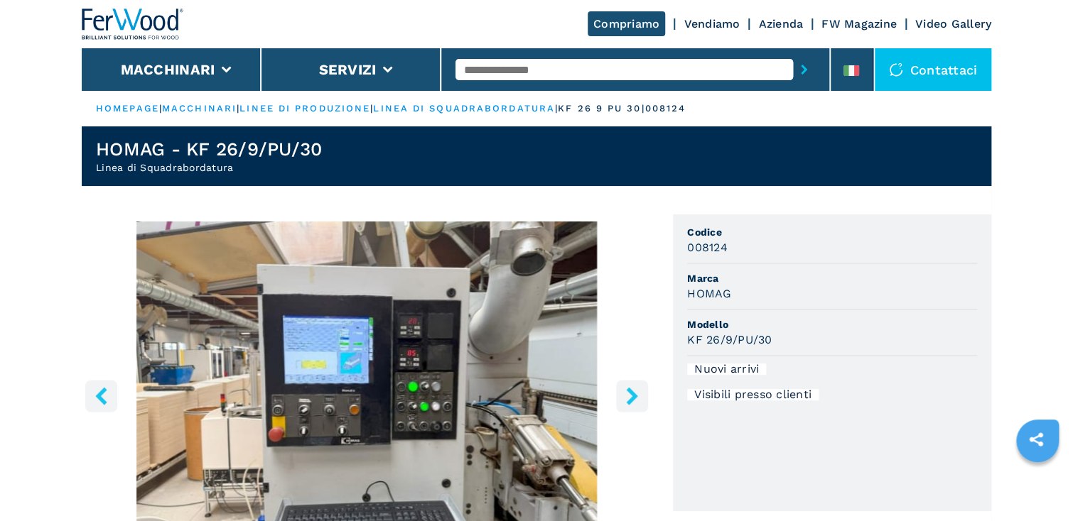
click at [626, 391] on icon "right-button" at bounding box center [632, 396] width 18 height 18
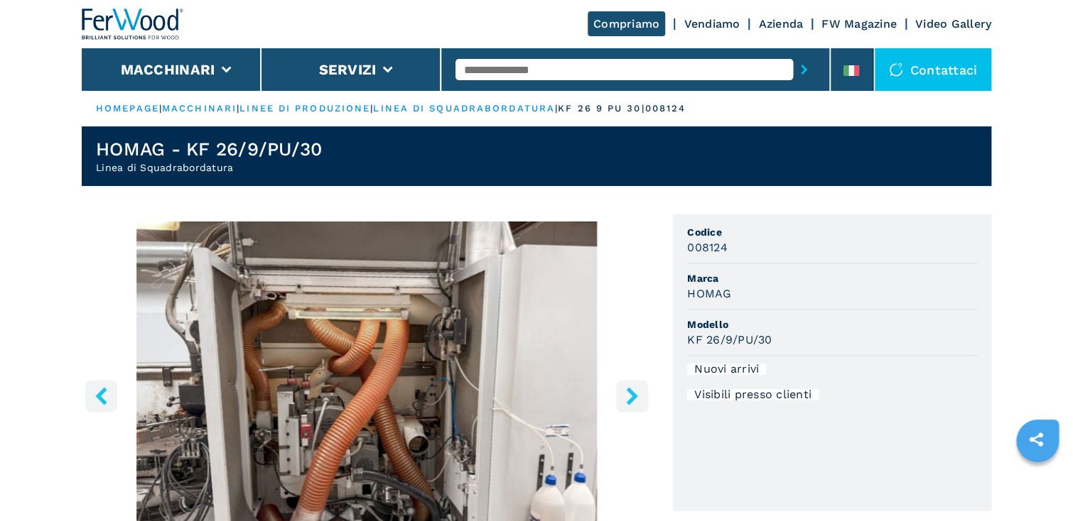
click at [626, 391] on icon "right-button" at bounding box center [632, 396] width 18 height 18
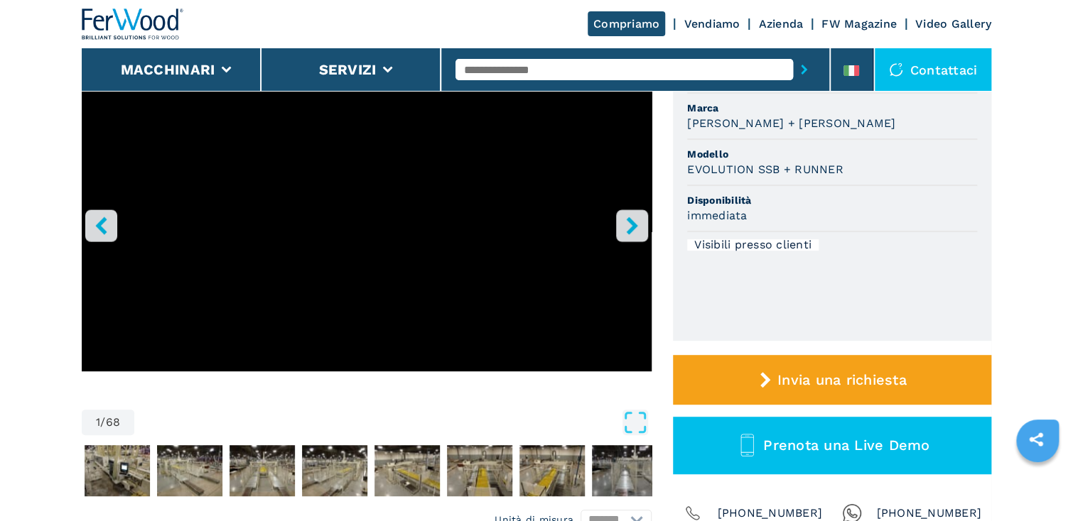
scroll to position [114, 0]
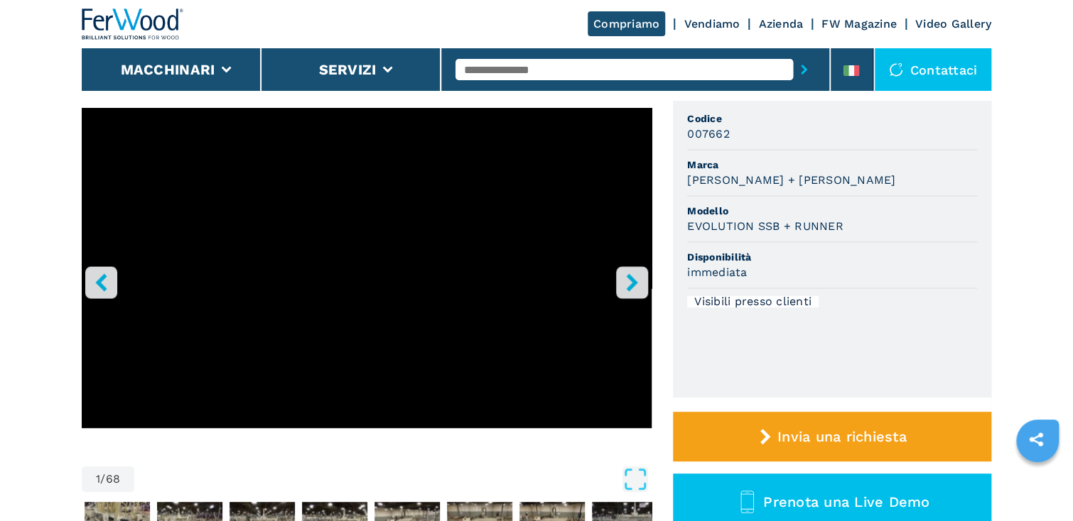
click at [629, 281] on icon "right-button" at bounding box center [632, 283] width 18 height 18
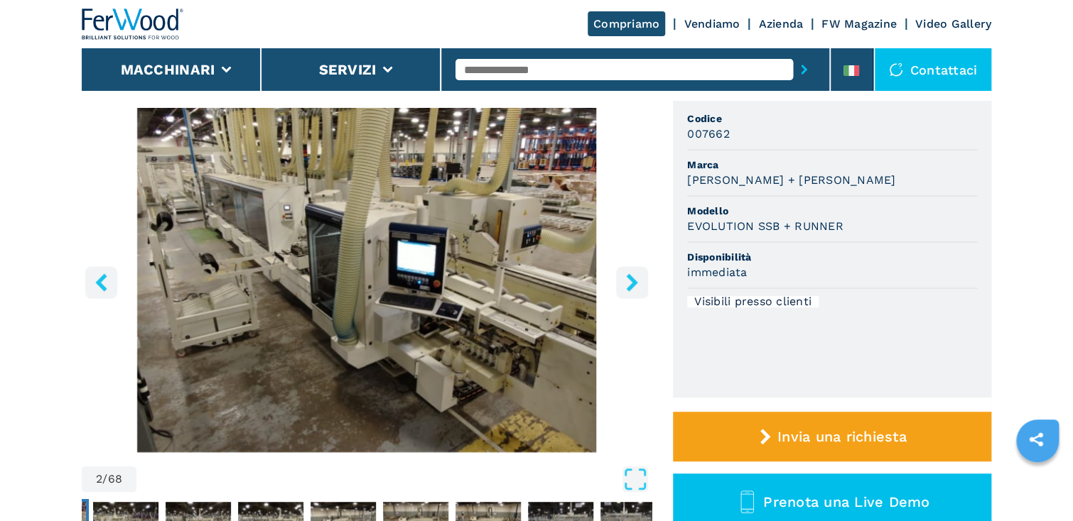
click at [629, 281] on icon "right-button" at bounding box center [632, 283] width 18 height 18
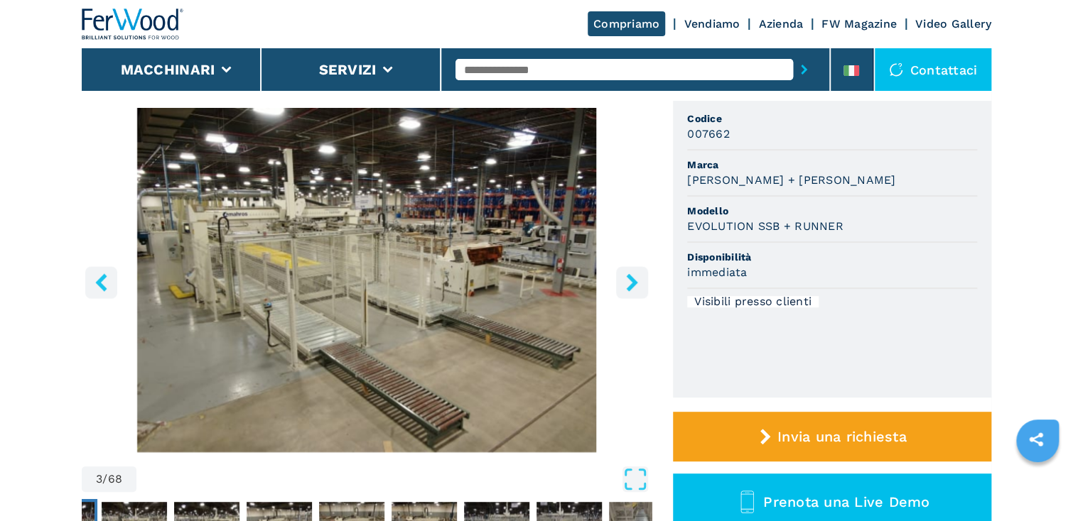
click at [629, 281] on icon "right-button" at bounding box center [632, 283] width 18 height 18
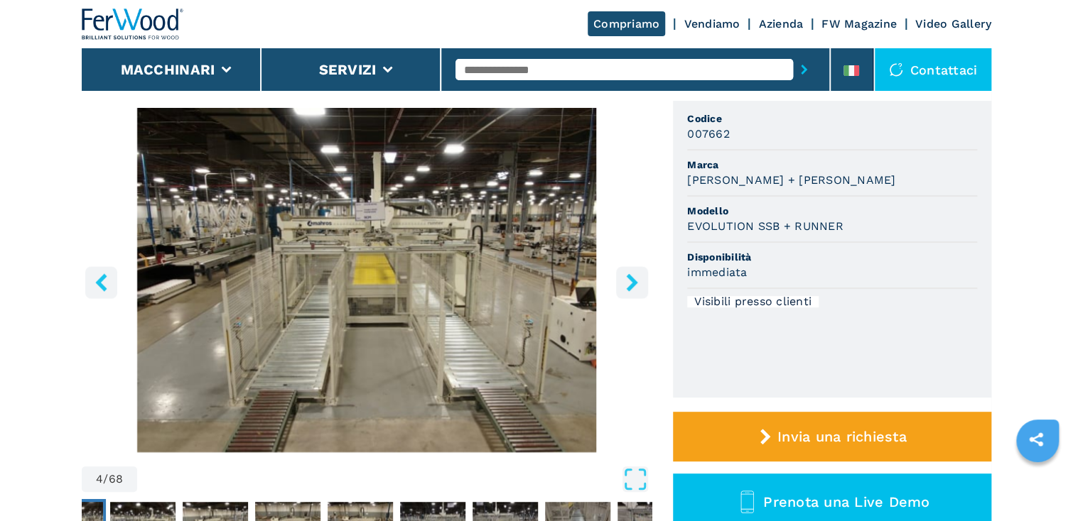
click at [629, 281] on icon "right-button" at bounding box center [632, 283] width 18 height 18
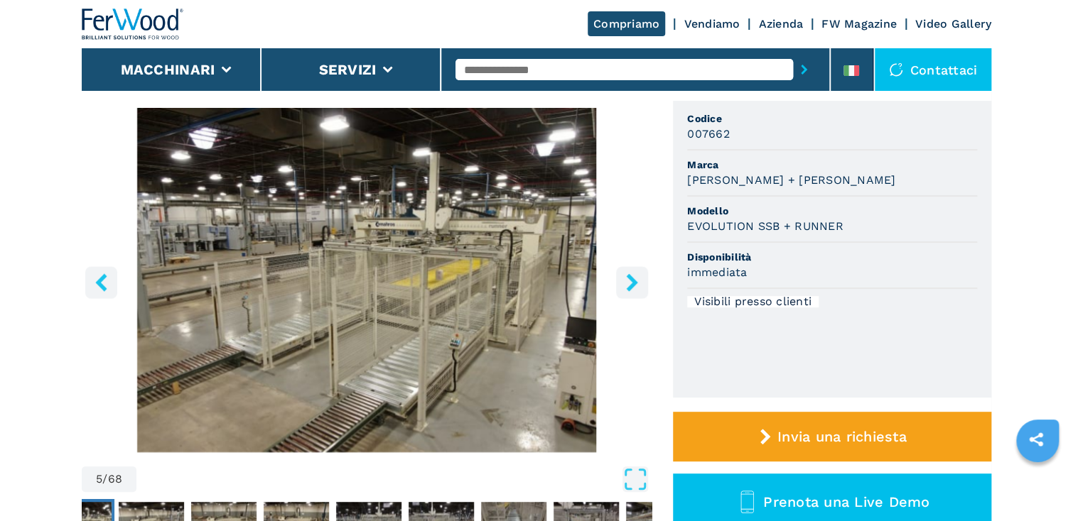
click at [629, 281] on icon "right-button" at bounding box center [632, 283] width 18 height 18
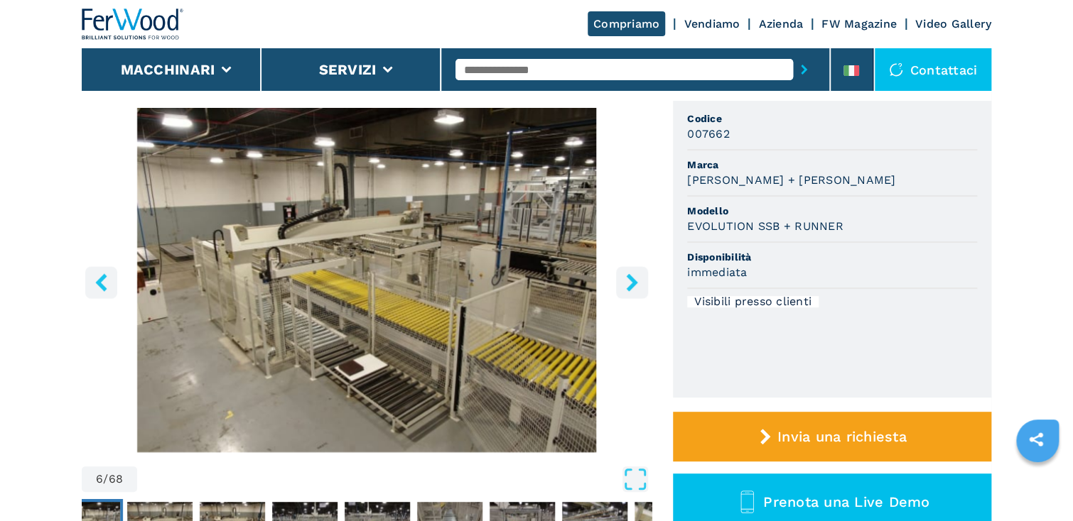
click at [629, 281] on icon "right-button" at bounding box center [632, 283] width 18 height 18
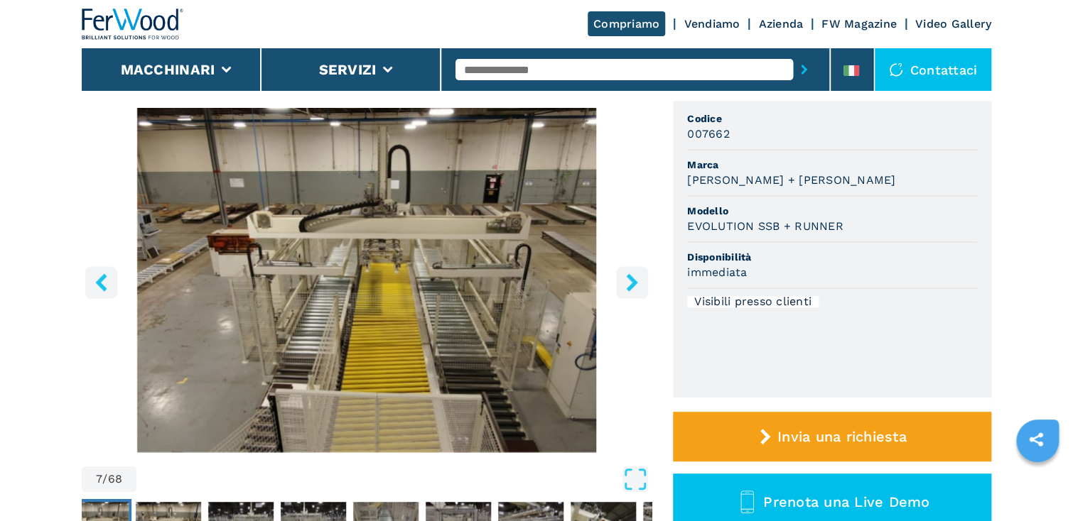
click at [629, 281] on icon "right-button" at bounding box center [632, 283] width 18 height 18
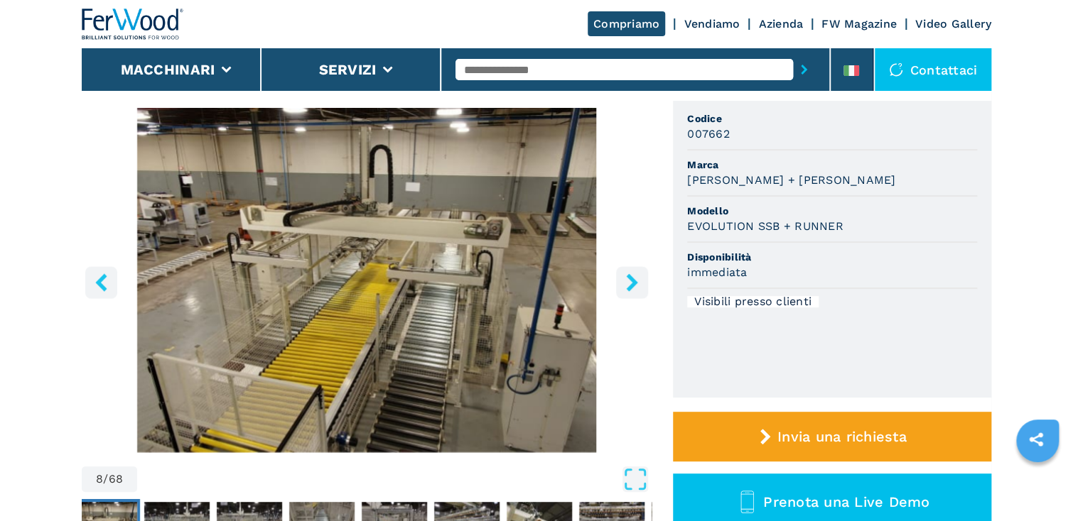
click at [629, 281] on icon "right-button" at bounding box center [632, 283] width 18 height 18
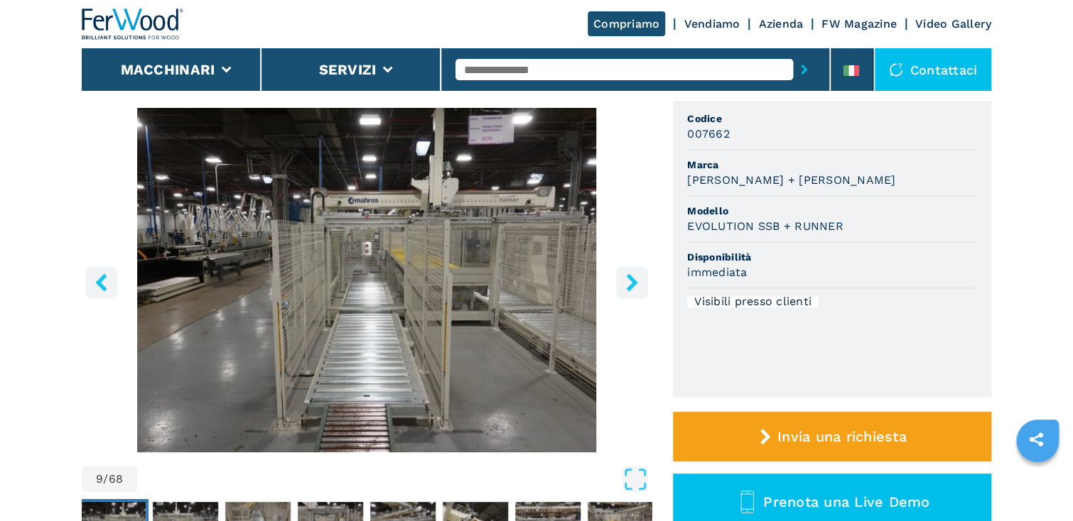
click at [634, 281] on icon "right-button" at bounding box center [631, 283] width 11 height 18
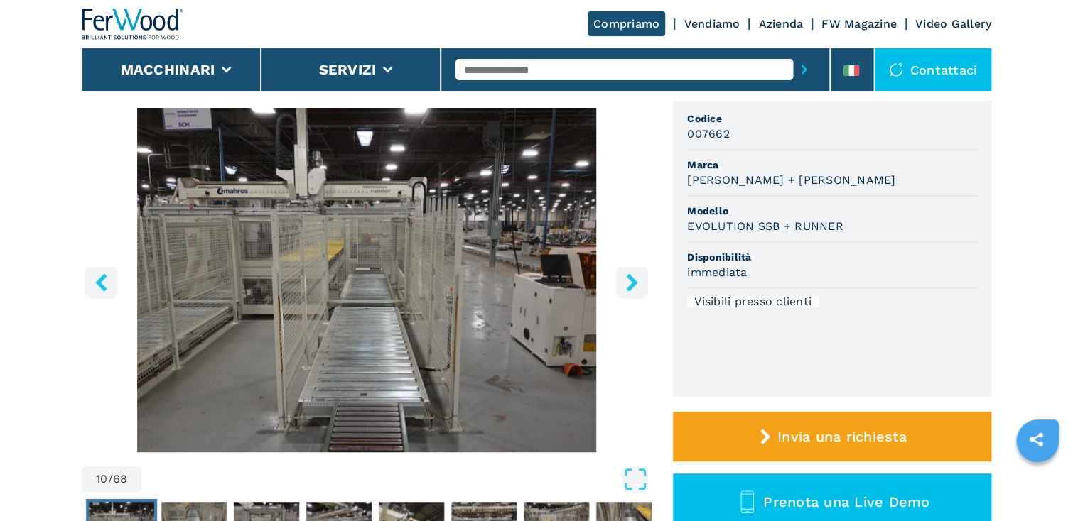
click at [634, 281] on icon "right-button" at bounding box center [631, 283] width 11 height 18
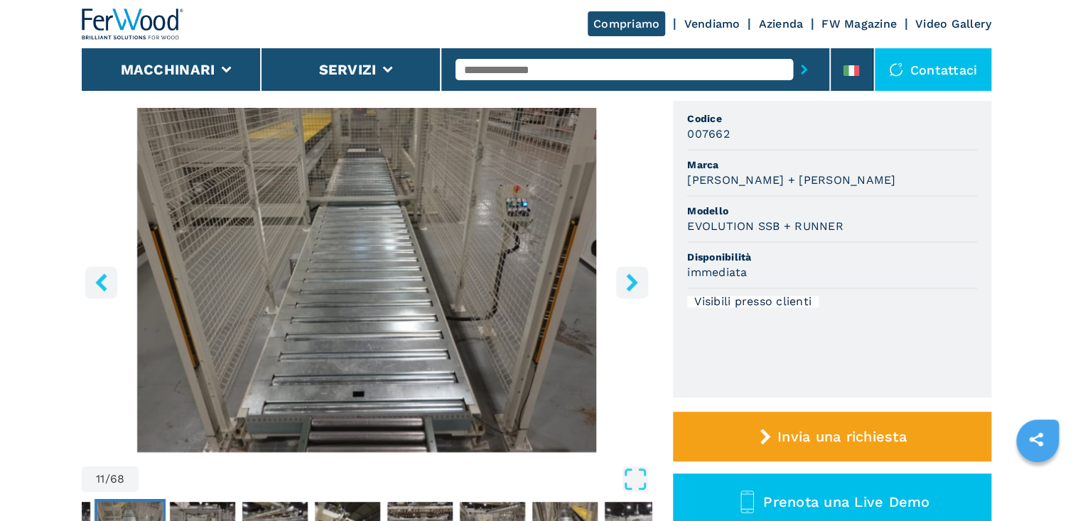
click at [634, 281] on icon "right-button" at bounding box center [631, 283] width 11 height 18
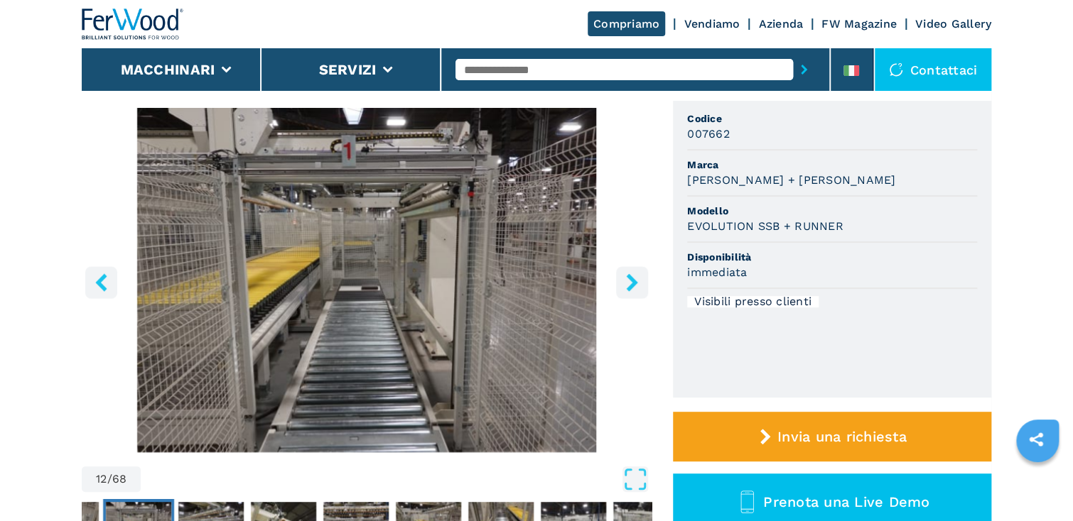
click at [634, 281] on icon "right-button" at bounding box center [631, 283] width 11 height 18
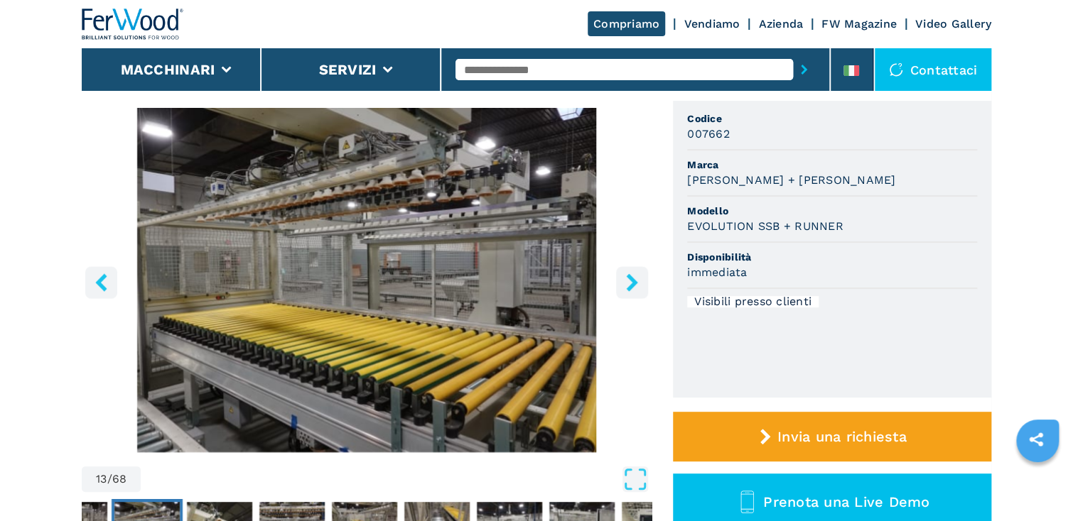
click at [634, 281] on icon "right-button" at bounding box center [631, 283] width 11 height 18
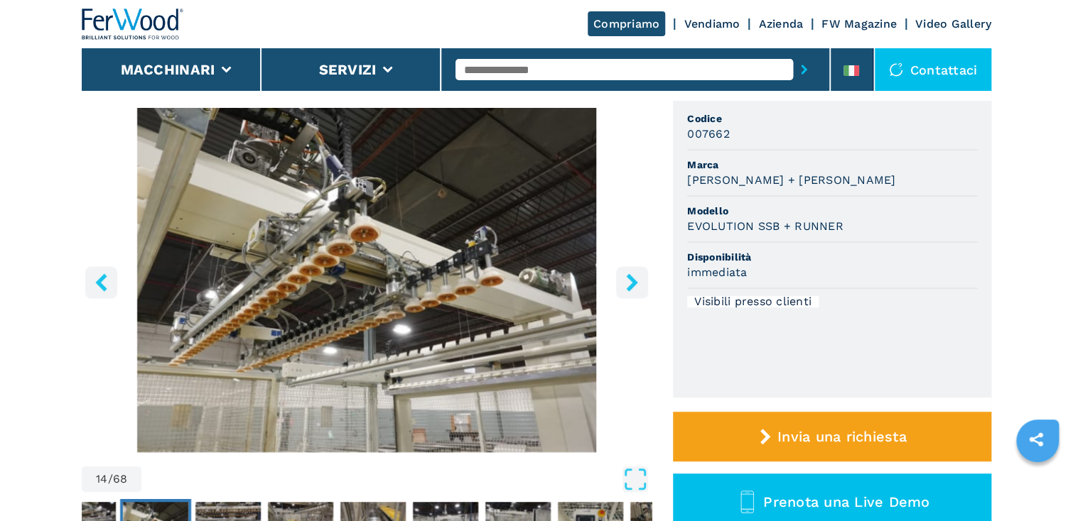
click at [634, 281] on icon "right-button" at bounding box center [631, 283] width 11 height 18
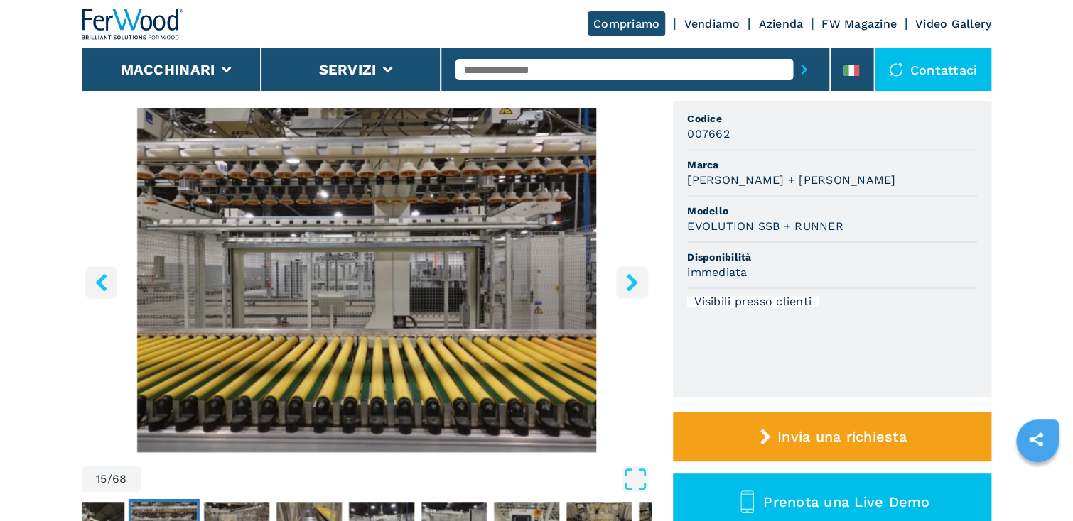
click at [634, 281] on icon "right-button" at bounding box center [631, 283] width 11 height 18
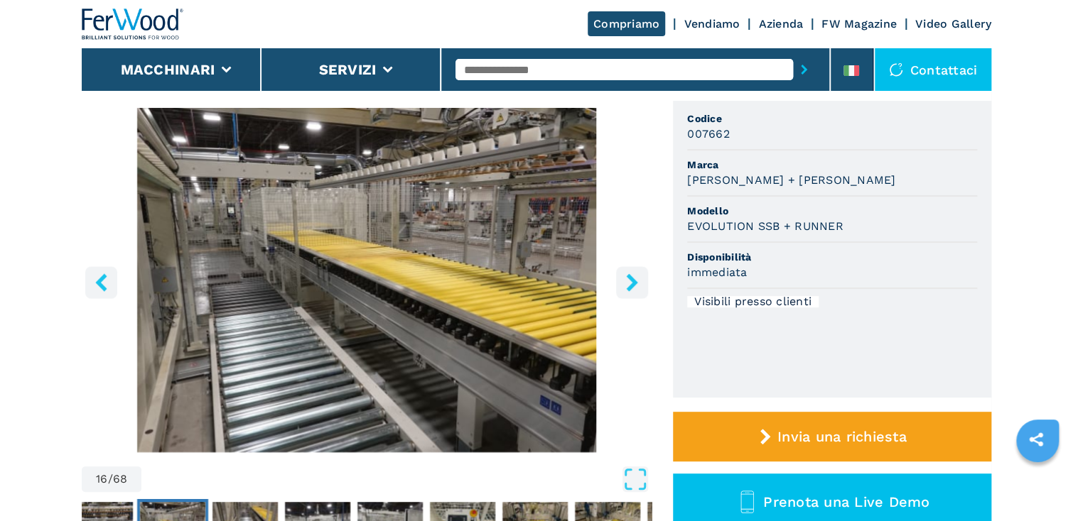
click at [634, 281] on icon "right-button" at bounding box center [631, 283] width 11 height 18
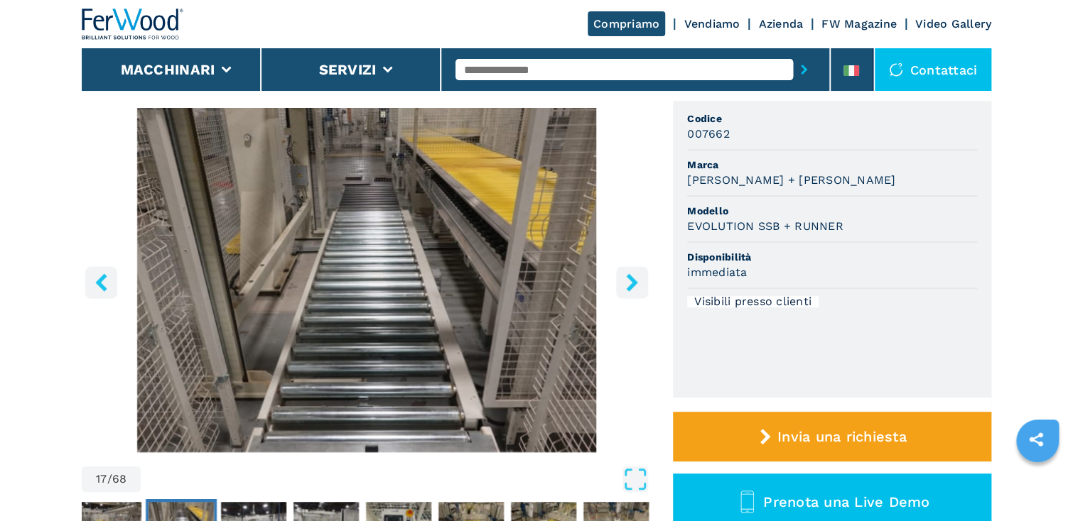
click at [634, 281] on icon "right-button" at bounding box center [631, 283] width 11 height 18
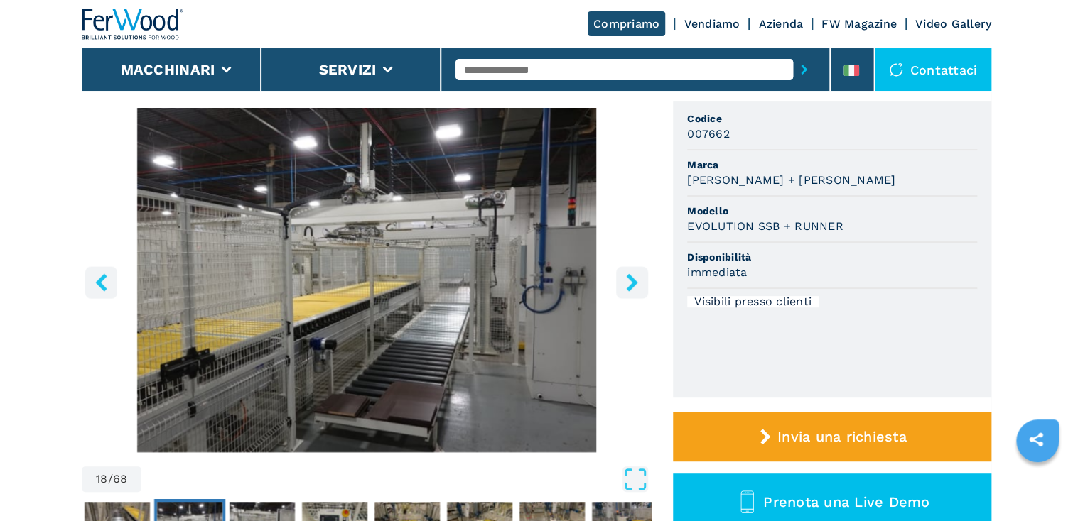
click at [634, 281] on icon "right-button" at bounding box center [631, 283] width 11 height 18
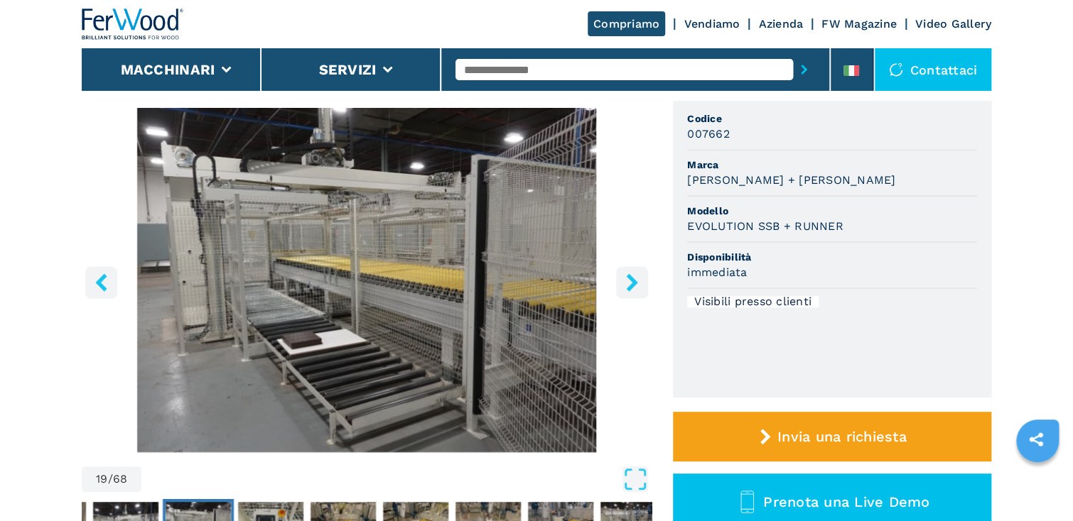
click at [634, 281] on icon "right-button" at bounding box center [631, 283] width 11 height 18
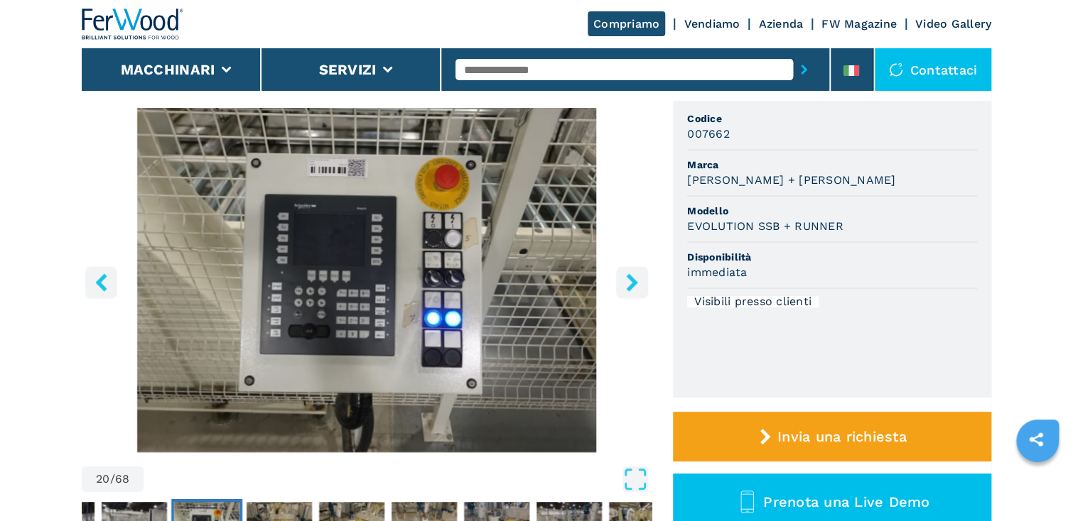
click at [634, 281] on icon "right-button" at bounding box center [631, 283] width 11 height 18
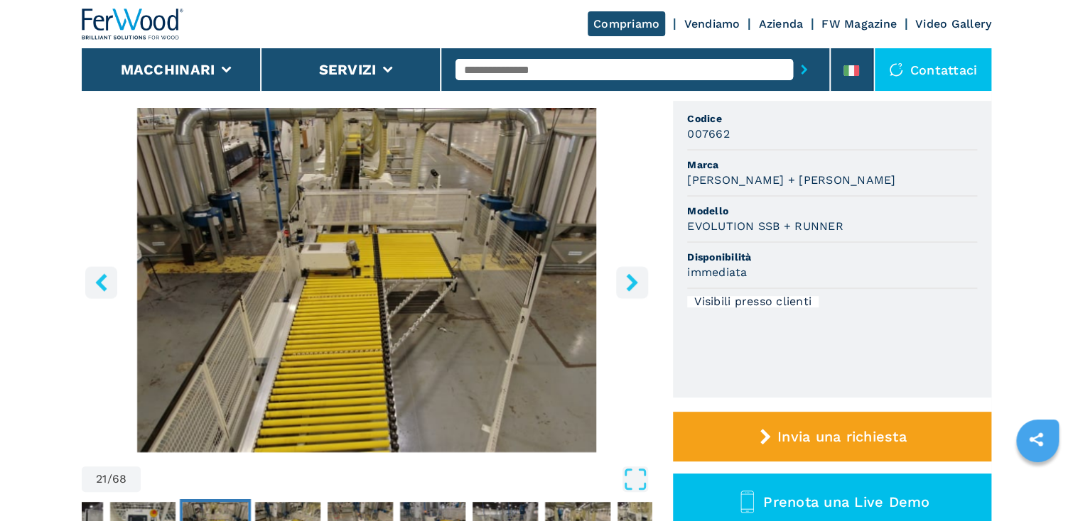
click at [634, 281] on icon "right-button" at bounding box center [631, 283] width 11 height 18
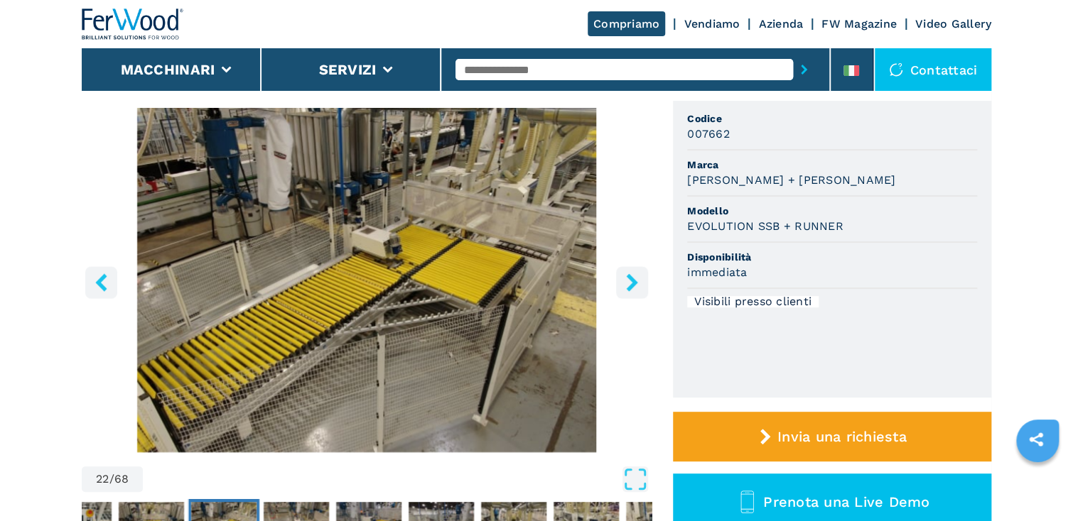
click at [634, 281] on icon "right-button" at bounding box center [631, 283] width 11 height 18
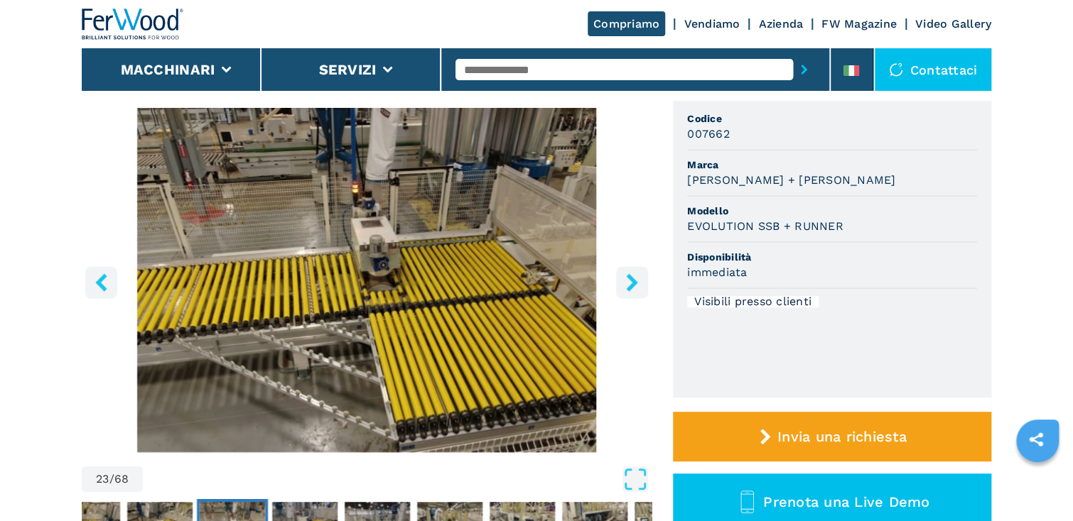
click at [634, 281] on icon "right-button" at bounding box center [631, 283] width 11 height 18
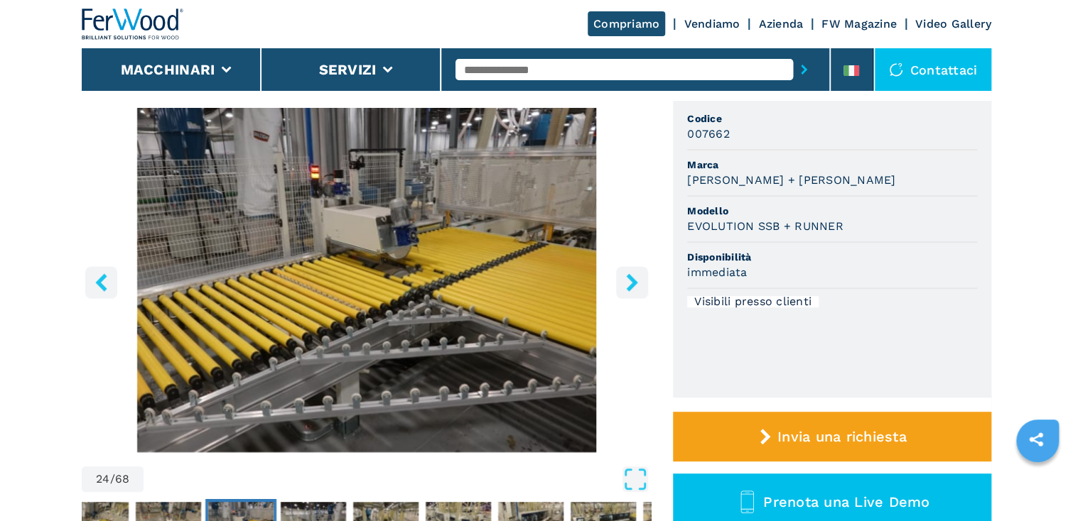
click at [634, 281] on icon "right-button" at bounding box center [631, 283] width 11 height 18
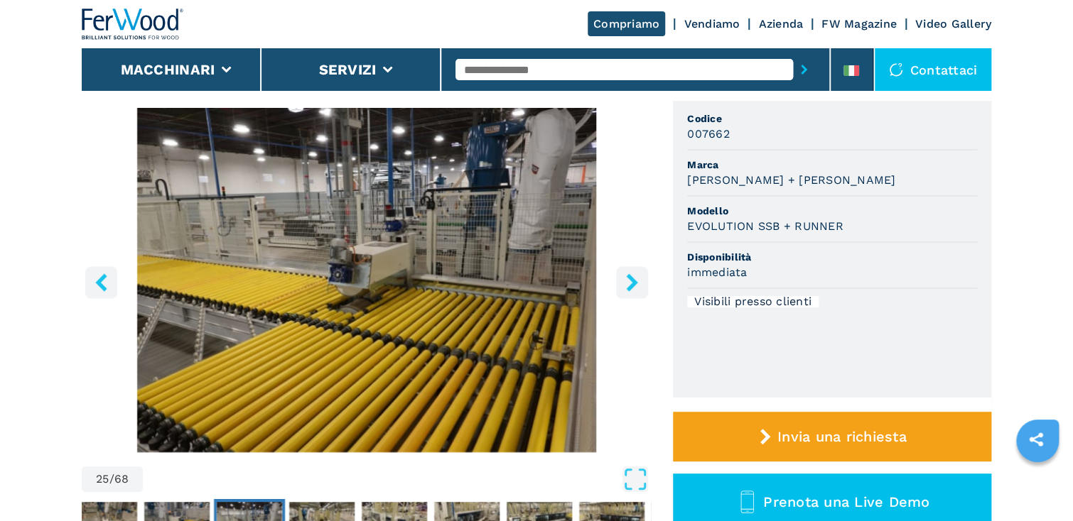
click at [634, 281] on icon "right-button" at bounding box center [631, 283] width 11 height 18
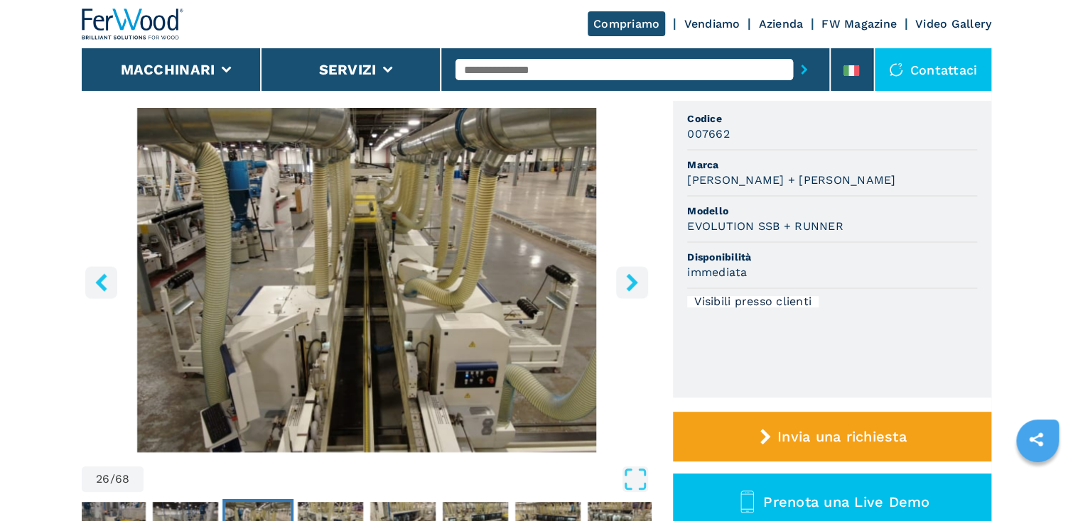
click at [634, 281] on icon "right-button" at bounding box center [631, 283] width 11 height 18
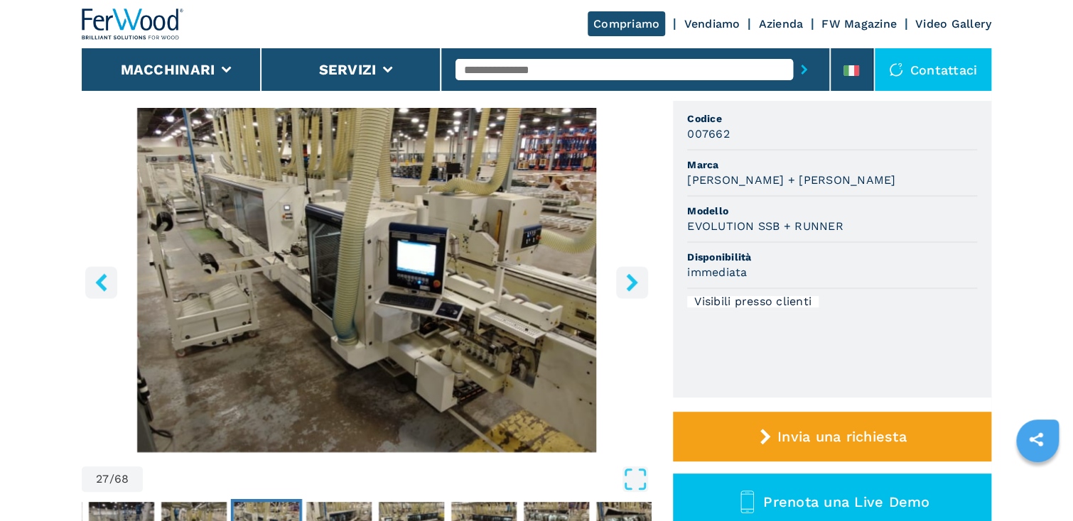
click at [634, 281] on icon "right-button" at bounding box center [631, 283] width 11 height 18
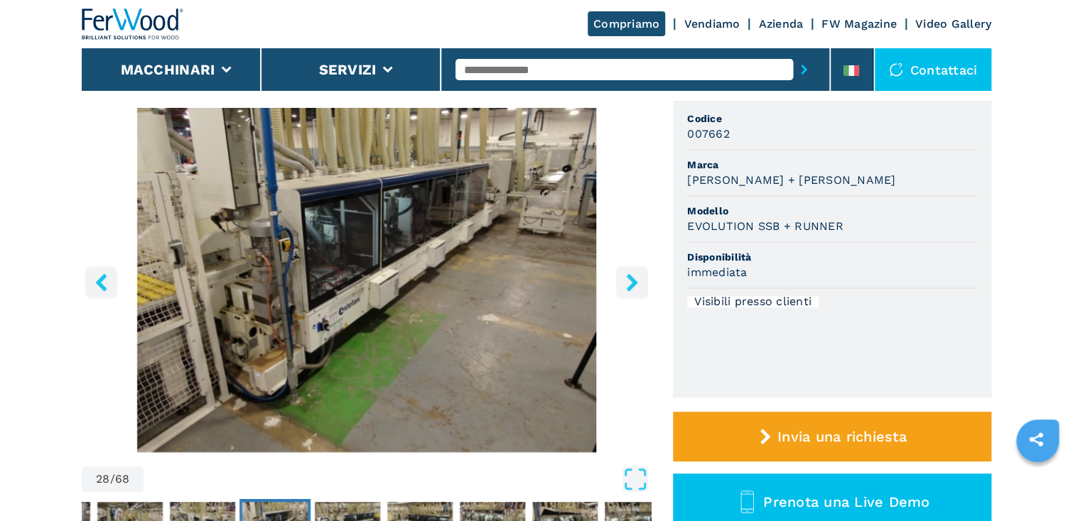
click at [634, 281] on icon "right-button" at bounding box center [631, 283] width 11 height 18
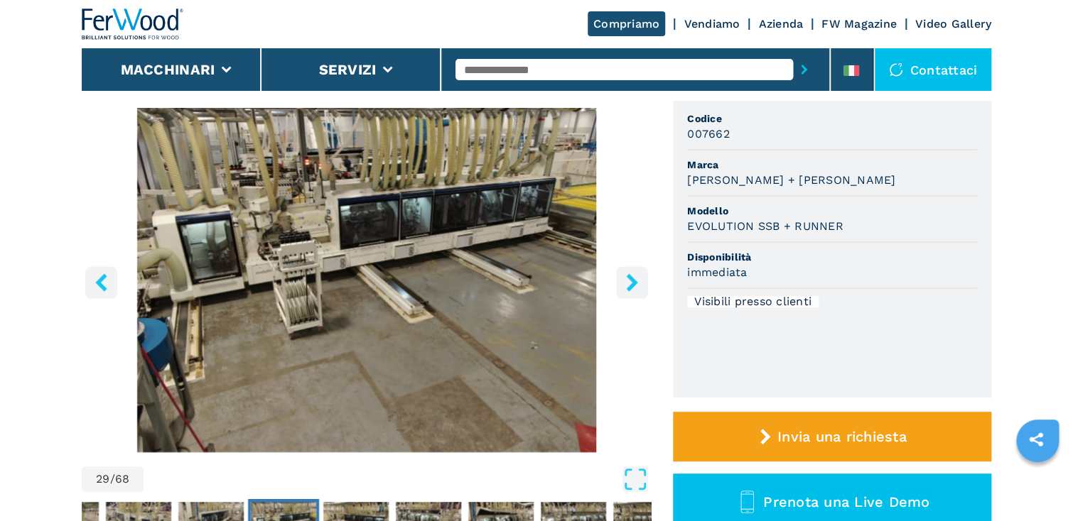
click at [634, 281] on icon "right-button" at bounding box center [631, 283] width 11 height 18
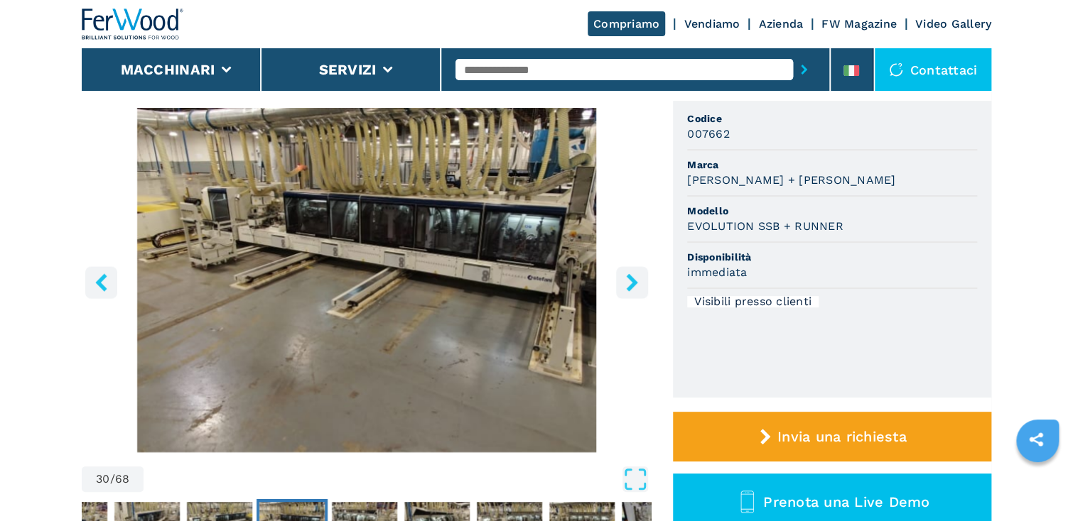
click at [634, 281] on icon "right-button" at bounding box center [631, 283] width 11 height 18
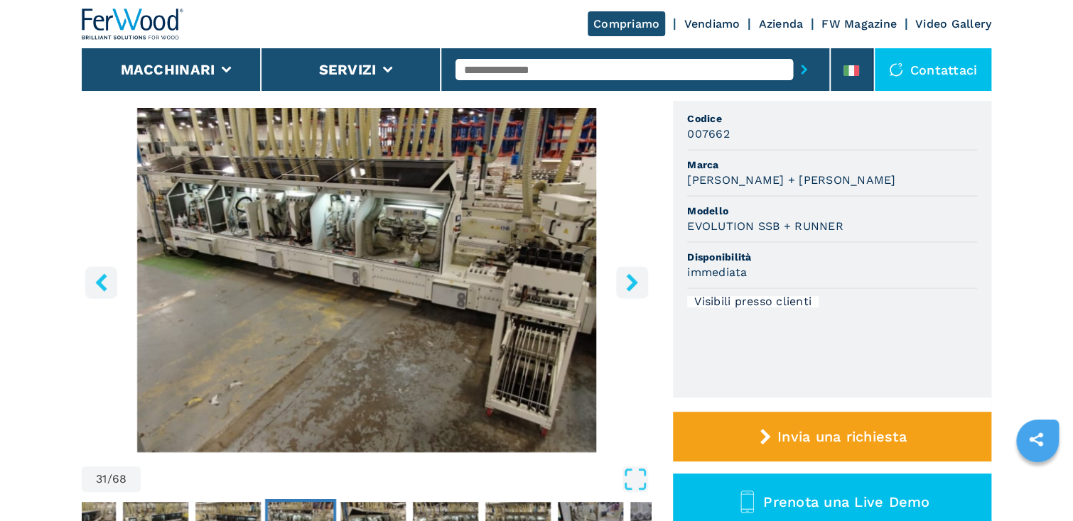
click at [634, 281] on icon "right-button" at bounding box center [631, 283] width 11 height 18
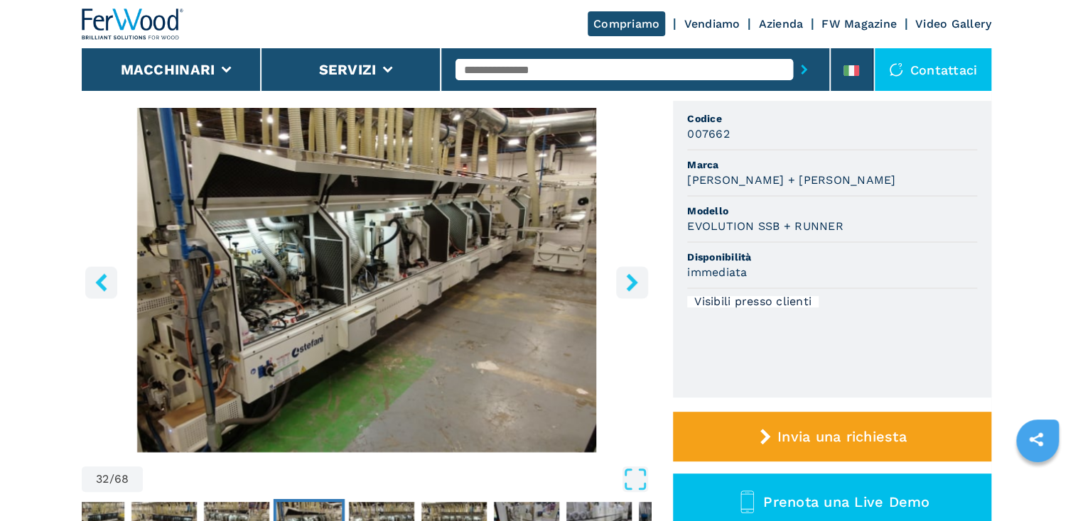
click at [634, 281] on icon "right-button" at bounding box center [631, 283] width 11 height 18
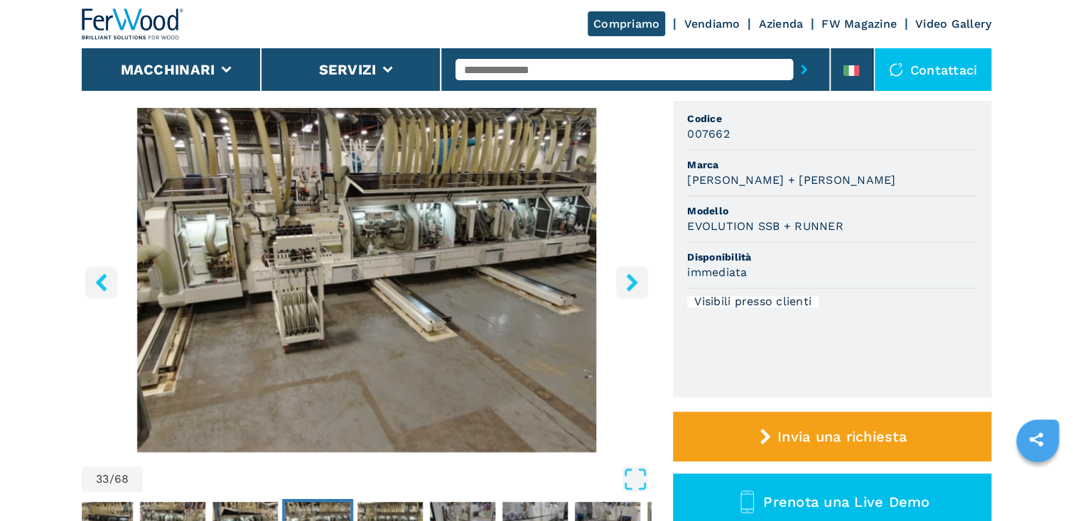
click at [634, 281] on icon "right-button" at bounding box center [631, 283] width 11 height 18
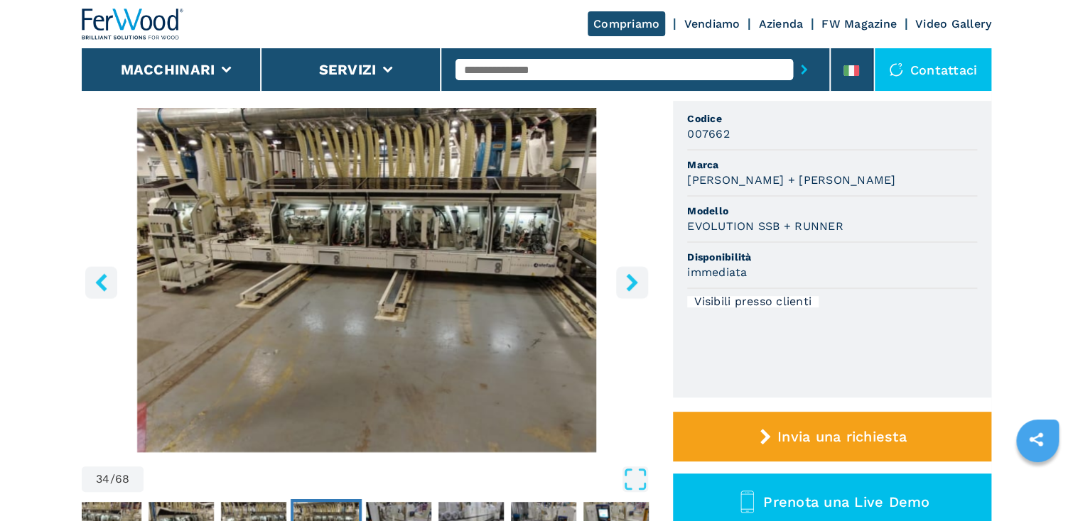
click at [634, 281] on icon "right-button" at bounding box center [631, 283] width 11 height 18
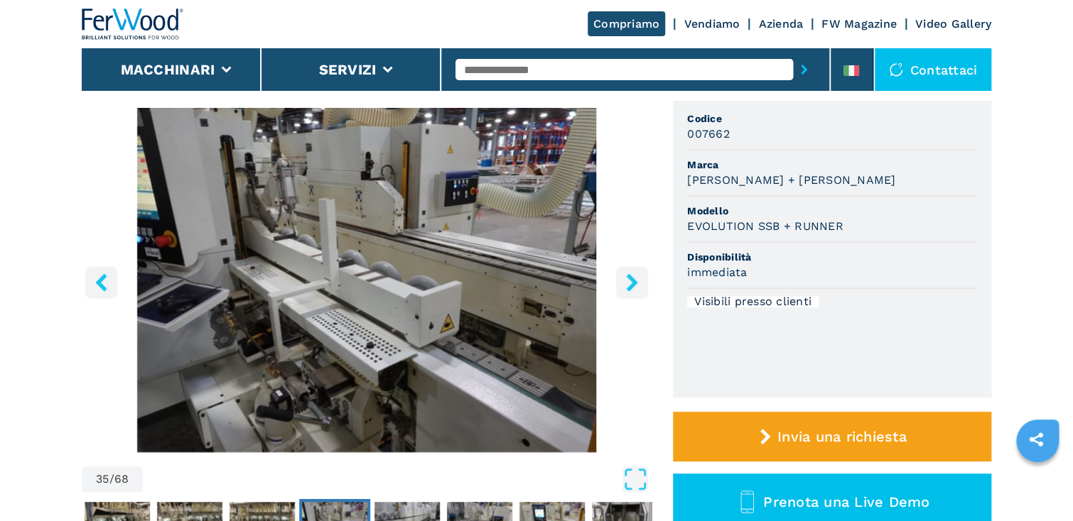
click at [634, 281] on icon "right-button" at bounding box center [631, 283] width 11 height 18
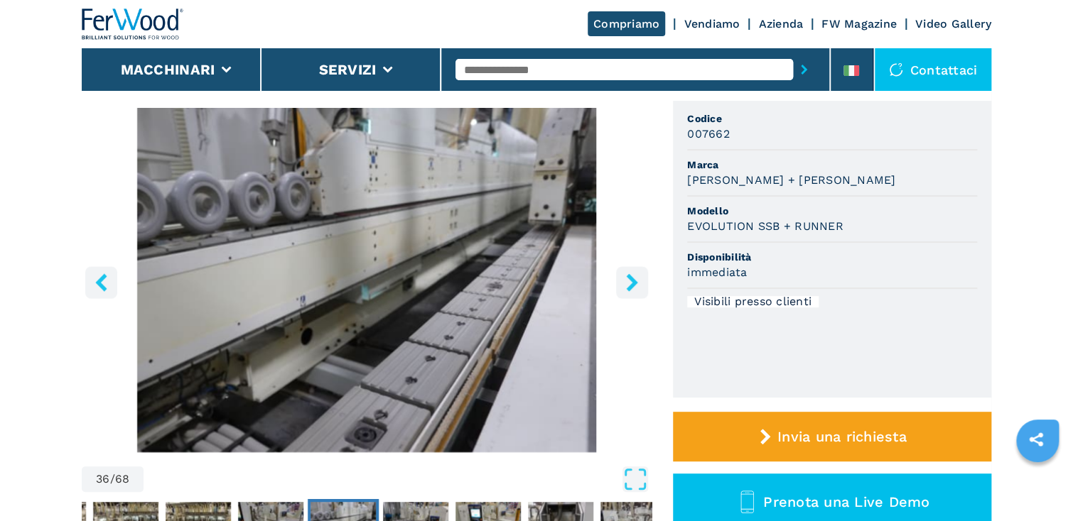
click at [634, 281] on icon "right-button" at bounding box center [631, 283] width 11 height 18
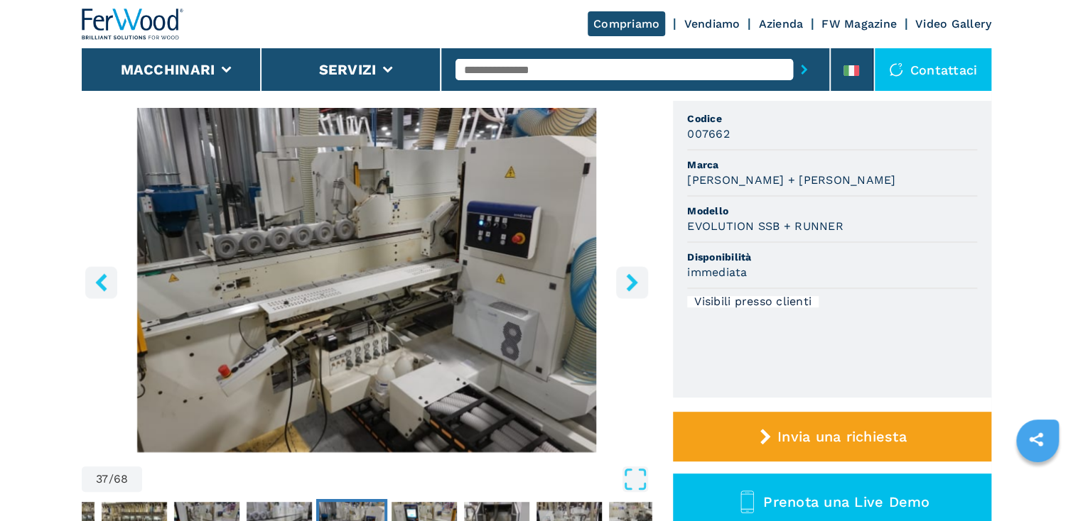
click at [634, 281] on icon "right-button" at bounding box center [631, 283] width 11 height 18
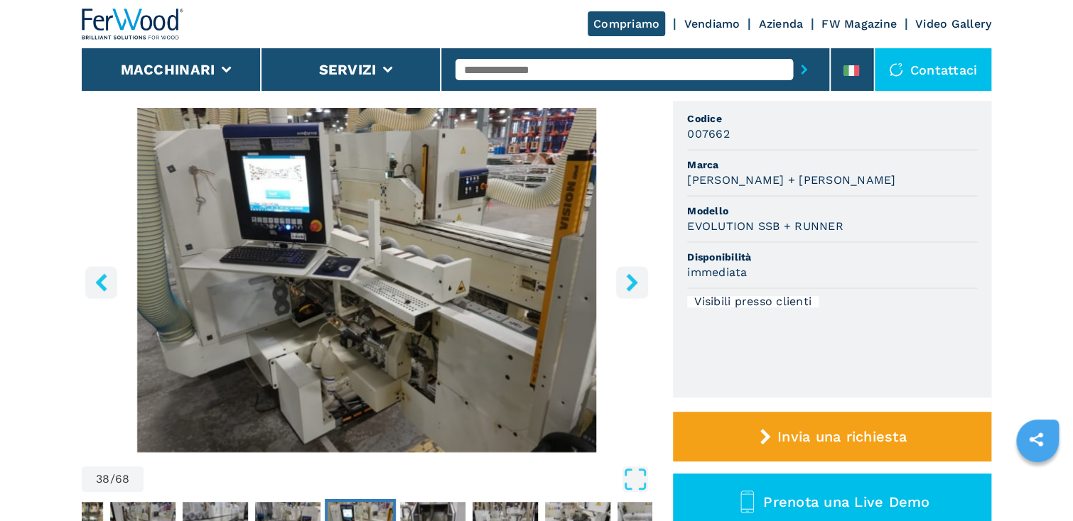
click at [634, 281] on icon "right-button" at bounding box center [631, 283] width 11 height 18
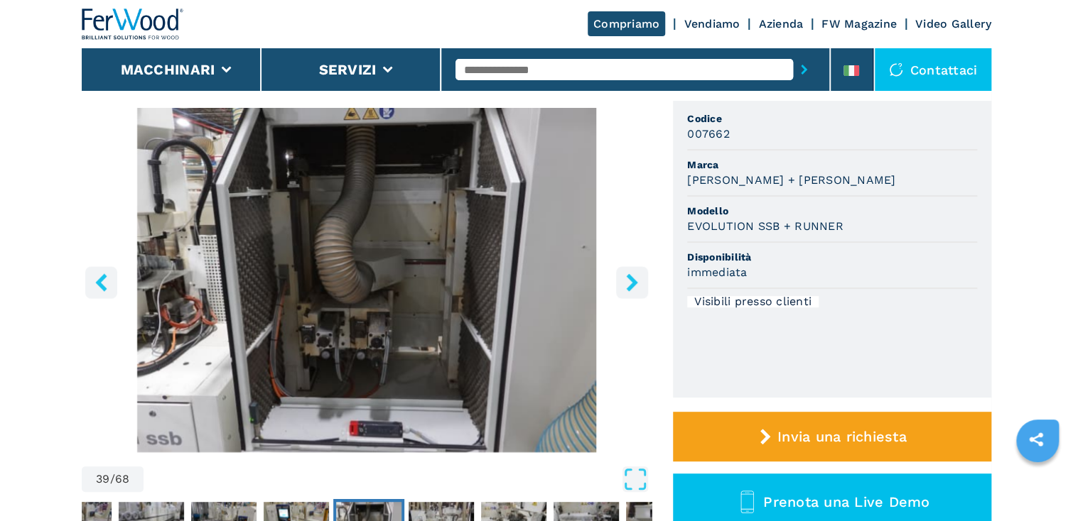
click at [634, 281] on icon "right-button" at bounding box center [631, 283] width 11 height 18
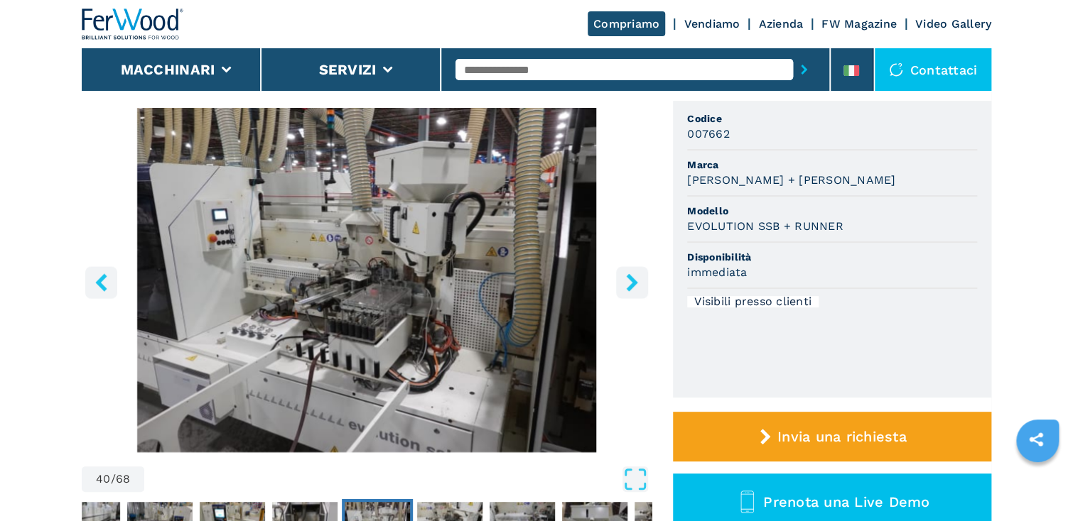
click at [634, 281] on icon "right-button" at bounding box center [631, 283] width 11 height 18
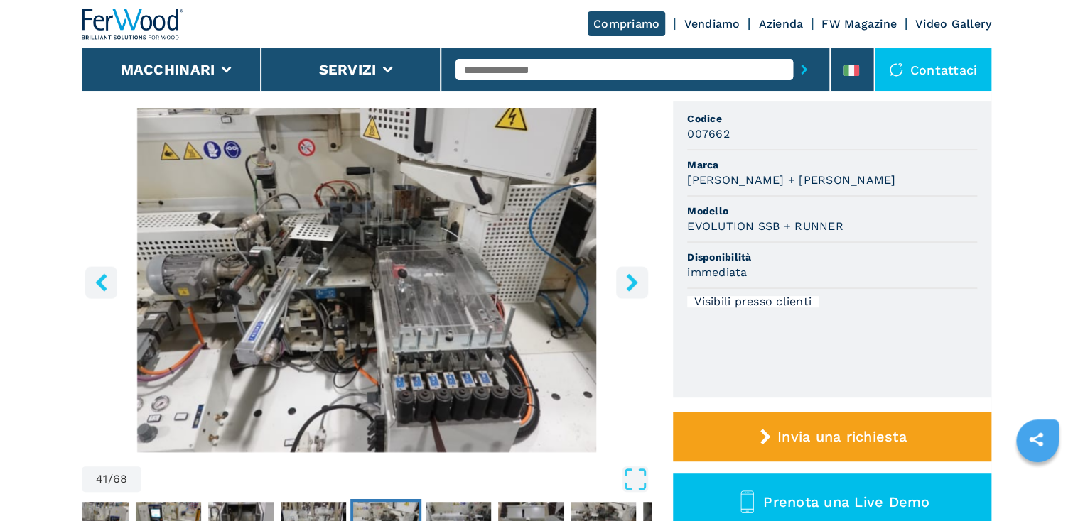
click at [634, 281] on icon "right-button" at bounding box center [631, 283] width 11 height 18
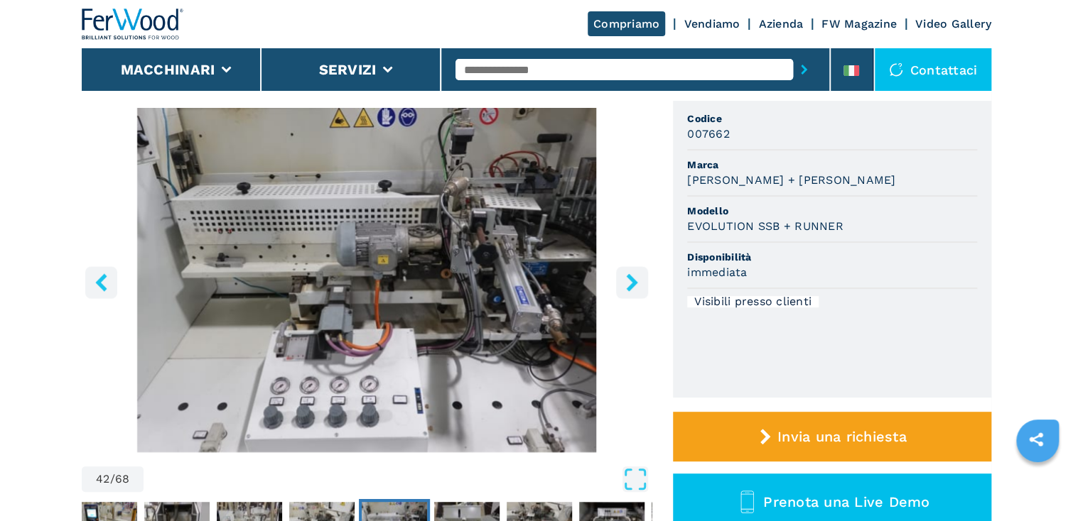
click at [634, 281] on icon "right-button" at bounding box center [631, 283] width 11 height 18
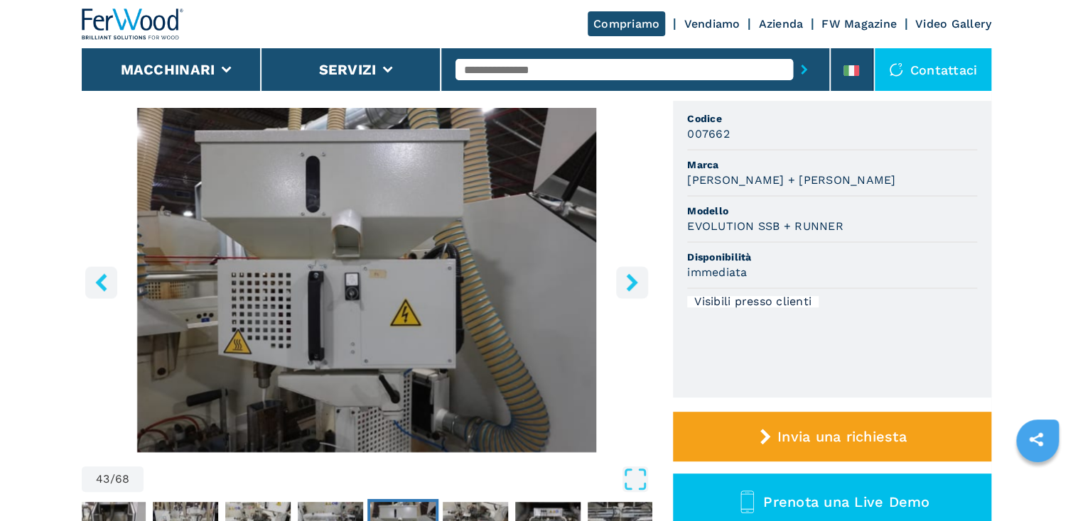
click at [634, 281] on icon "right-button" at bounding box center [631, 283] width 11 height 18
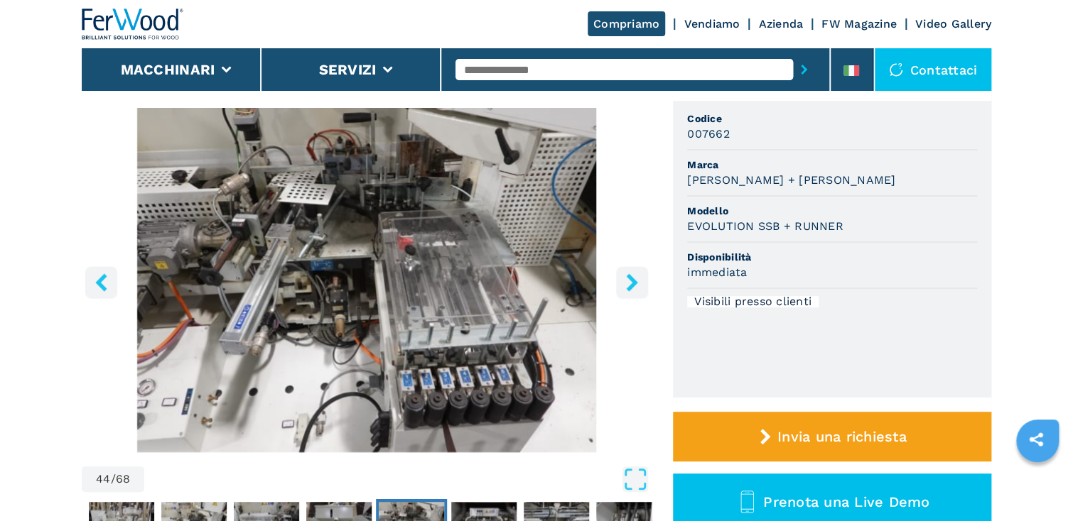
click at [634, 281] on icon "right-button" at bounding box center [631, 283] width 11 height 18
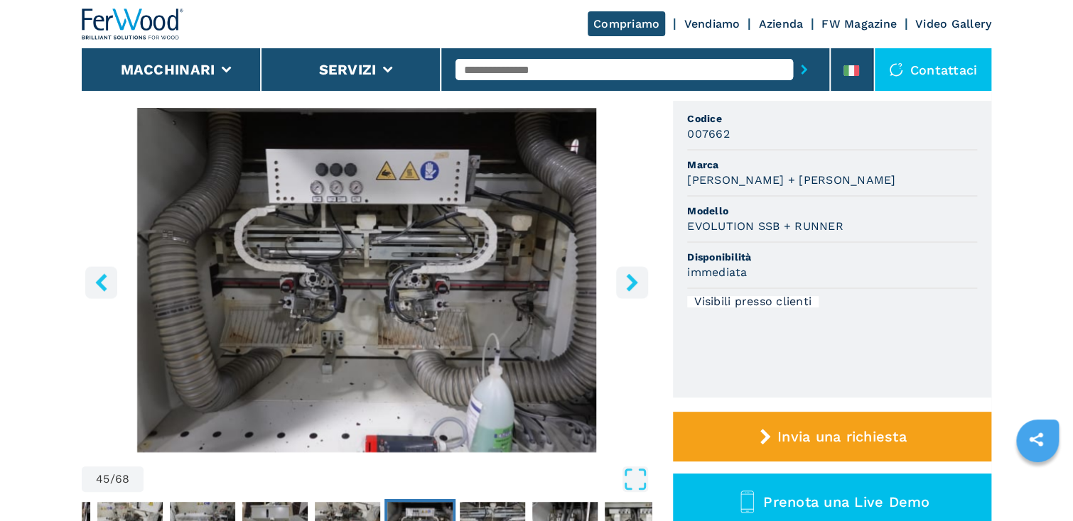
click at [634, 281] on icon "right-button" at bounding box center [631, 283] width 11 height 18
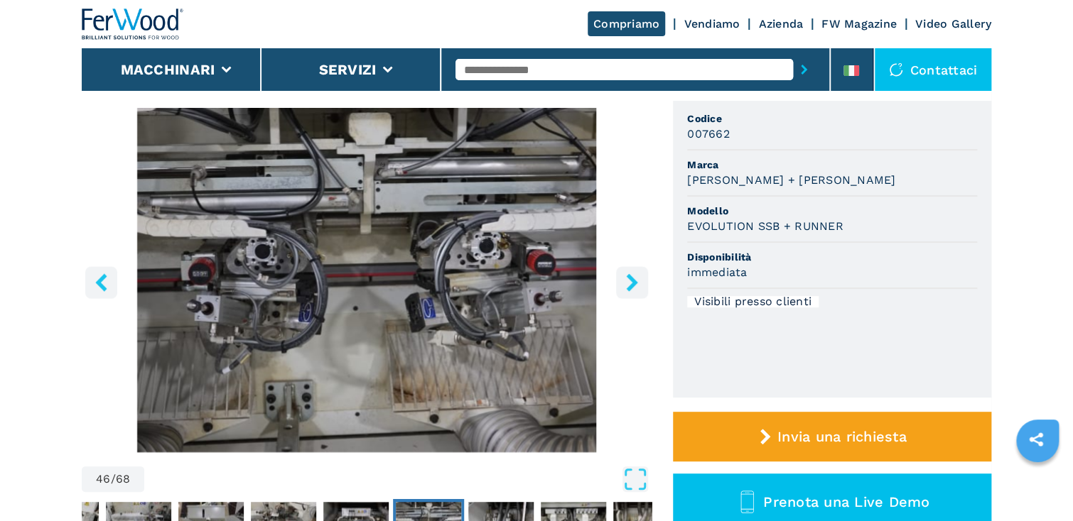
click at [634, 281] on icon "right-button" at bounding box center [631, 283] width 11 height 18
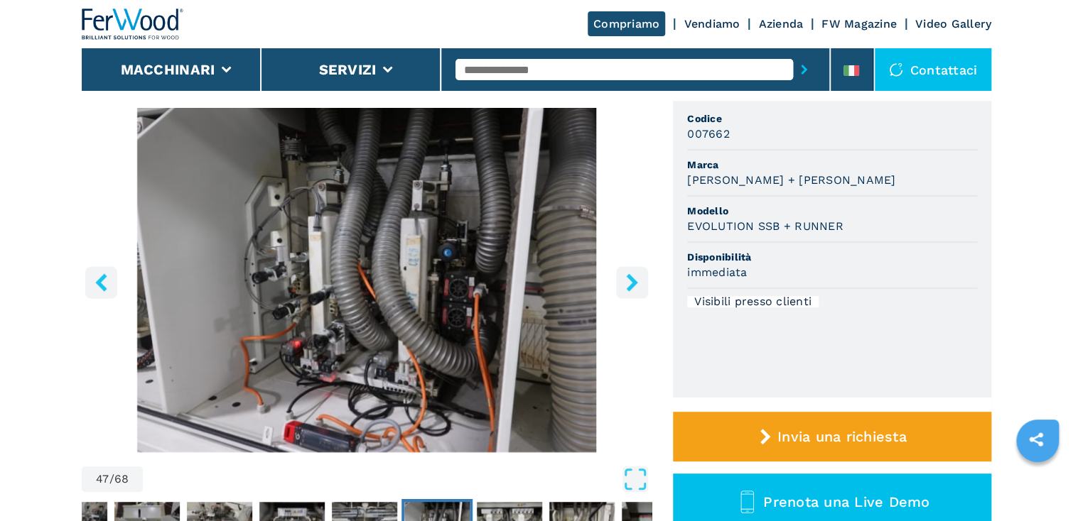
click at [634, 281] on icon "right-button" at bounding box center [631, 283] width 11 height 18
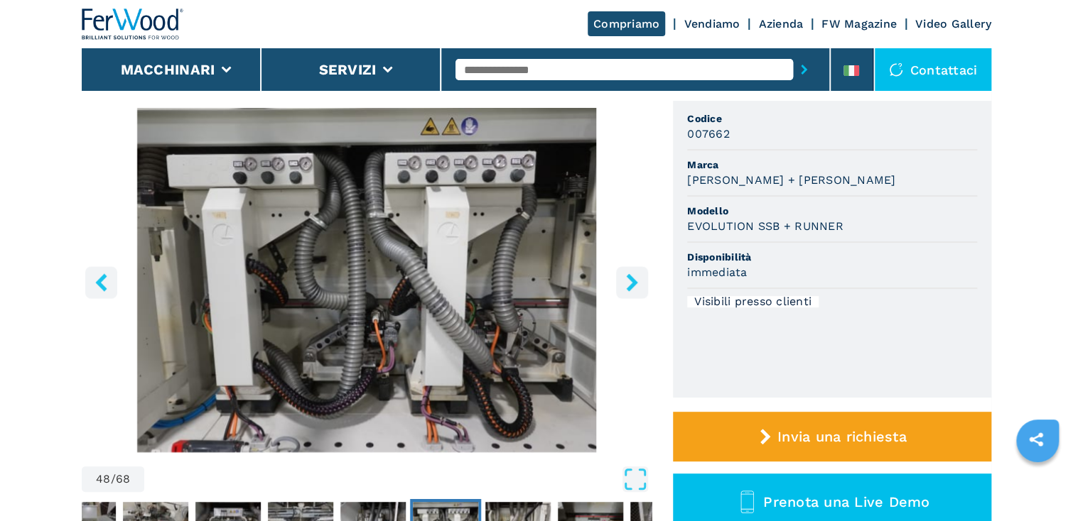
click at [634, 281] on icon "right-button" at bounding box center [631, 283] width 11 height 18
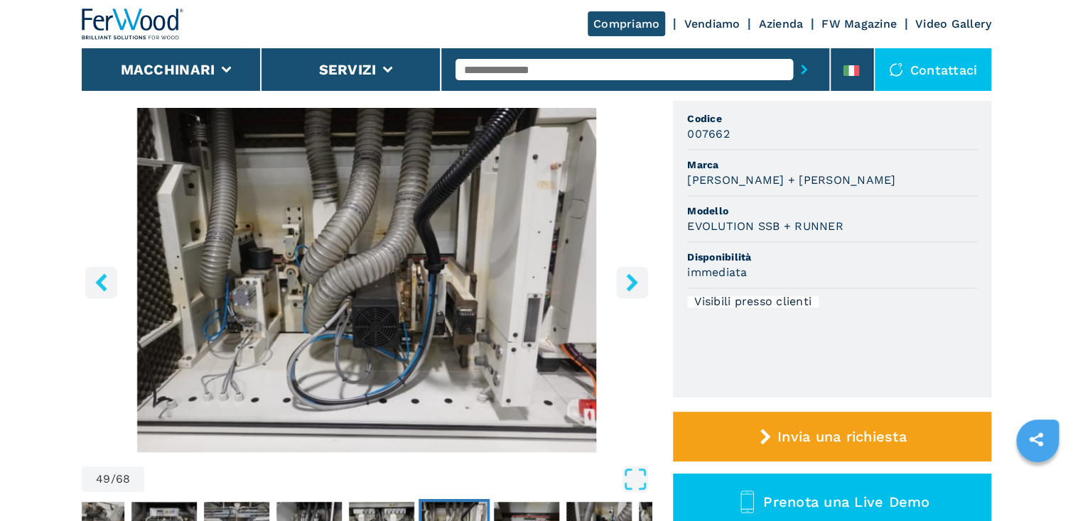
click at [634, 281] on icon "right-button" at bounding box center [631, 283] width 11 height 18
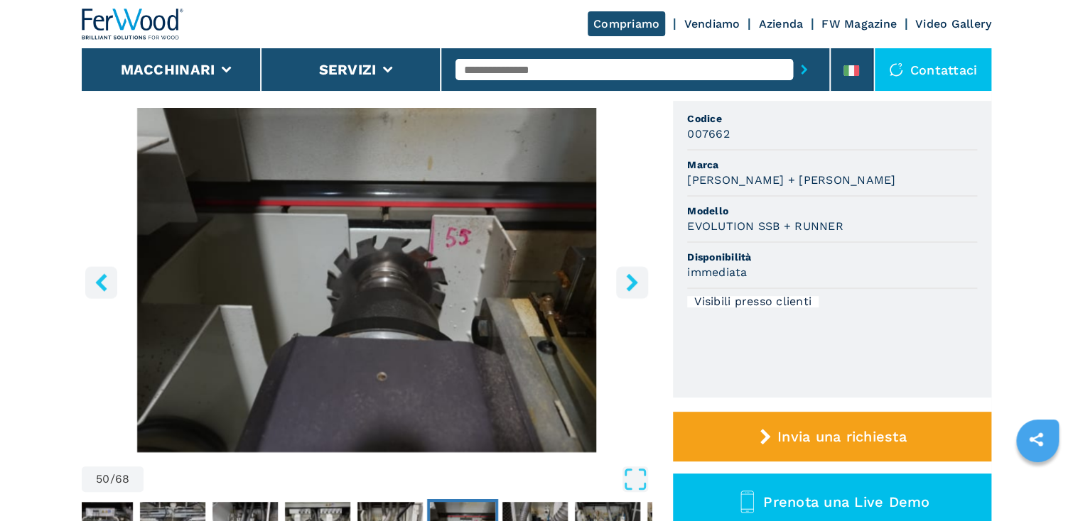
click at [634, 281] on icon "right-button" at bounding box center [631, 283] width 11 height 18
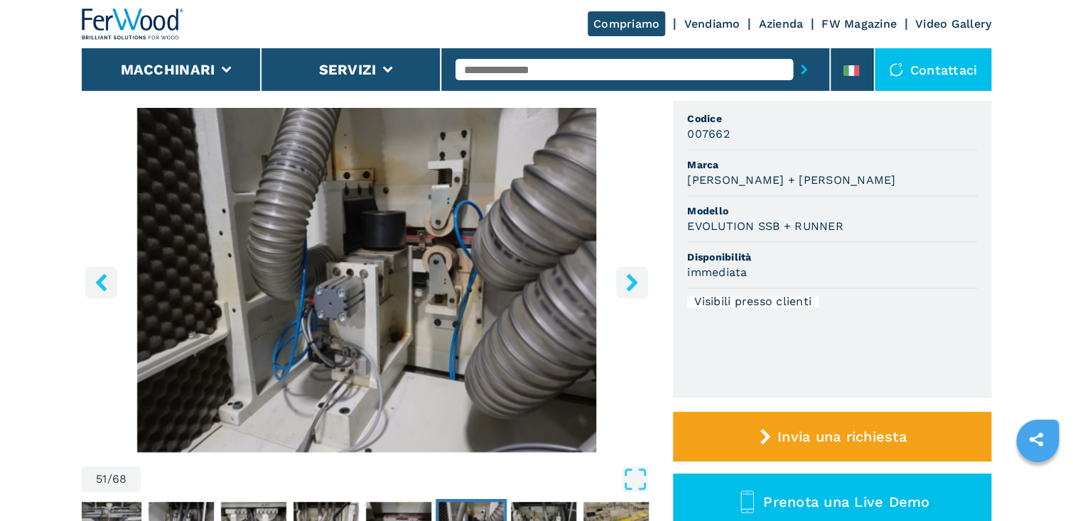
click at [634, 281] on icon "right-button" at bounding box center [631, 283] width 11 height 18
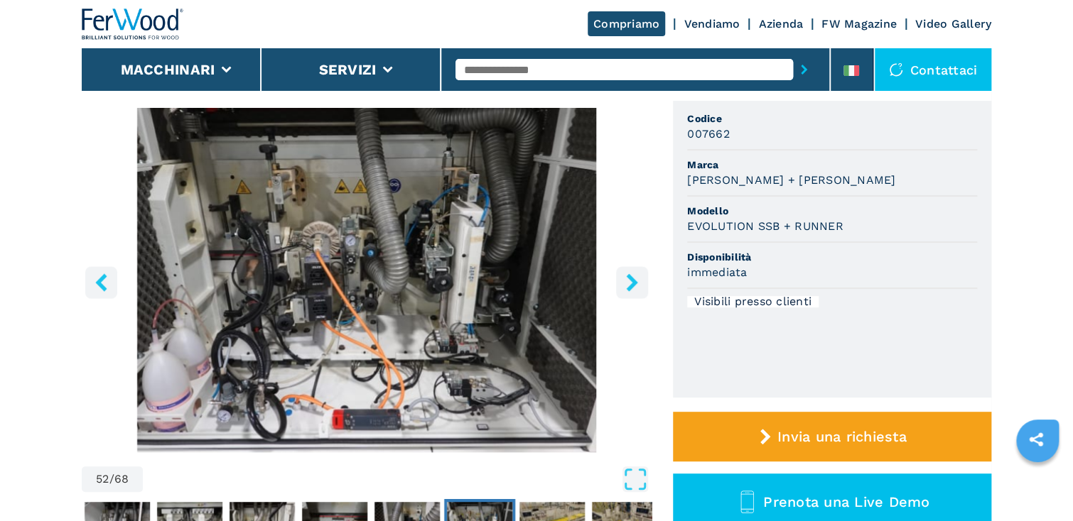
click at [634, 281] on icon "right-button" at bounding box center [631, 283] width 11 height 18
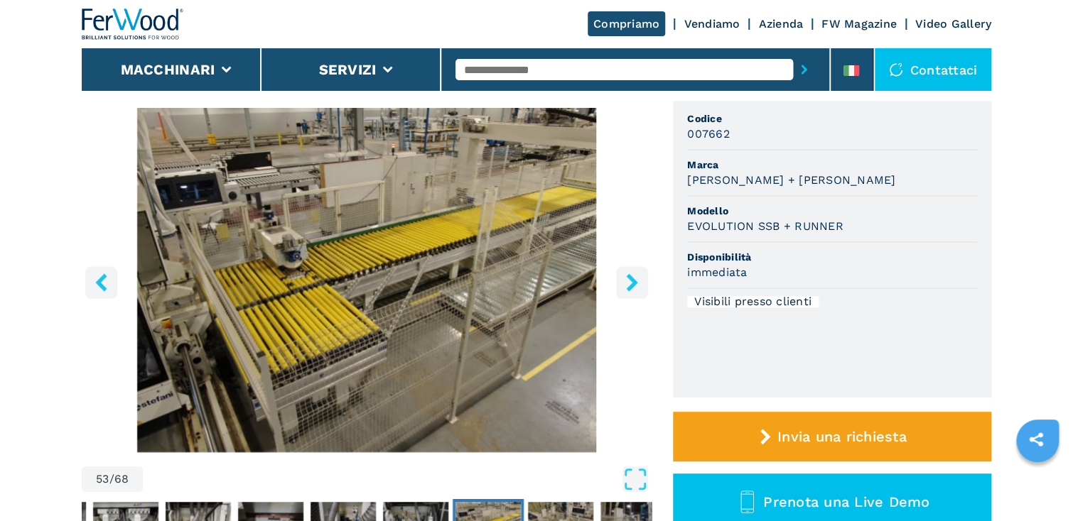
click at [634, 281] on icon "right-button" at bounding box center [631, 283] width 11 height 18
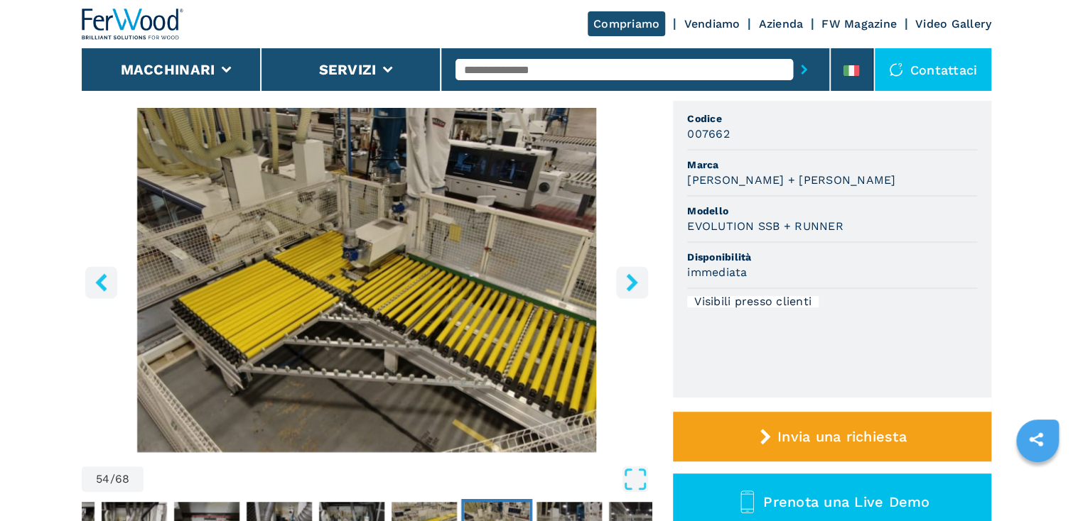
click at [634, 281] on icon "right-button" at bounding box center [631, 283] width 11 height 18
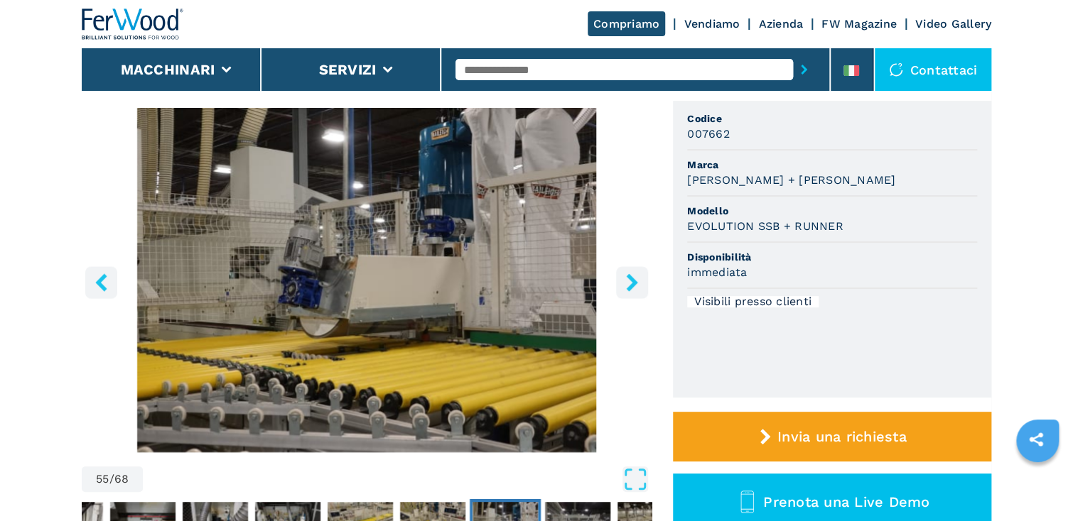
click at [634, 281] on icon "right-button" at bounding box center [631, 283] width 11 height 18
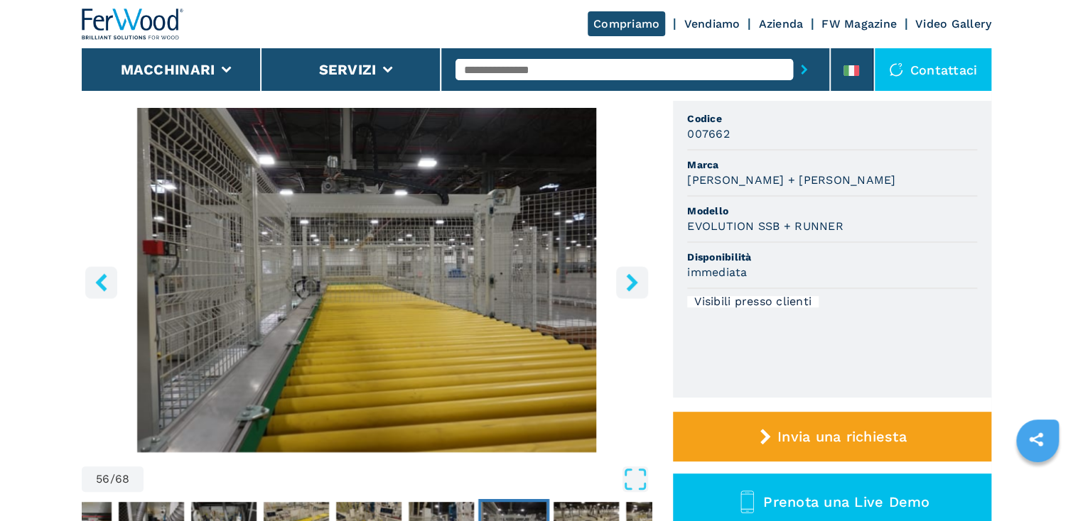
click at [634, 281] on icon "right-button" at bounding box center [631, 283] width 11 height 18
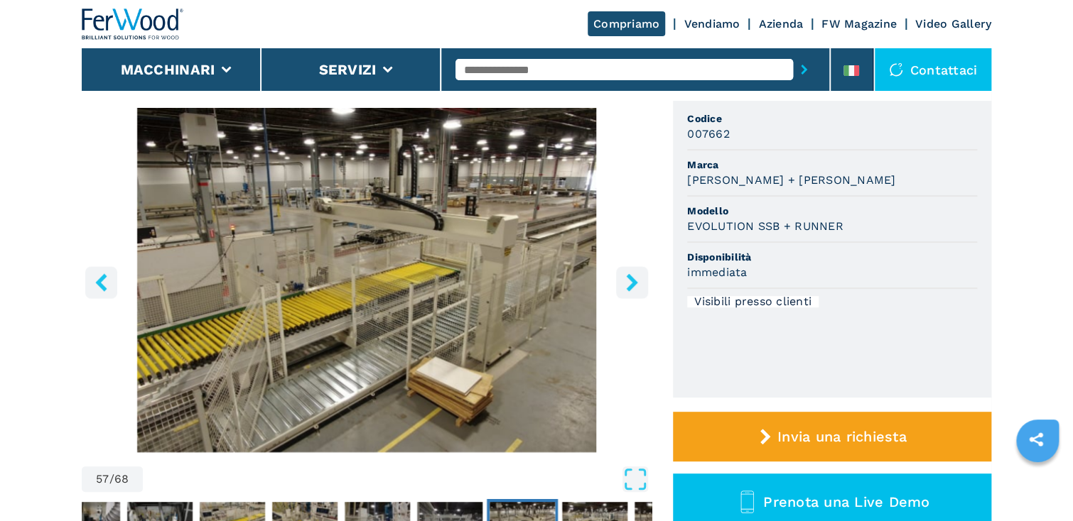
click at [634, 281] on icon "right-button" at bounding box center [631, 283] width 11 height 18
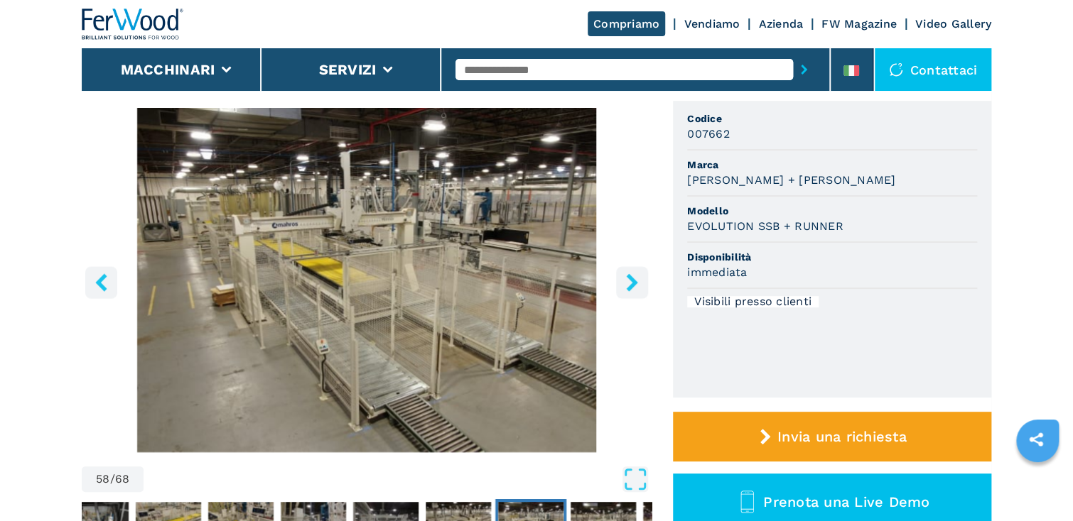
click at [634, 281] on icon "right-button" at bounding box center [631, 283] width 11 height 18
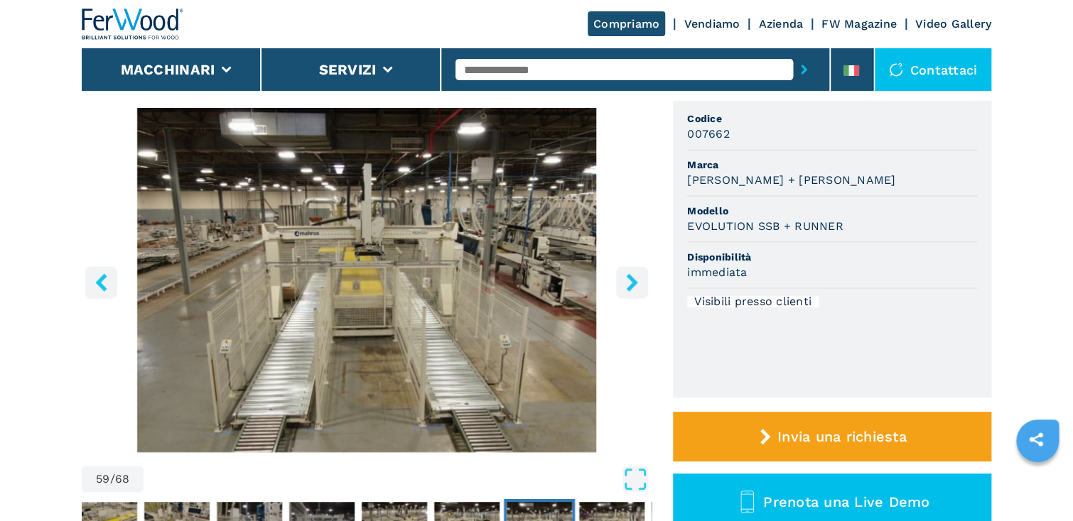
click at [634, 281] on icon "right-button" at bounding box center [631, 283] width 11 height 18
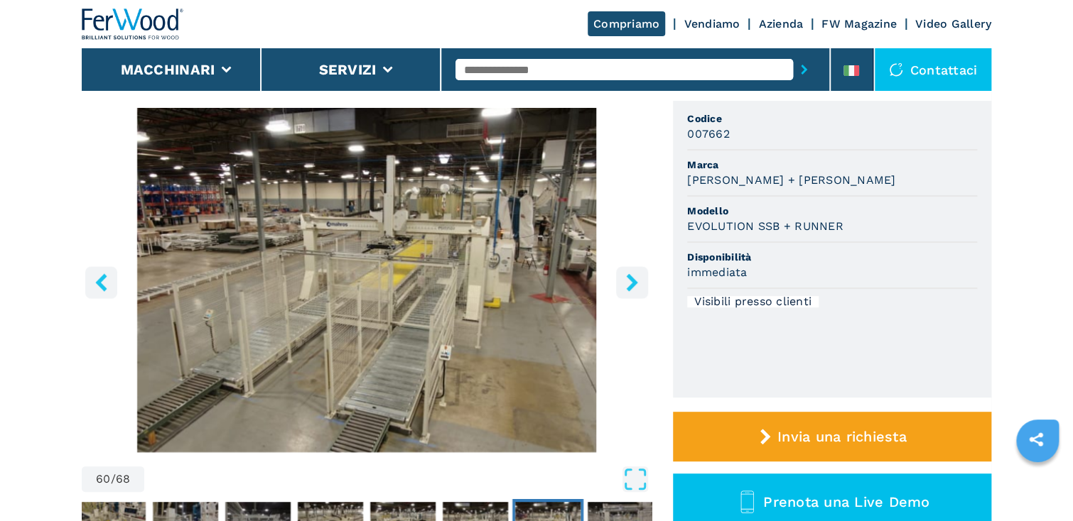
click at [634, 281] on icon "right-button" at bounding box center [631, 283] width 11 height 18
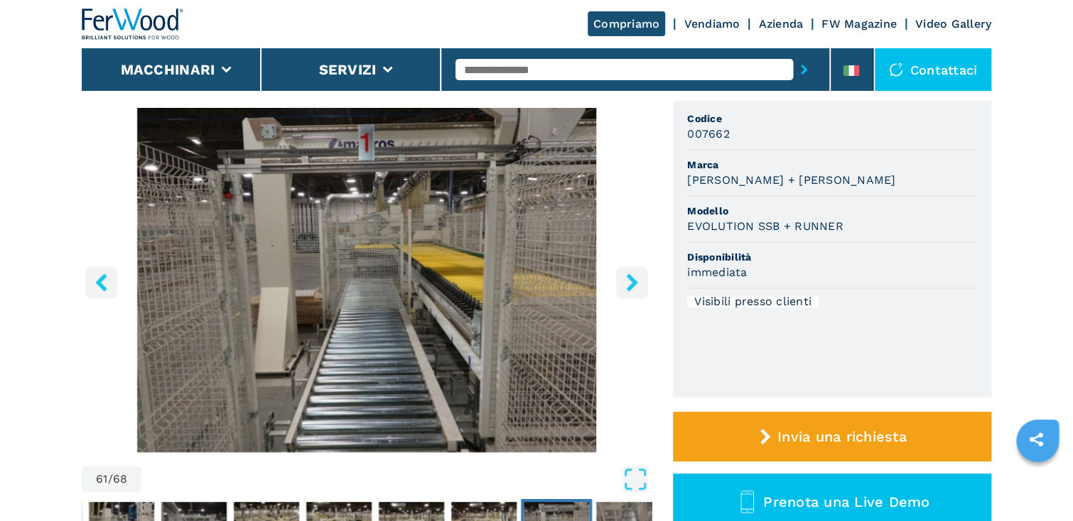
click at [634, 281] on icon "right-button" at bounding box center [631, 283] width 11 height 18
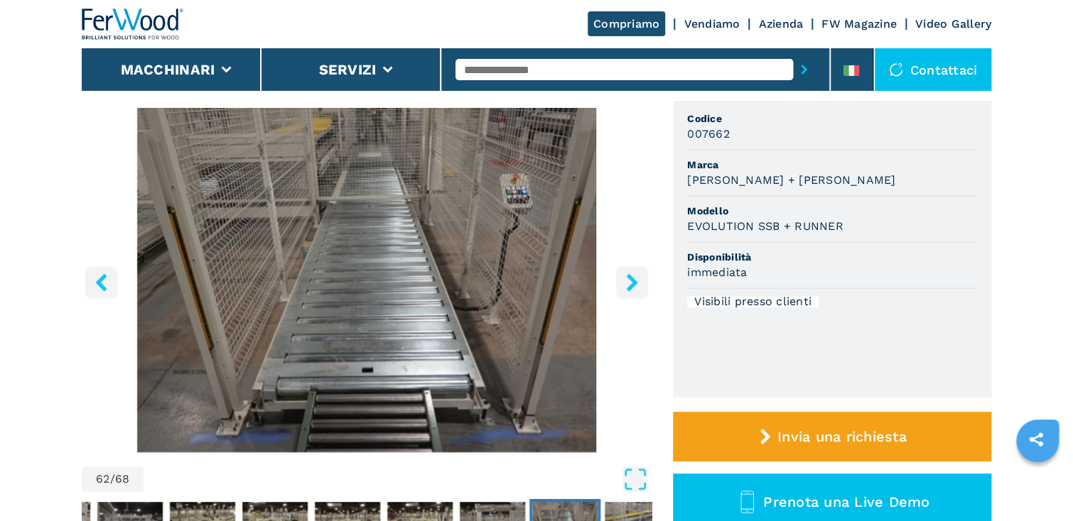
click at [634, 281] on icon "right-button" at bounding box center [631, 283] width 11 height 18
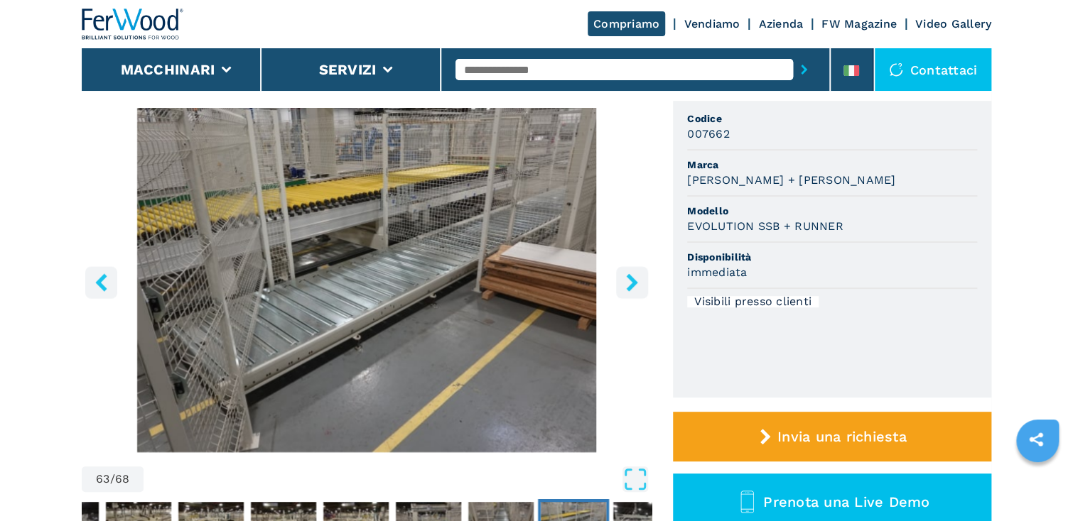
click at [634, 281] on icon "right-button" at bounding box center [631, 283] width 11 height 18
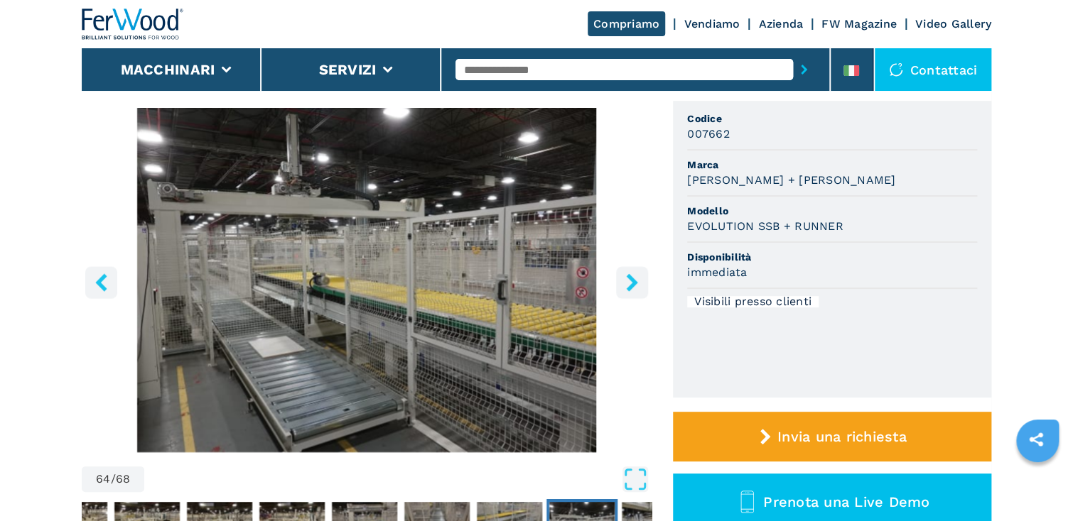
click at [634, 281] on icon "right-button" at bounding box center [631, 283] width 11 height 18
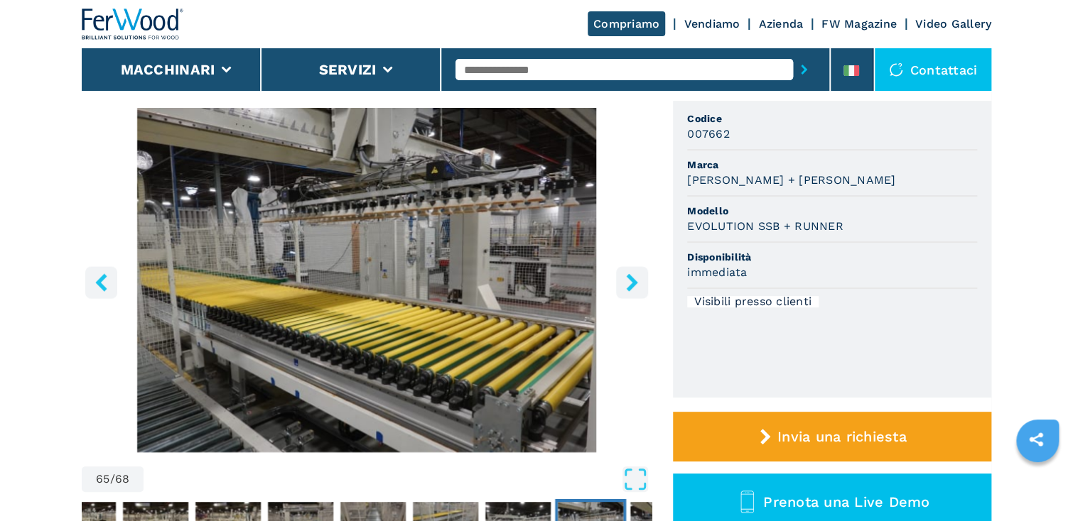
click at [634, 281] on icon "right-button" at bounding box center [631, 283] width 11 height 18
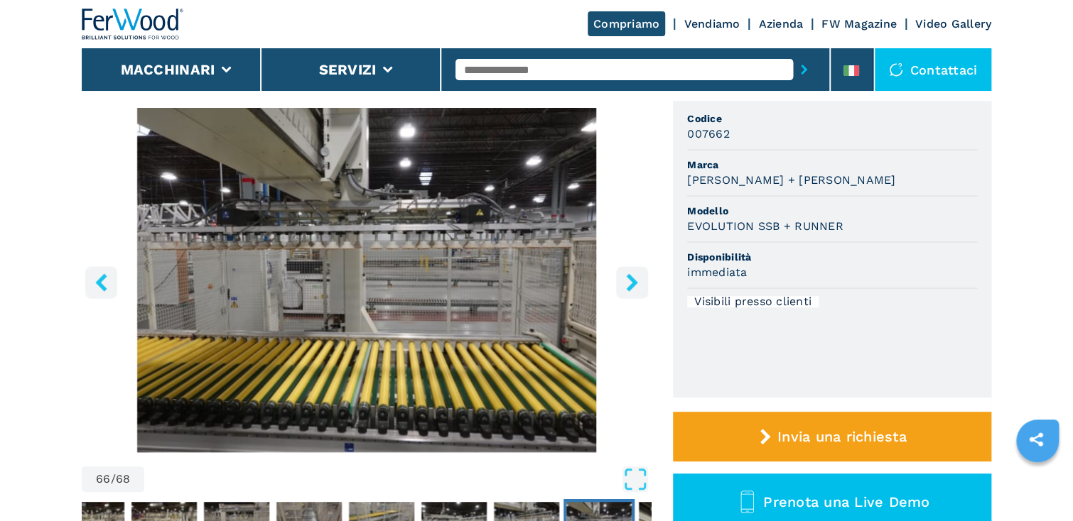
click at [634, 281] on icon "right-button" at bounding box center [631, 283] width 11 height 18
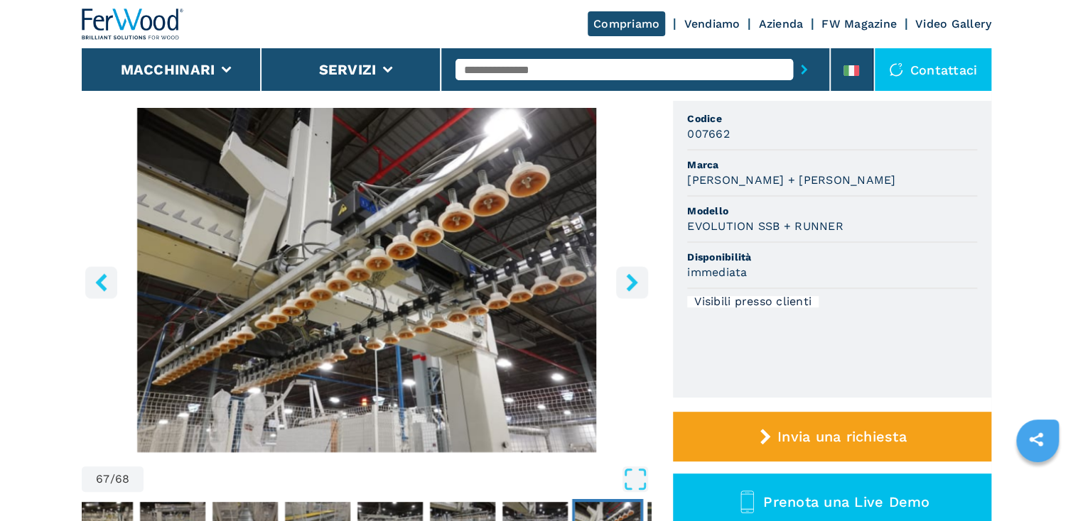
click at [634, 281] on icon "right-button" at bounding box center [631, 283] width 11 height 18
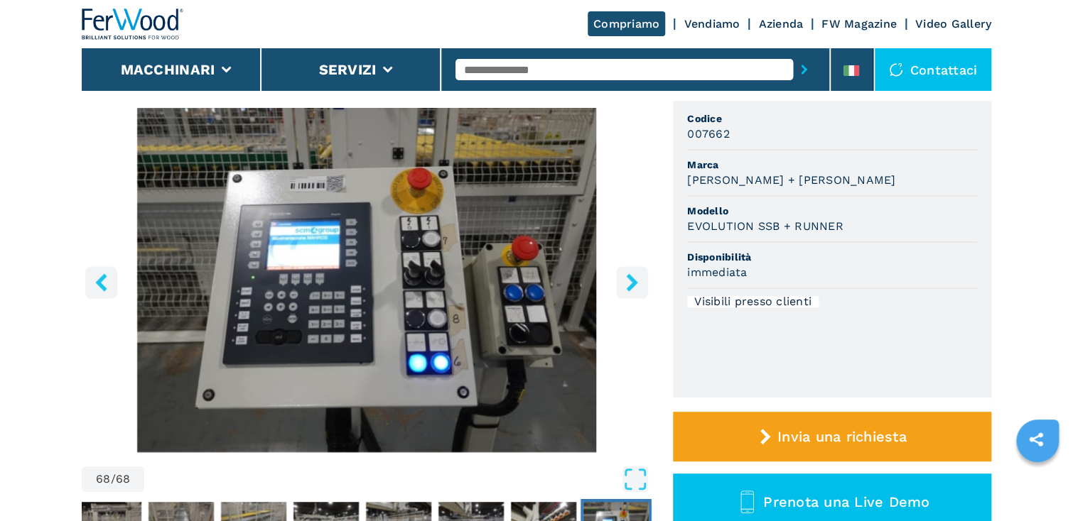
click at [634, 281] on icon "right-button" at bounding box center [631, 283] width 11 height 18
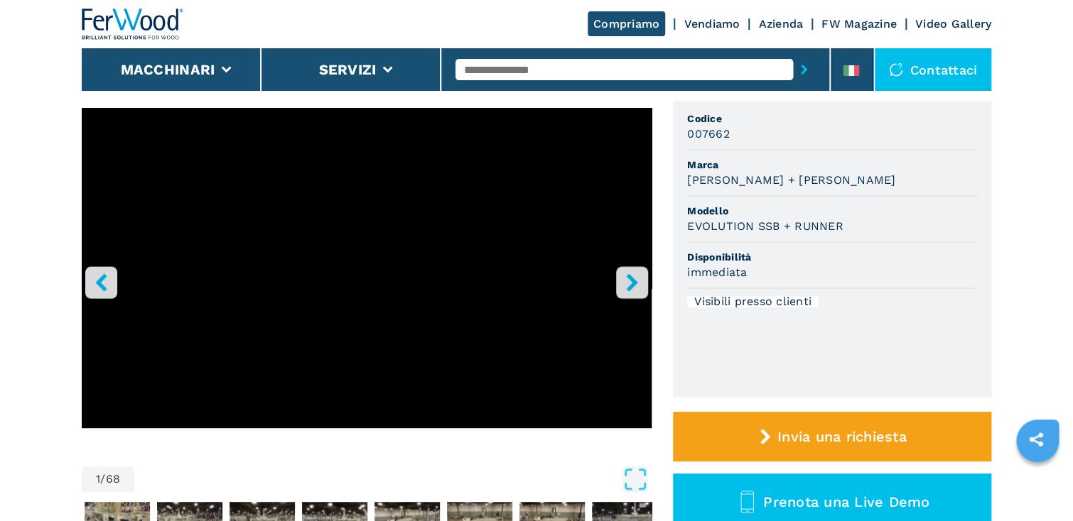
click at [636, 283] on icon "right-button" at bounding box center [631, 283] width 11 height 18
